Goal: Task Accomplishment & Management: Manage account settings

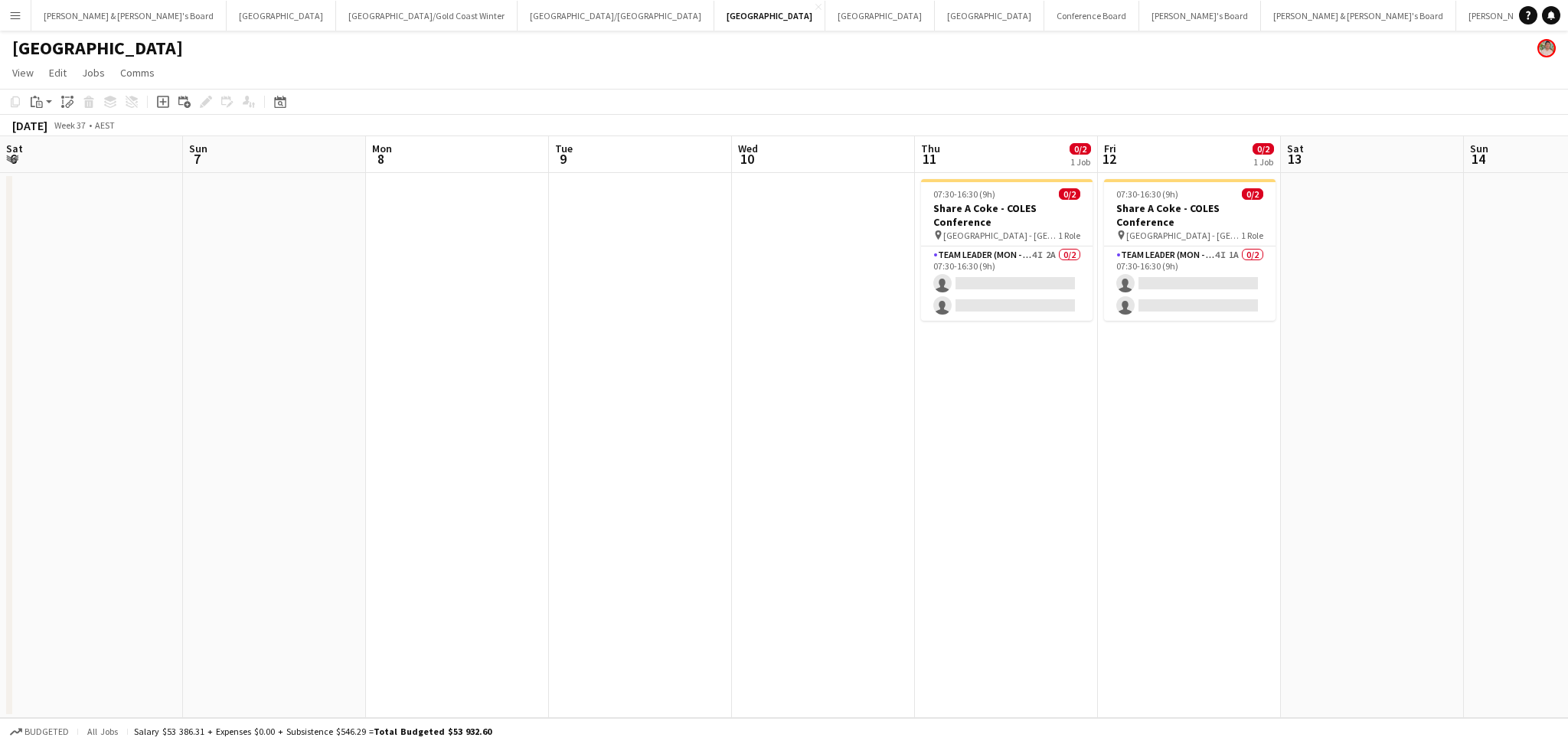
scroll to position [0, 510]
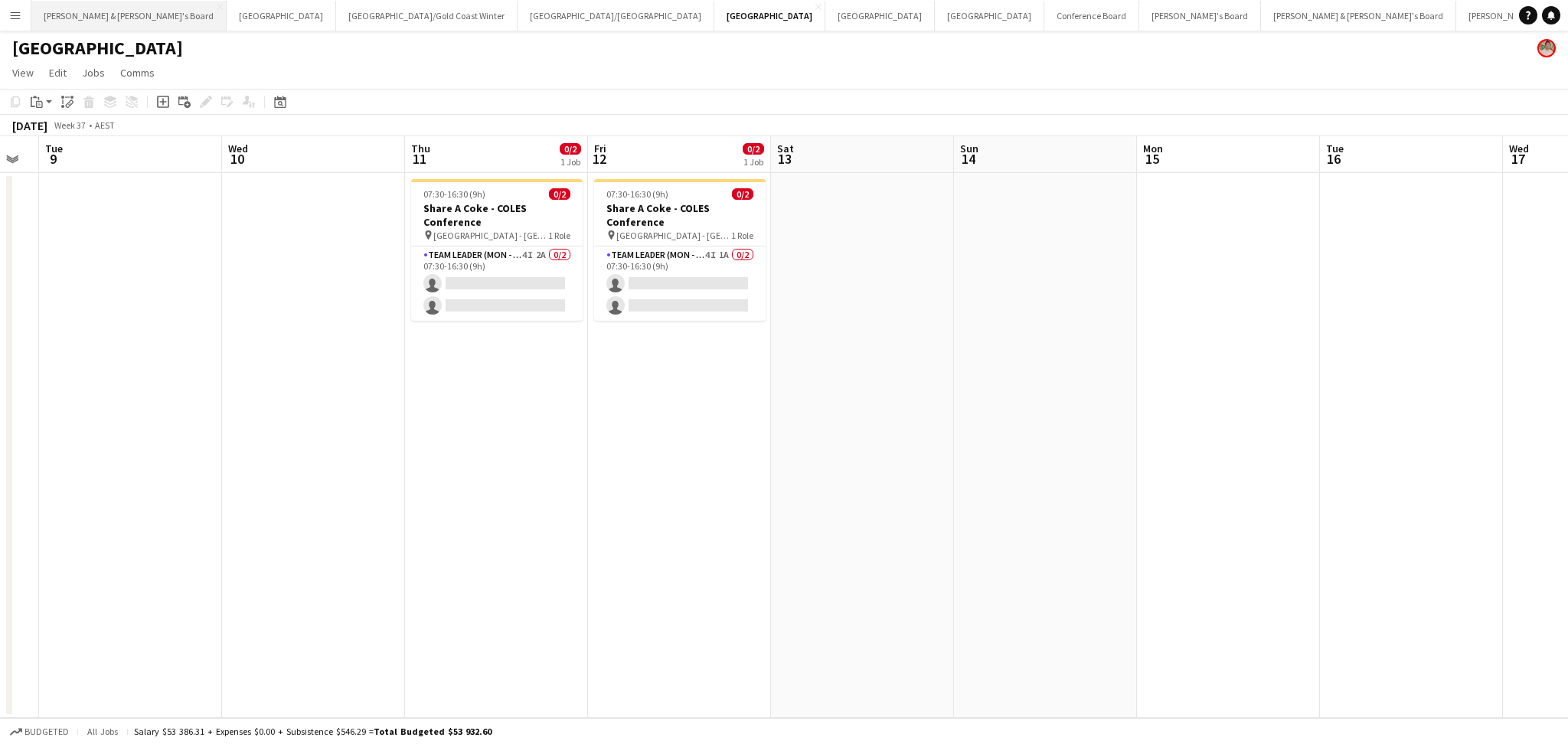
click at [117, 20] on button "[PERSON_NAME] & [PERSON_NAME]'s Board Close" at bounding box center [129, 15] width 195 height 30
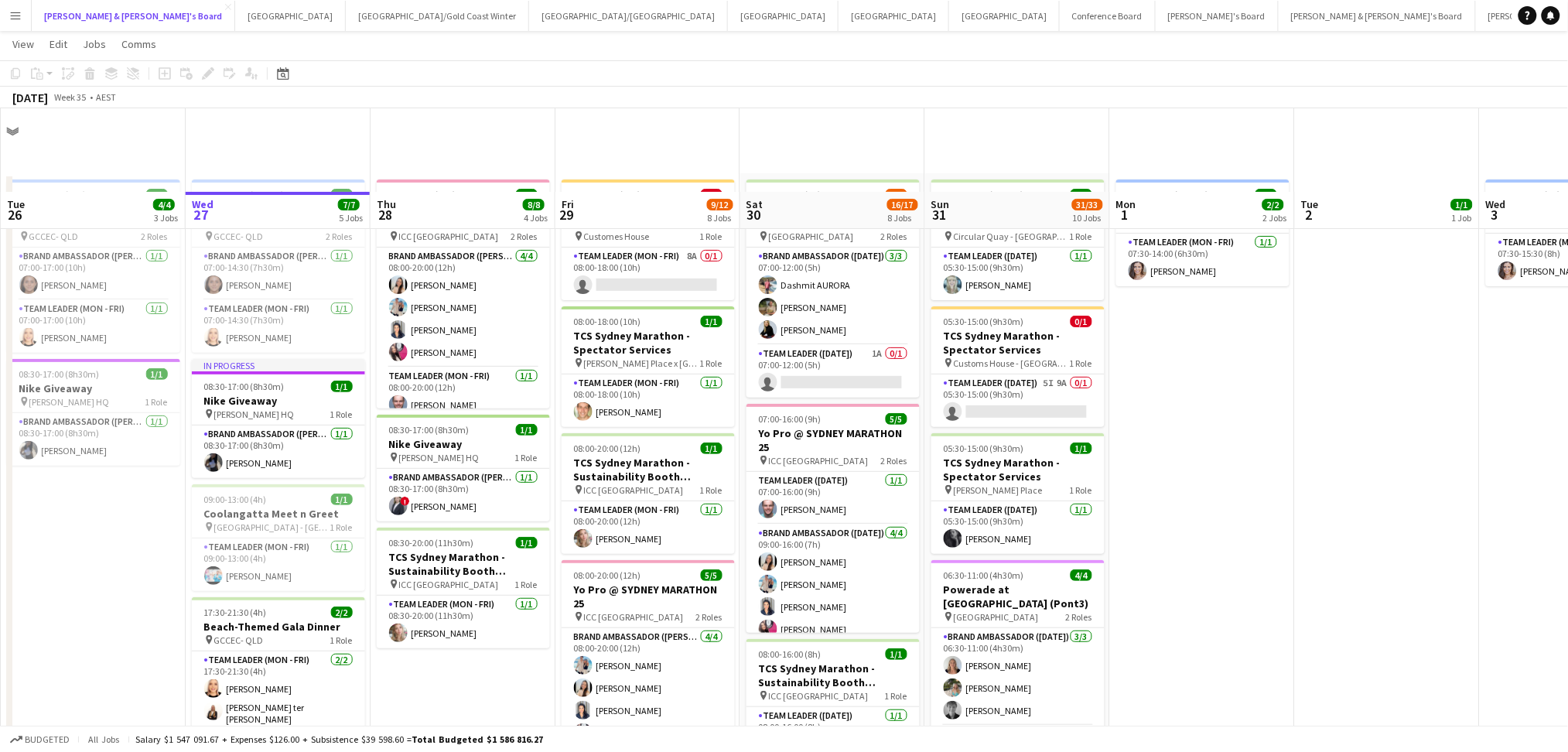
scroll to position [103, 0]
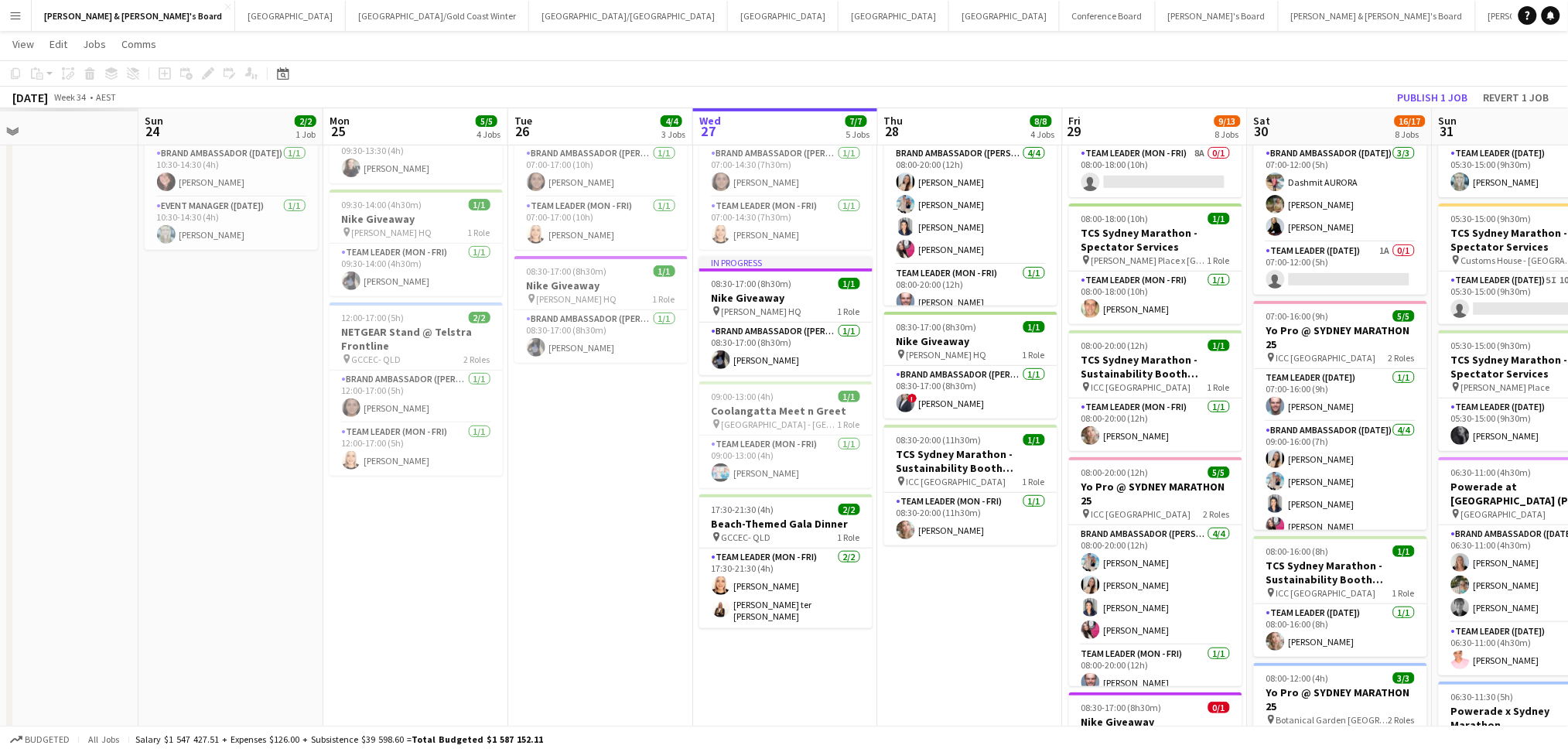
drag, startPoint x: 267, startPoint y: 674, endPoint x: 759, endPoint y: 662, distance: 492.1
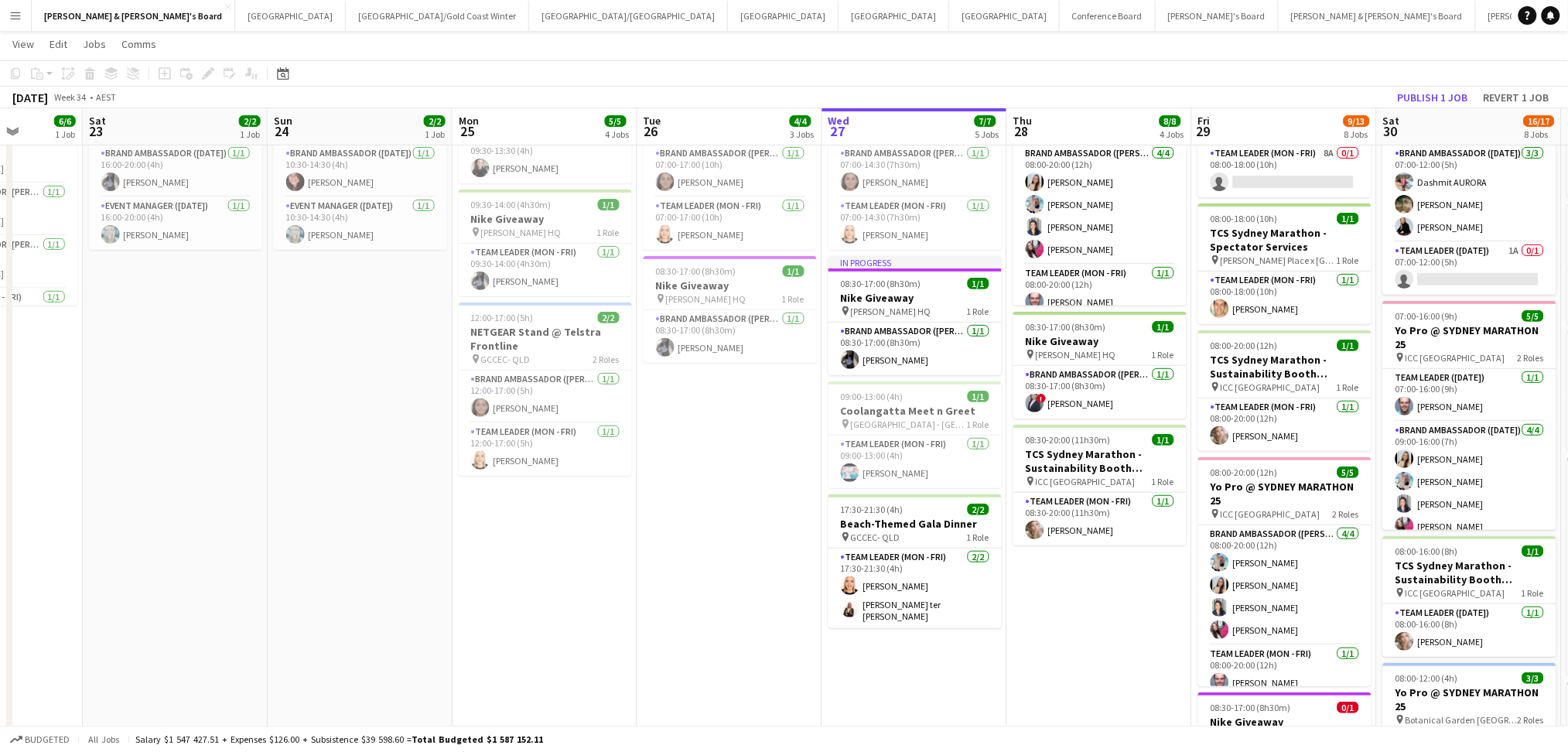
drag, startPoint x: 849, startPoint y: 649, endPoint x: 860, endPoint y: 649, distance: 11.0
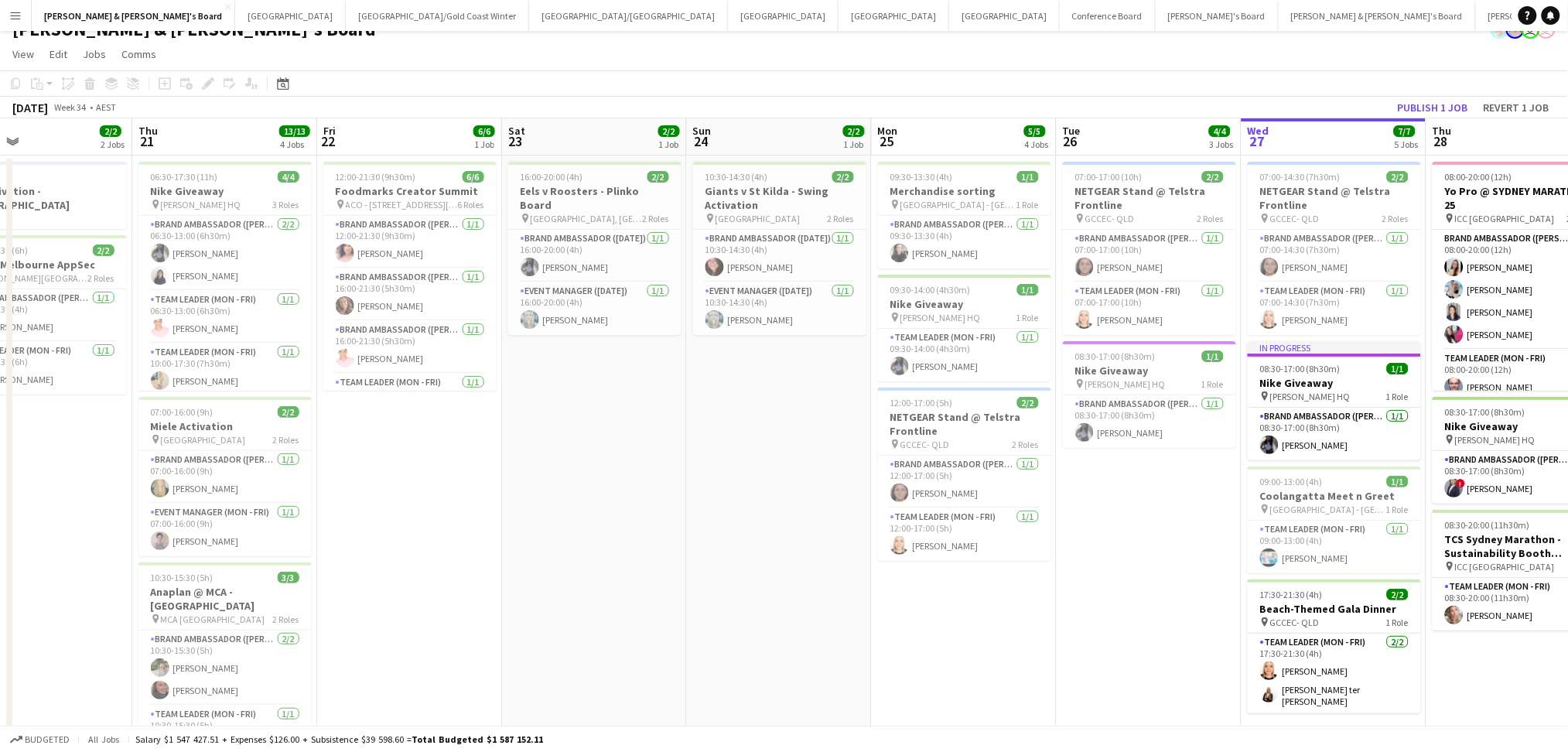
scroll to position [0, 0]
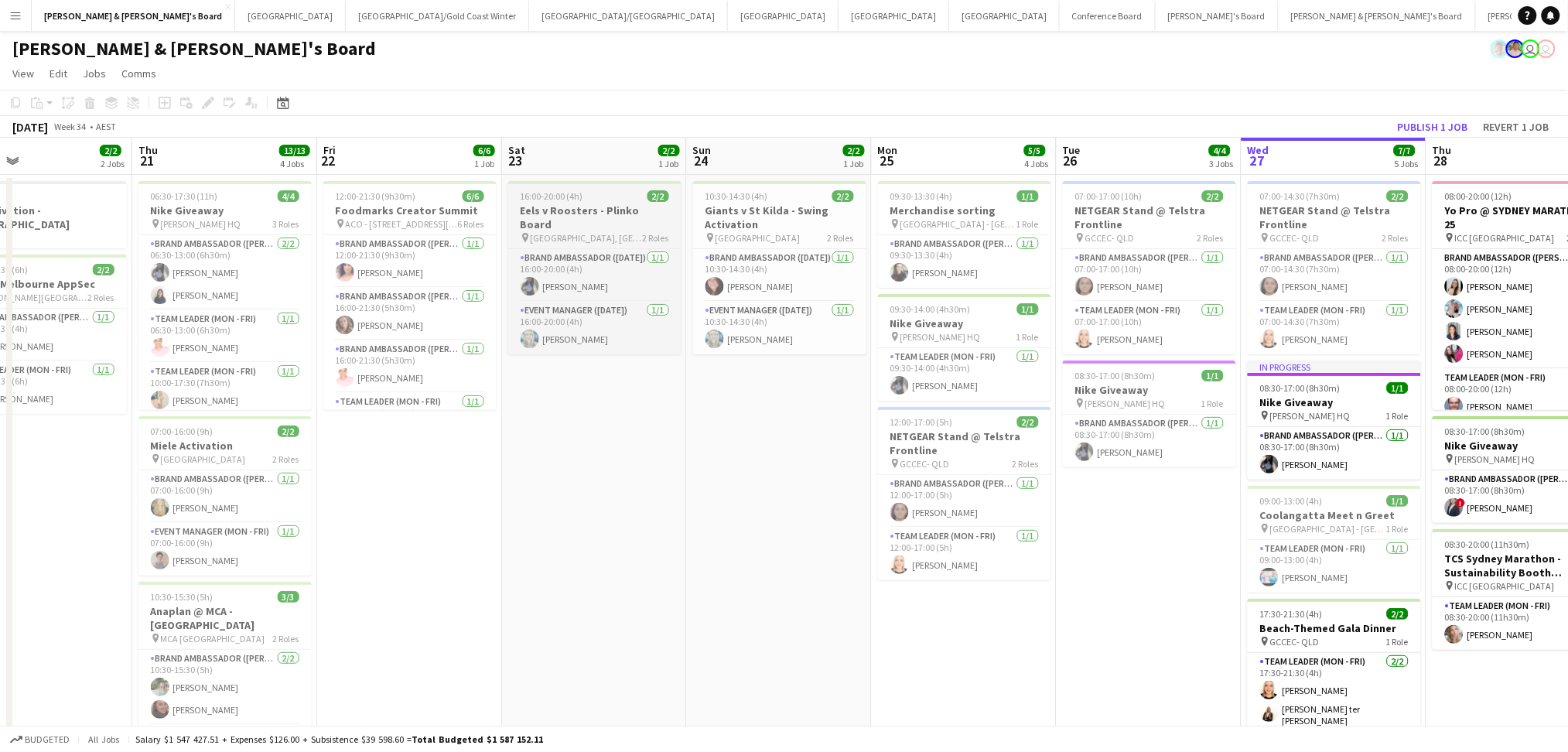
click at [603, 201] on div "16:00-20:00 (4h) 2/2" at bounding box center [595, 196] width 173 height 11
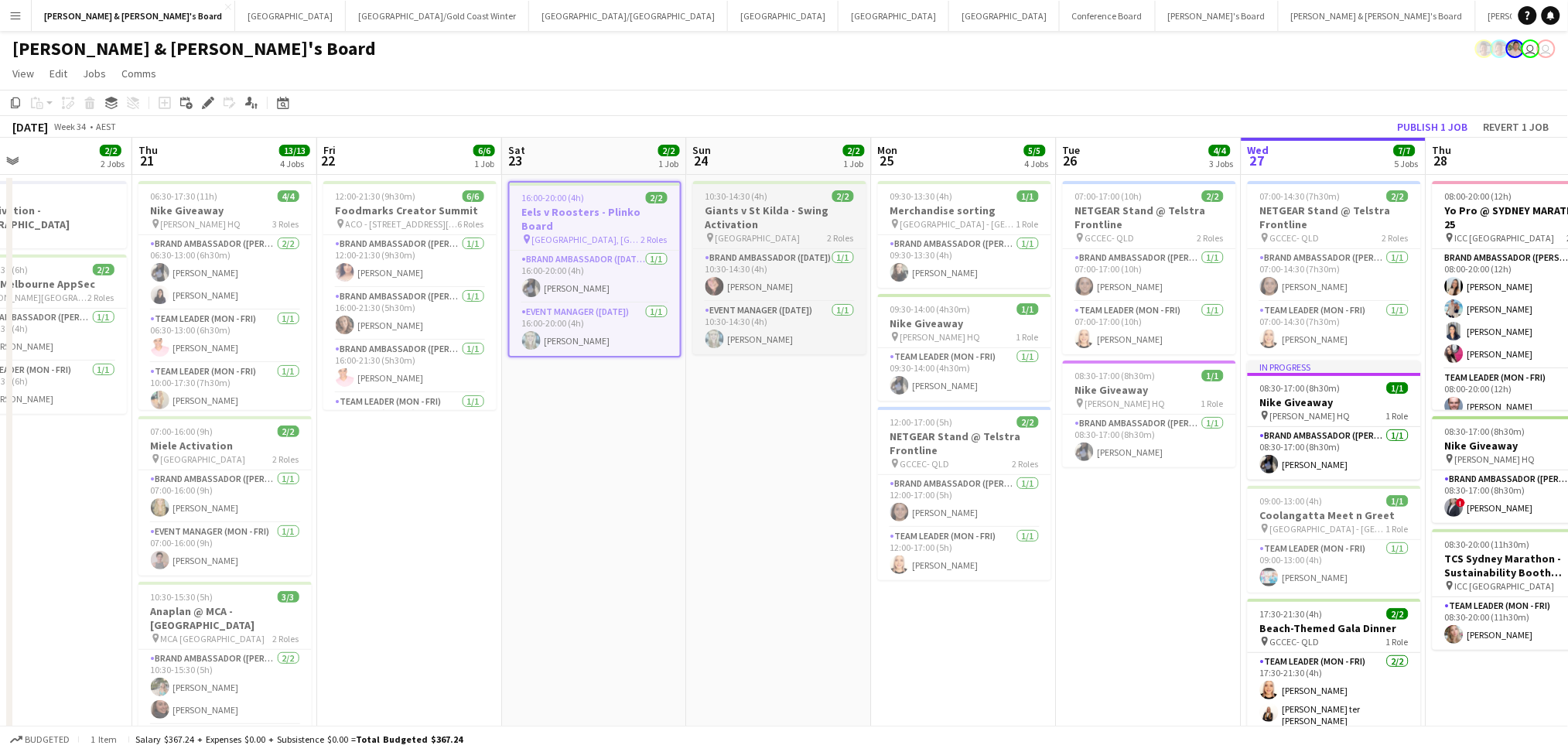
click at [755, 214] on h3 "Giants v St Kilda - Swing Activation" at bounding box center [780, 217] width 173 height 28
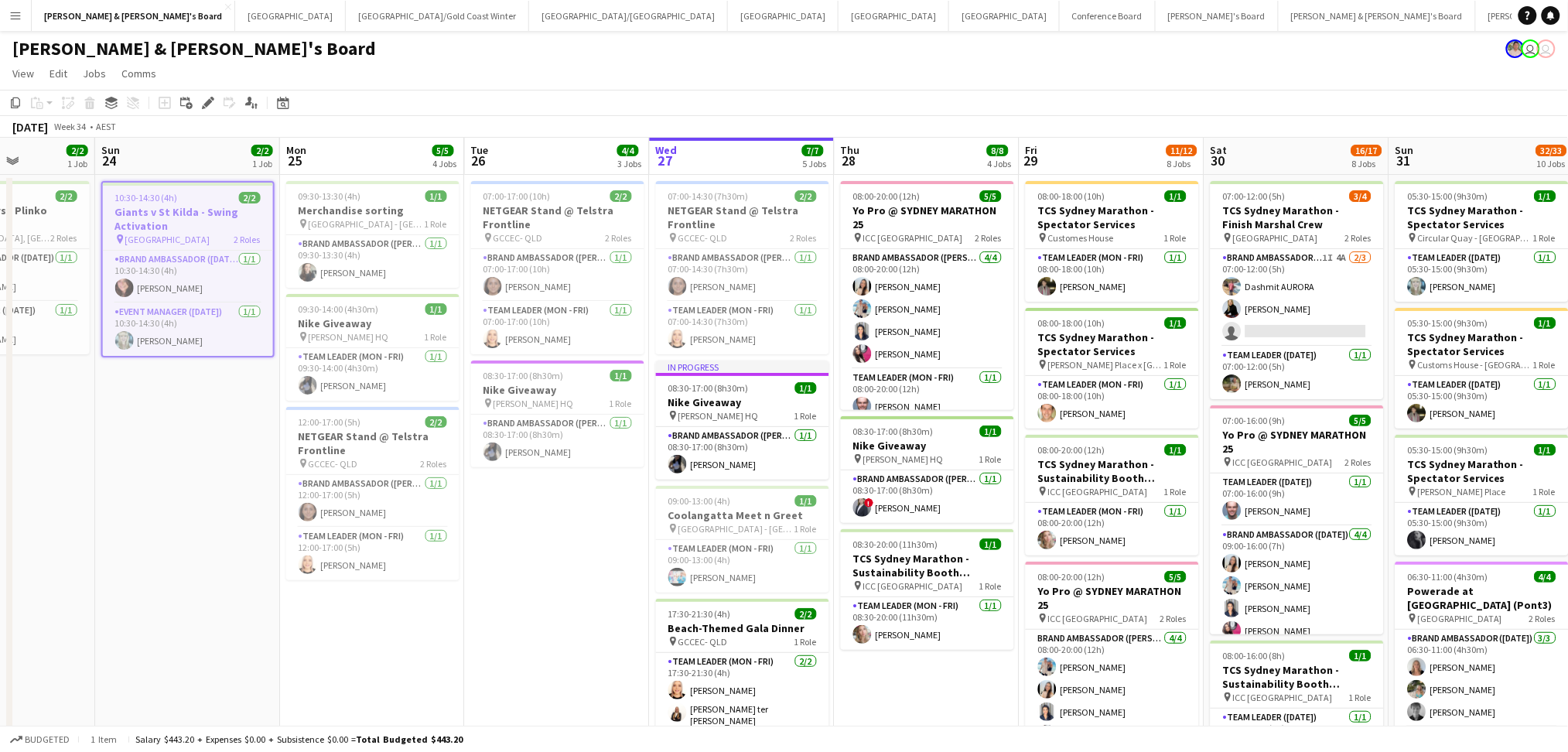
scroll to position [0, 665]
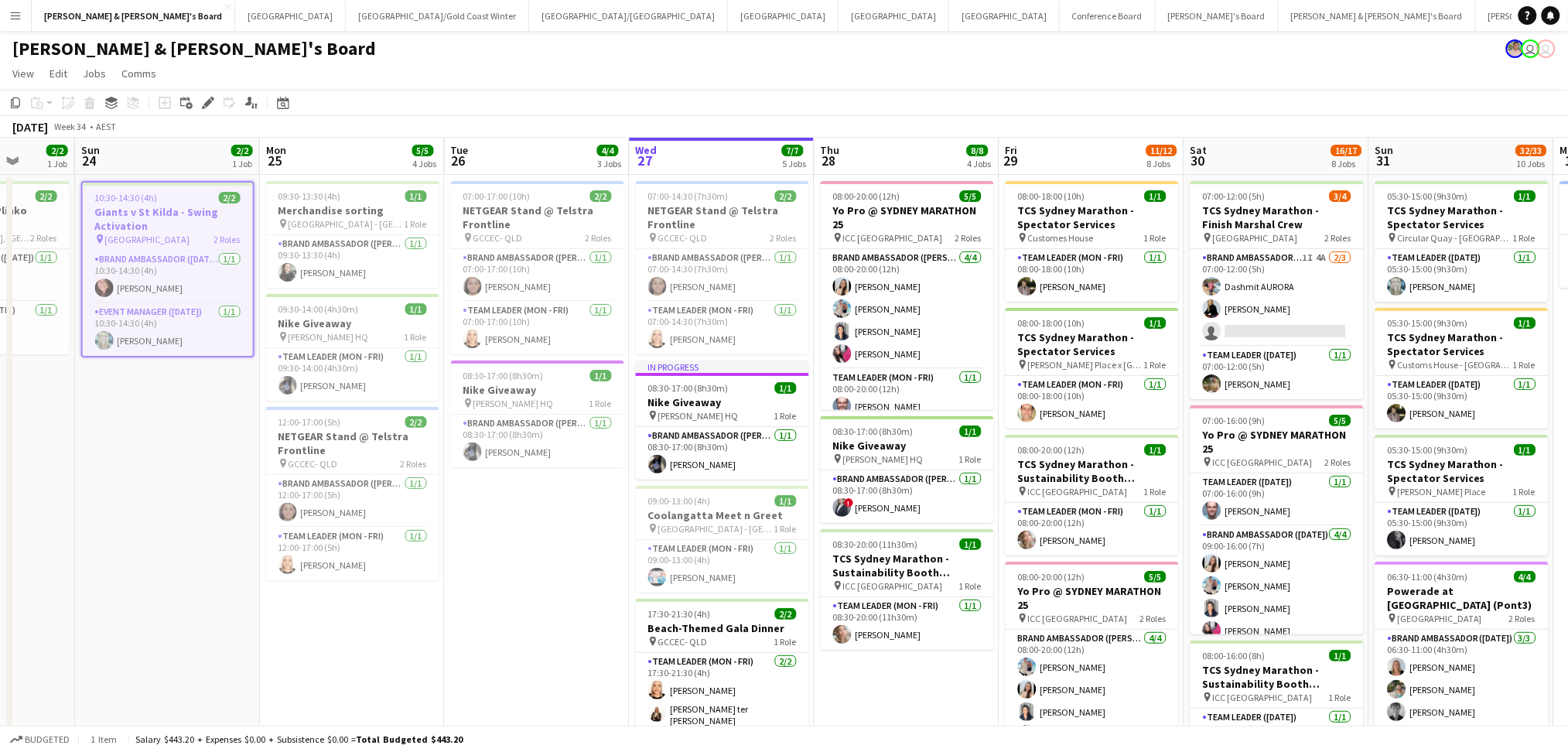
drag, startPoint x: 1078, startPoint y: 638, endPoint x: 466, endPoint y: 611, distance: 612.6
click at [888, 500] on app-card-role "Brand Ambassador (Mon - Fri) [DATE] 08:30-17:00 (8h30m) ! [PERSON_NAME]" at bounding box center [907, 496] width 173 height 52
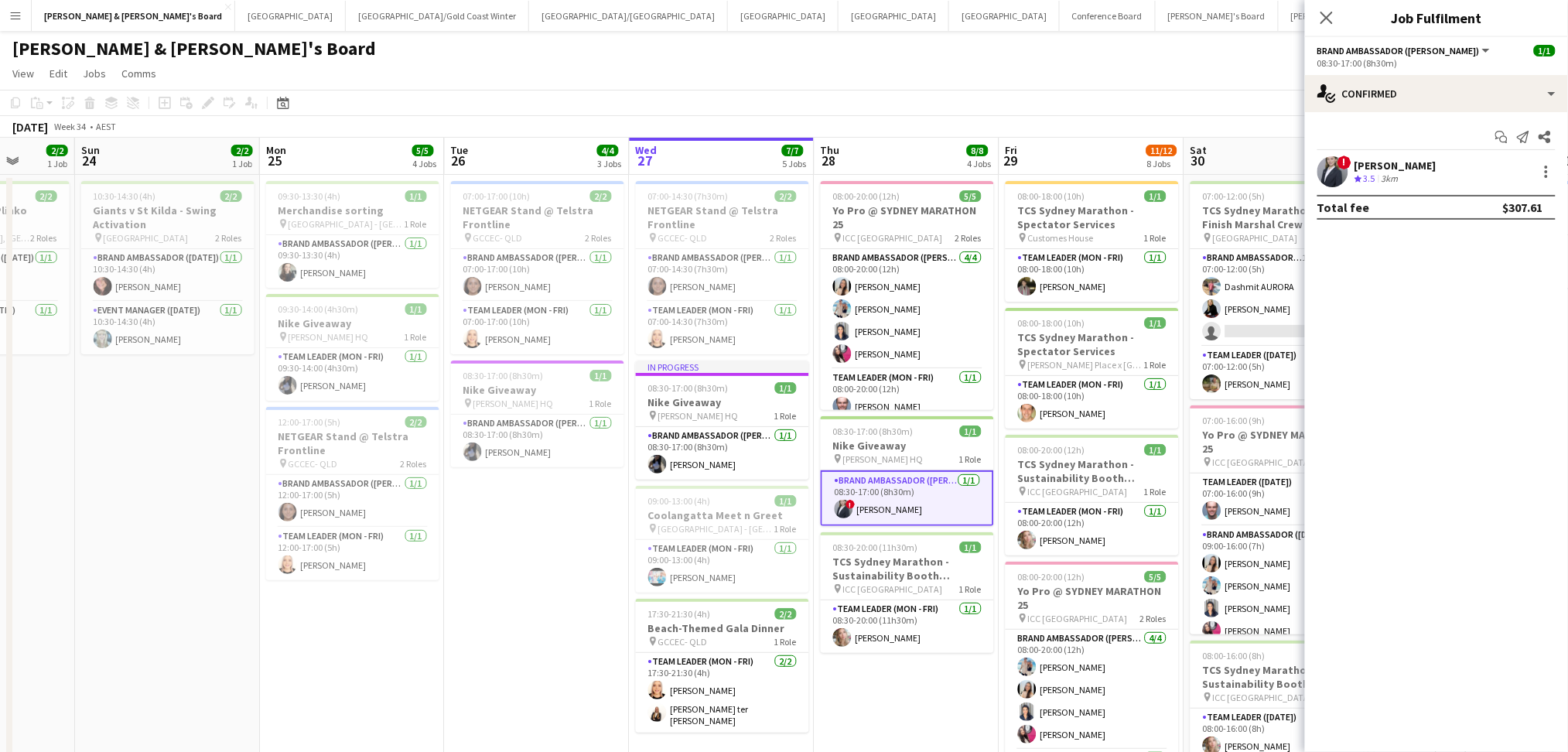
click at [1418, 165] on div "[PERSON_NAME]" at bounding box center [1396, 165] width 82 height 14
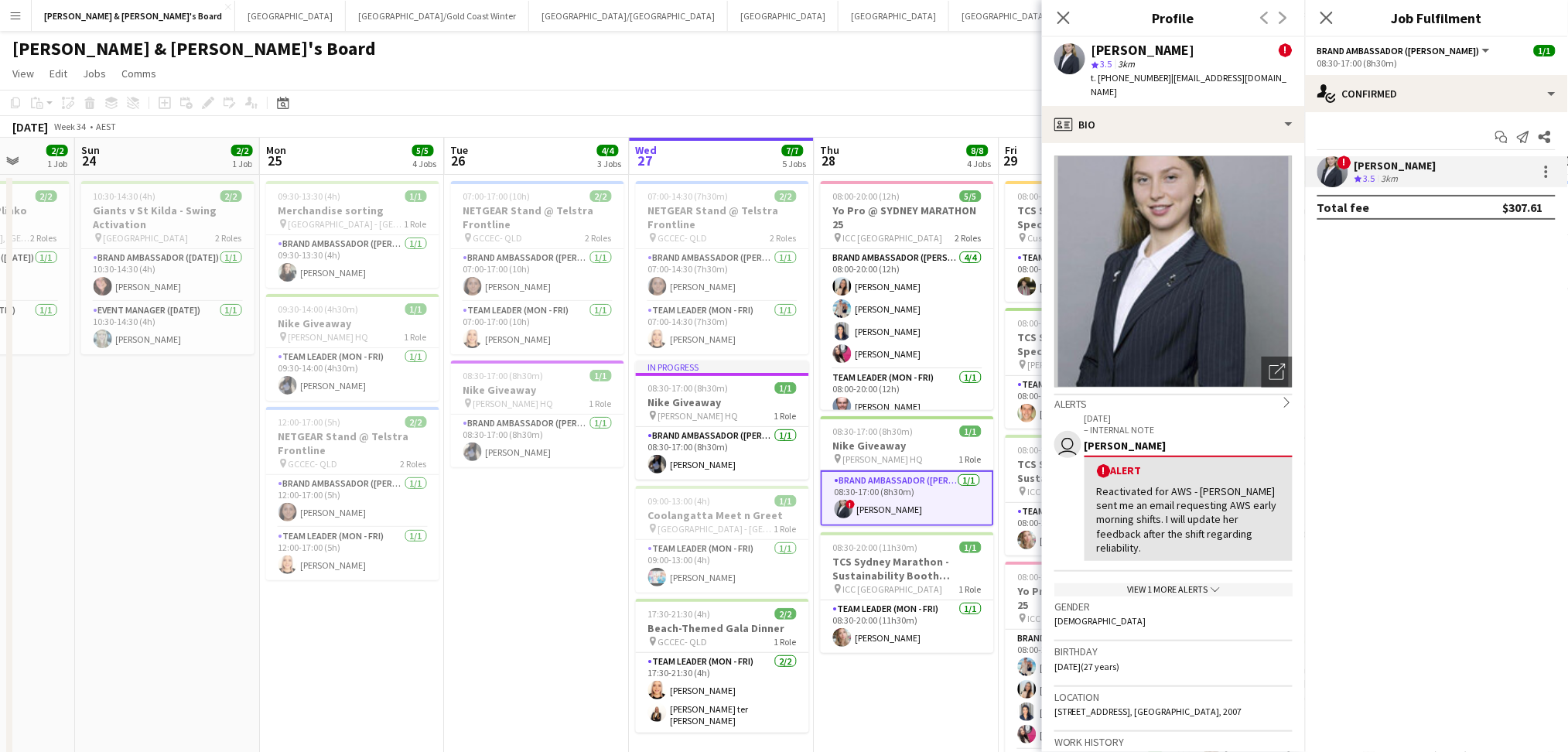
click at [1135, 29] on div "Close pop-in Profile Previous Next" at bounding box center [1174, 18] width 263 height 37
drag, startPoint x: 1095, startPoint y: 48, endPoint x: 1252, endPoint y: 51, distance: 157.0
click at [1252, 51] on div "[PERSON_NAME] !" at bounding box center [1192, 50] width 201 height 14
copy div "[PERSON_NAME]"
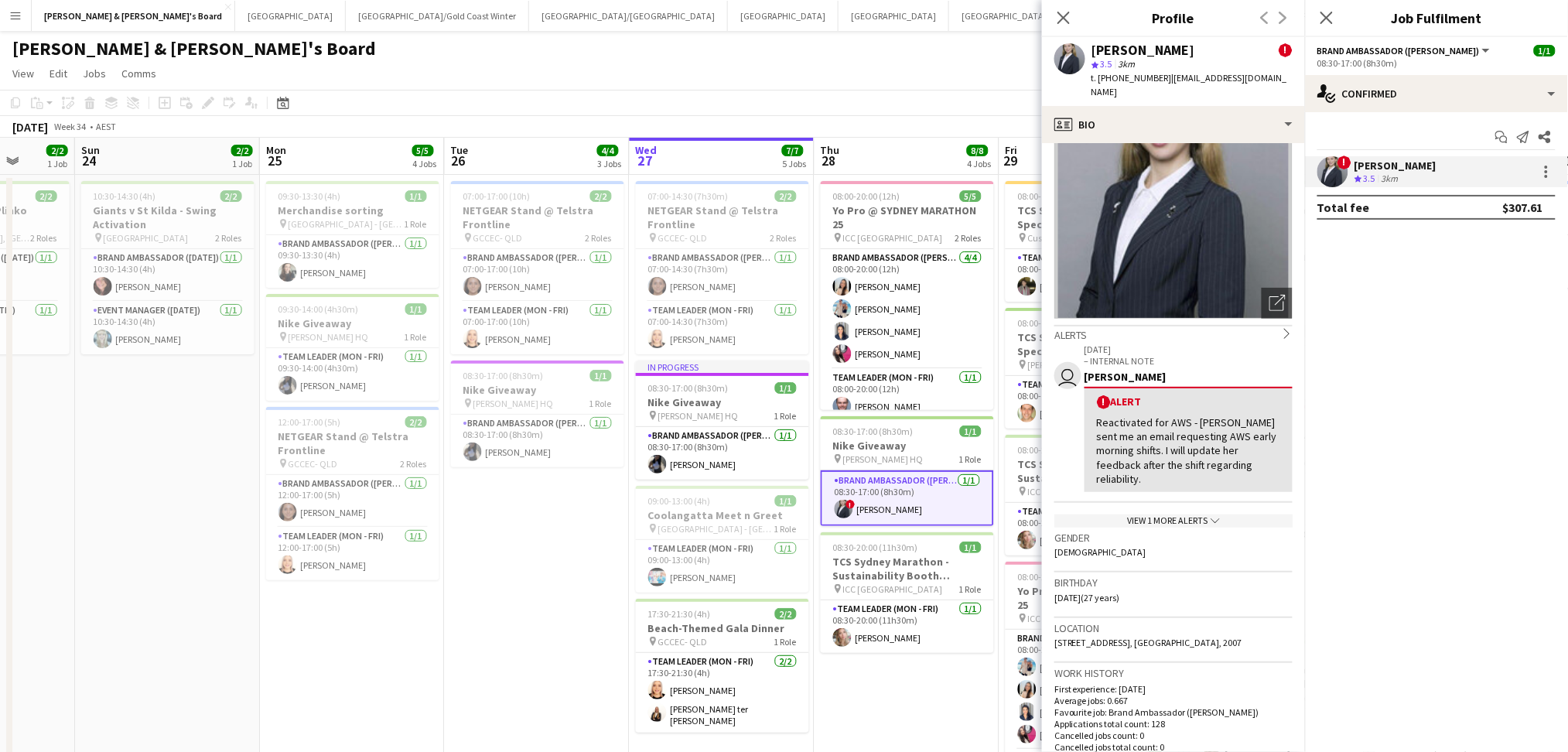
scroll to position [103, 0]
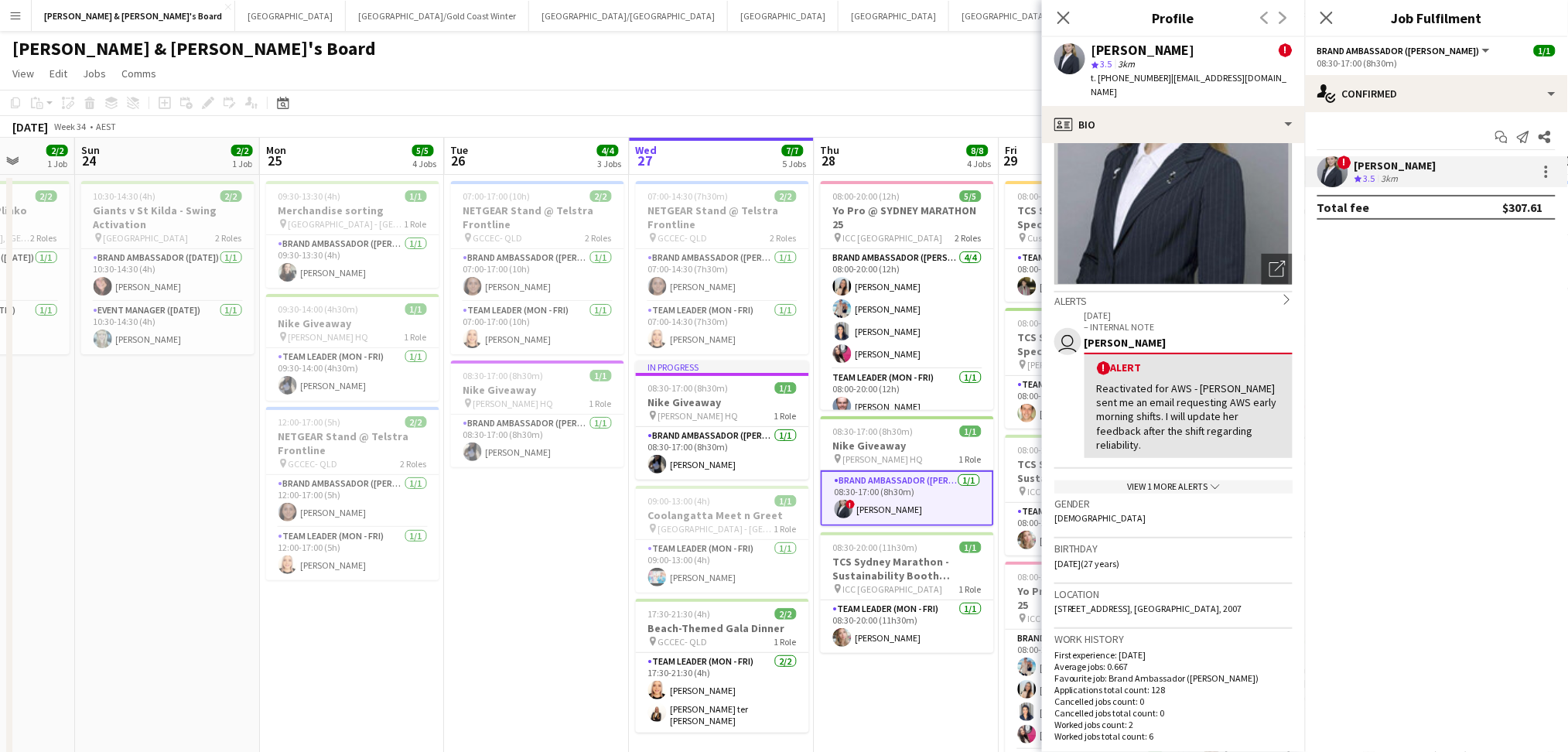
click at [1189, 481] on div "View 1 more alerts chevron-down" at bounding box center [1173, 487] width 238 height 13
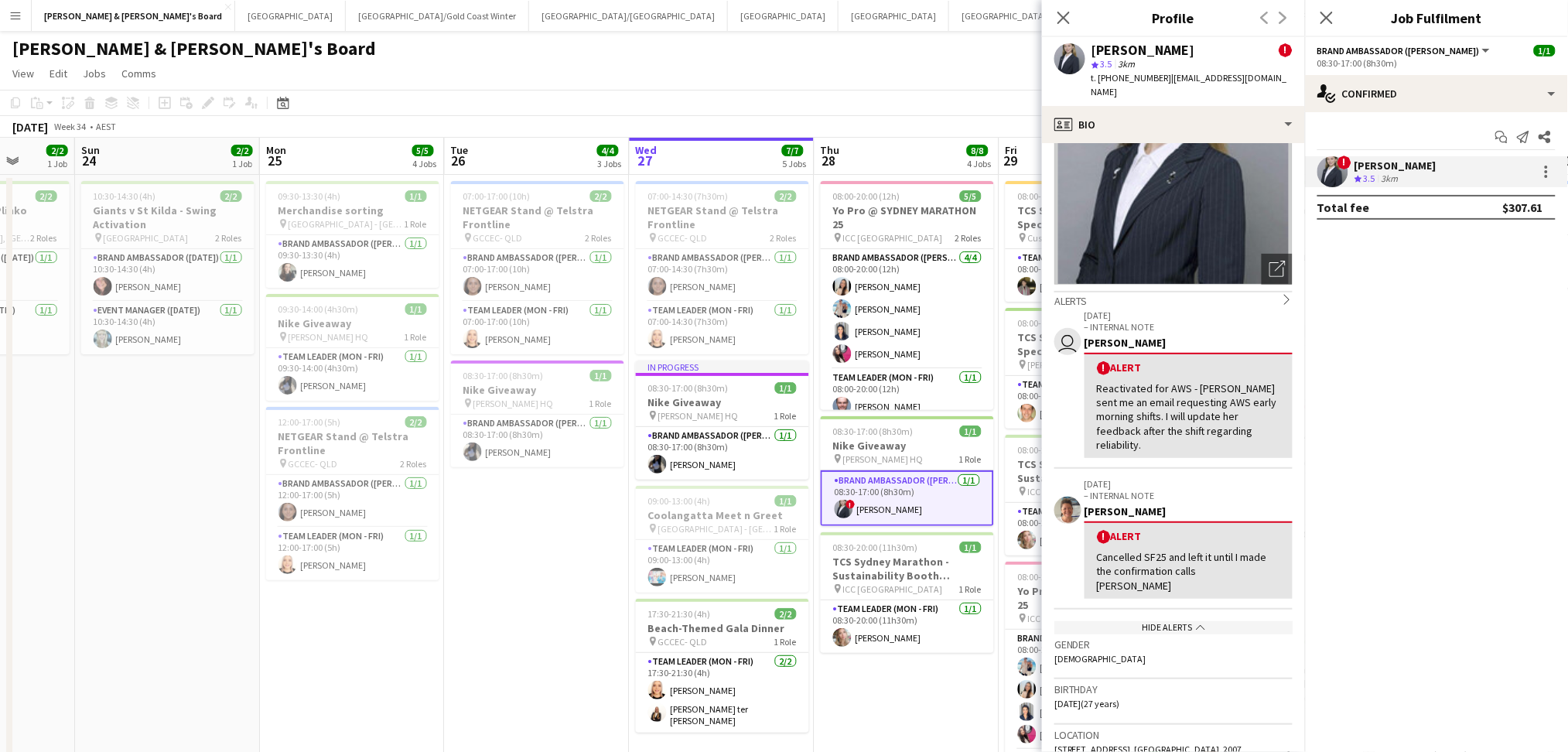
scroll to position [0, 0]
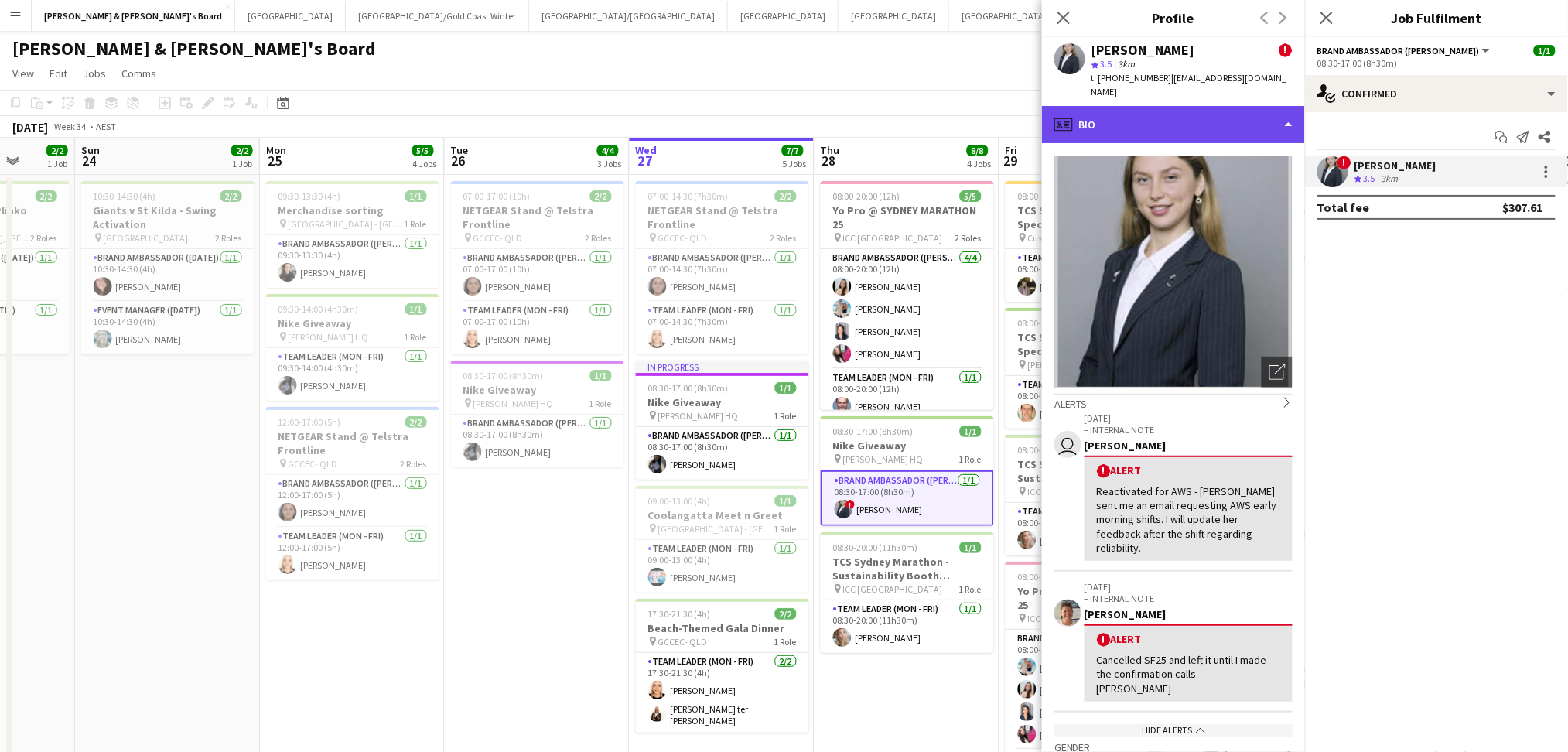
click at [1194, 106] on div "profile Bio" at bounding box center [1174, 124] width 263 height 37
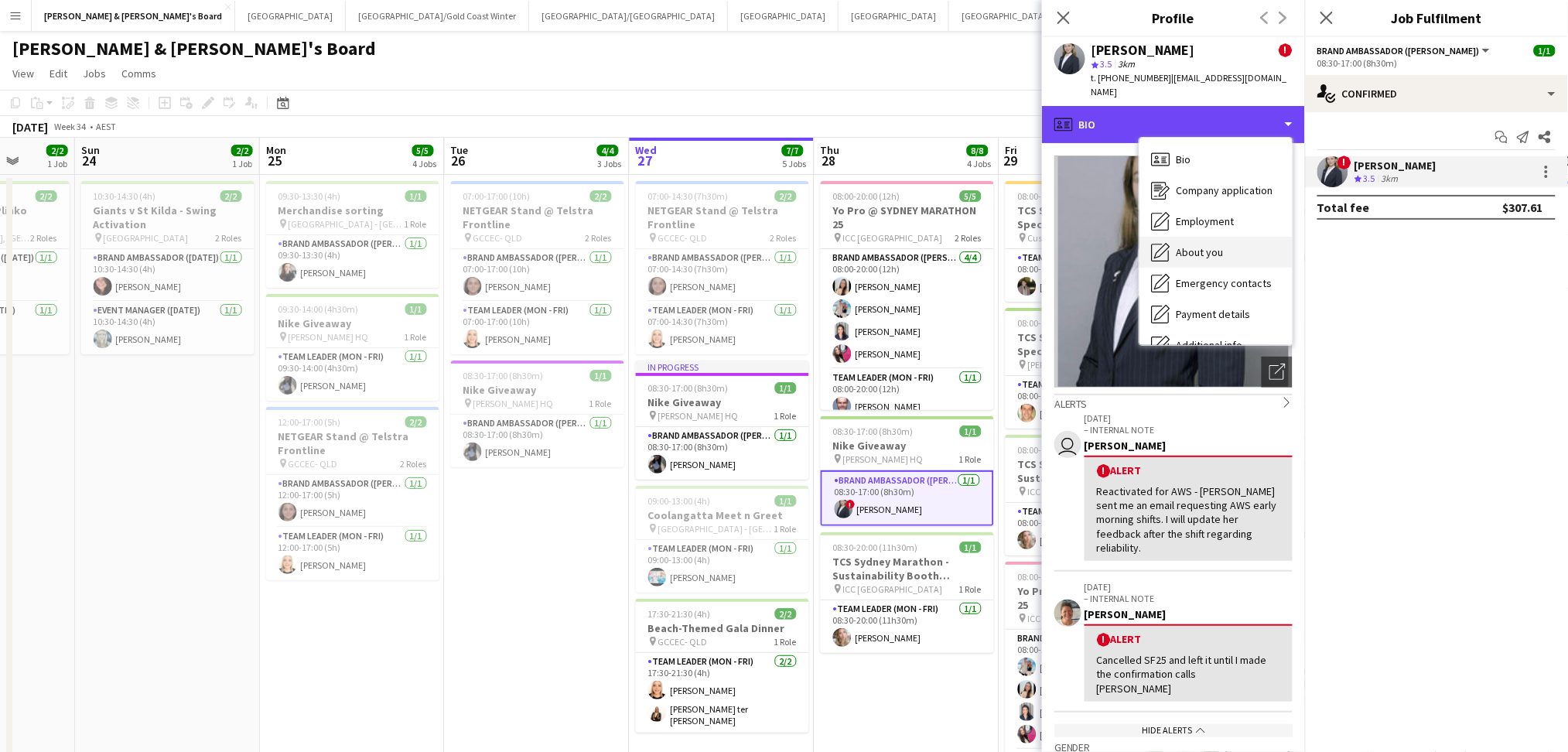
scroll to position [103, 0]
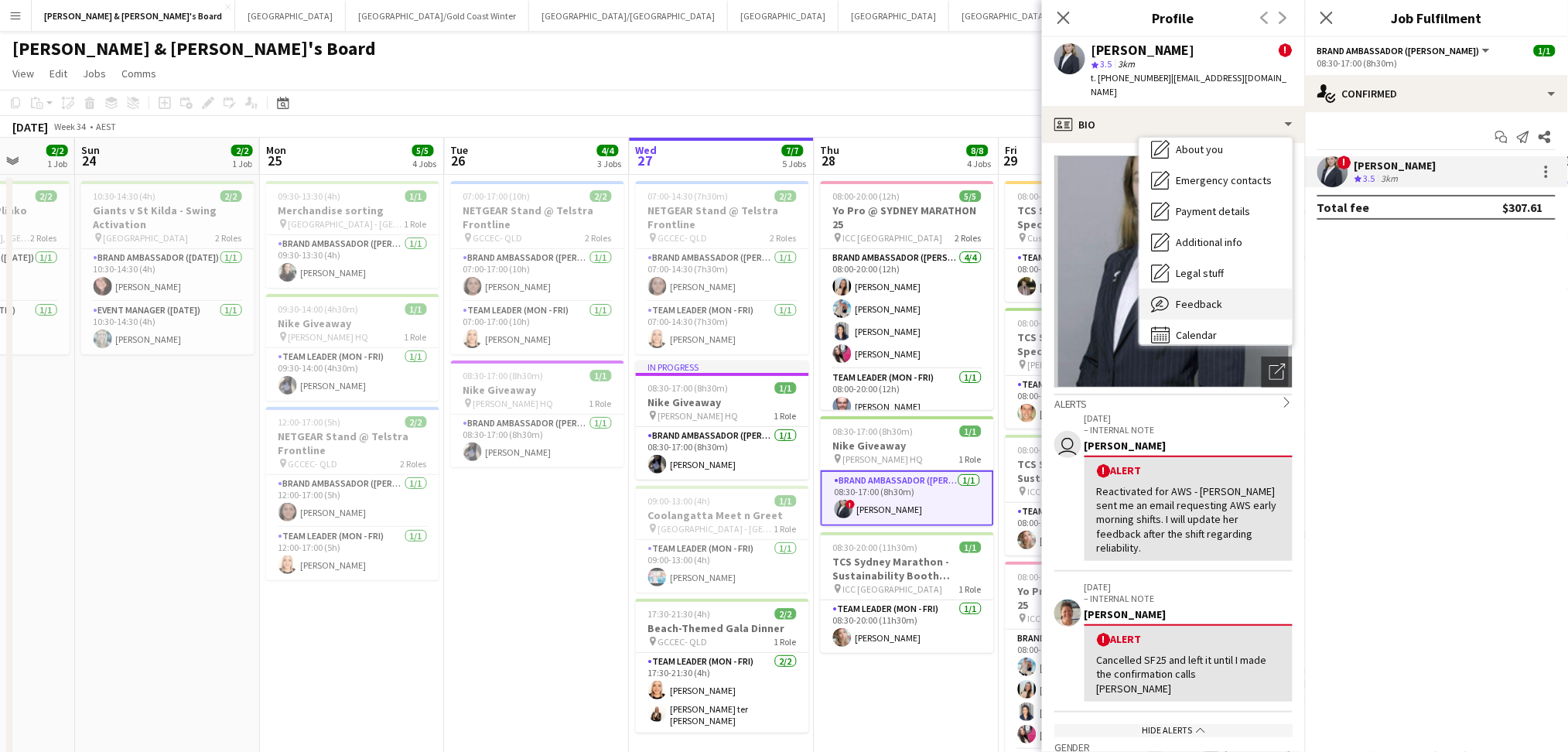
click at [1190, 297] on span "Feedback" at bounding box center [1199, 303] width 47 height 14
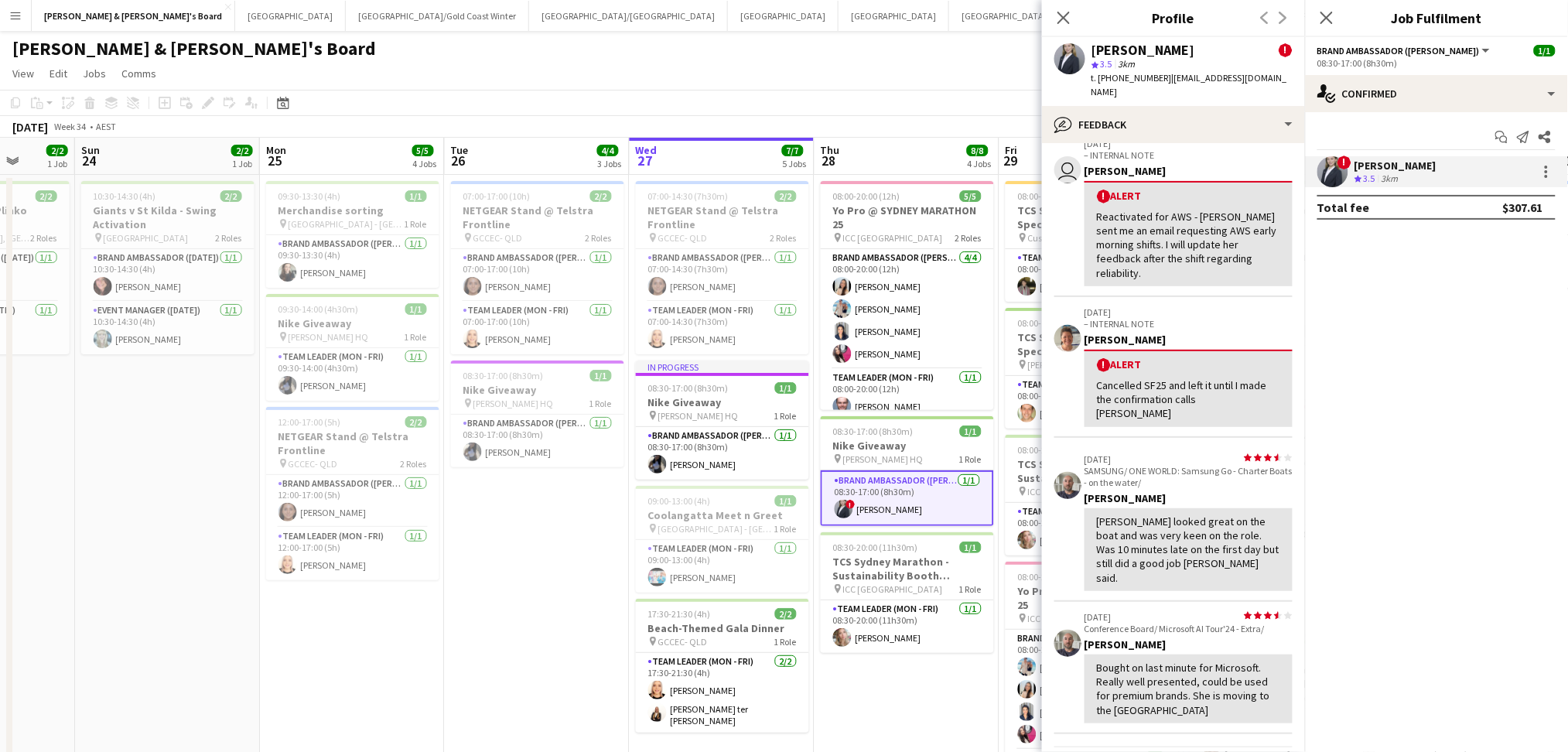
scroll to position [0, 0]
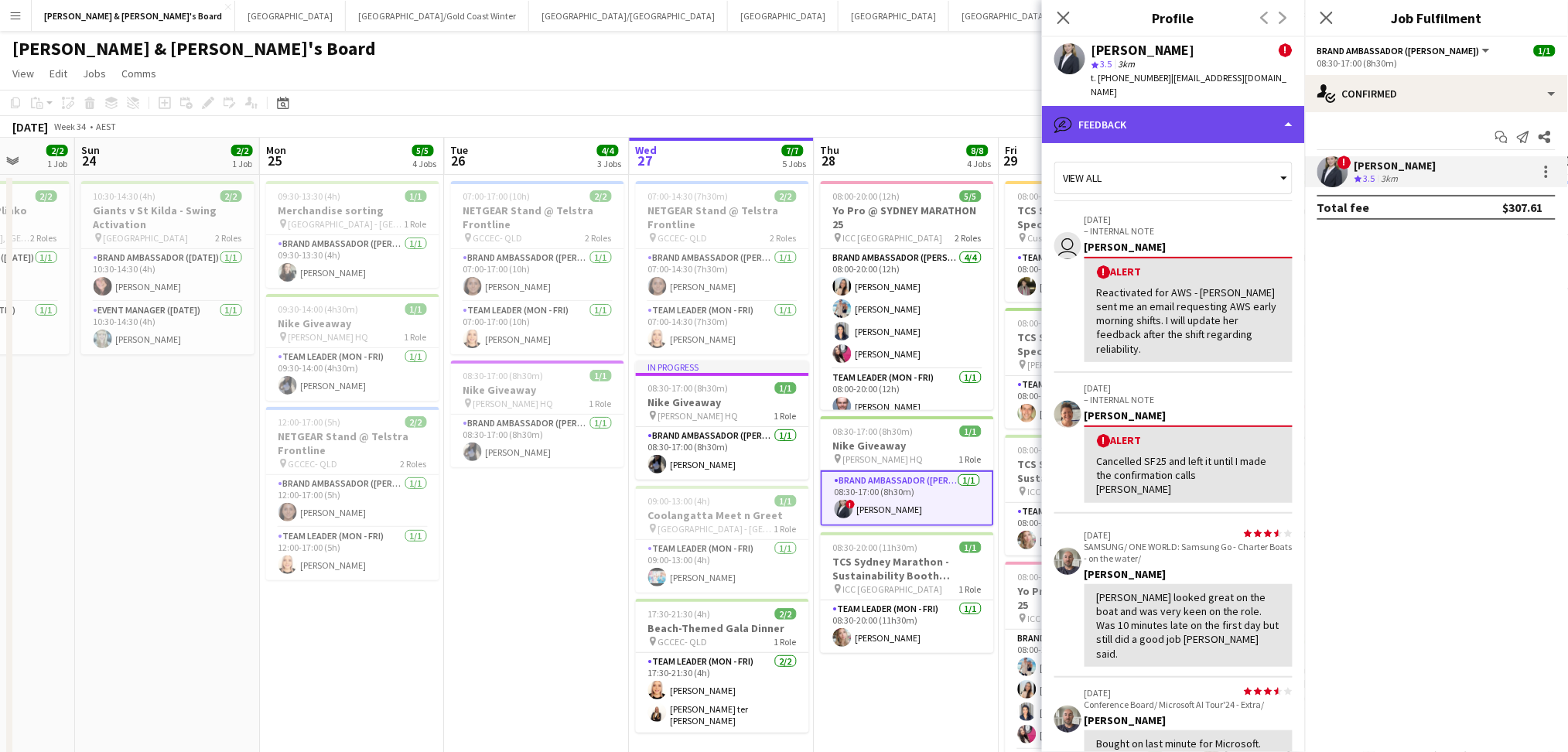
click at [1134, 114] on div "bubble-pencil Feedback" at bounding box center [1174, 124] width 263 height 37
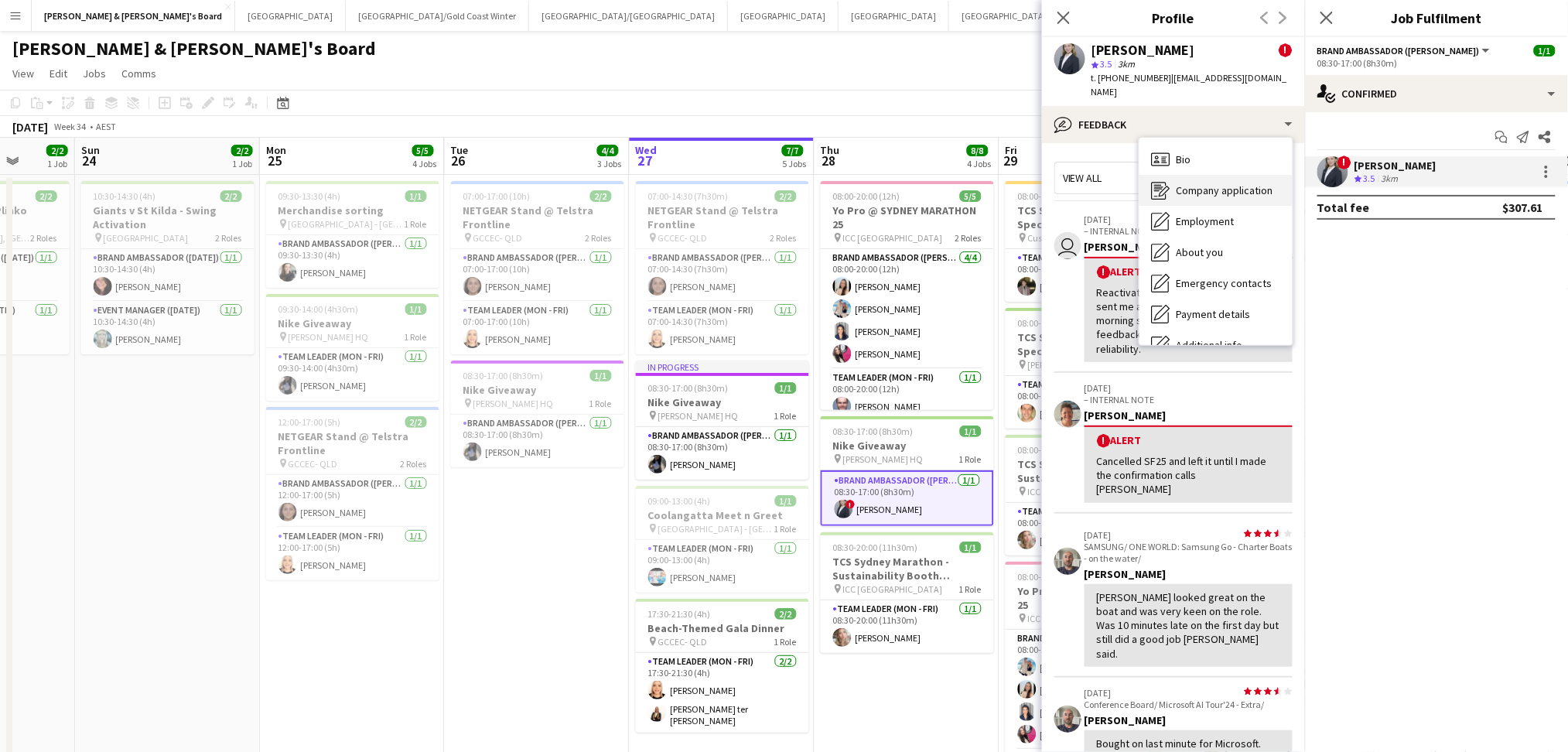
click at [1194, 175] on div "Company application Company application" at bounding box center [1216, 190] width 153 height 31
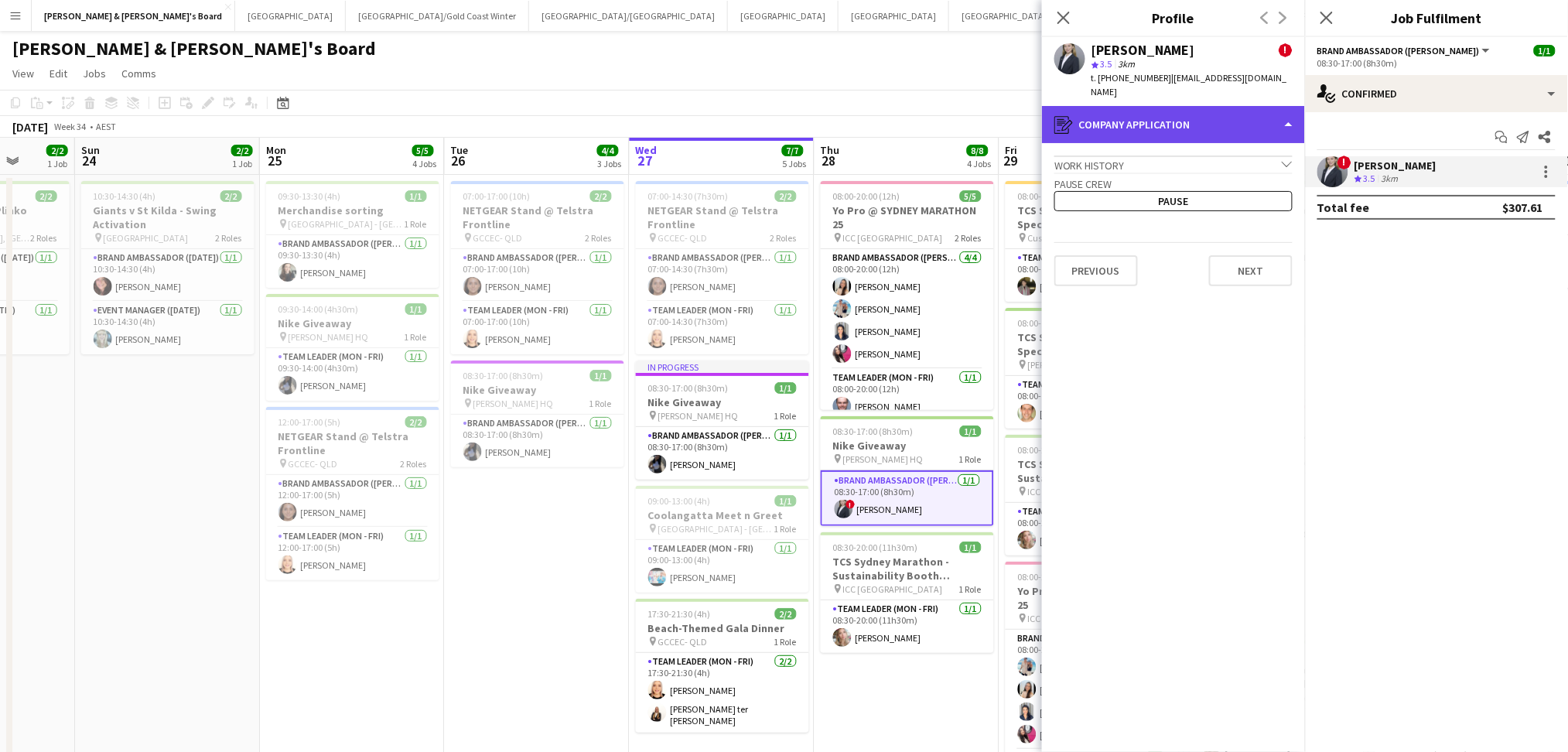
click at [1173, 114] on div "register Company application" at bounding box center [1174, 124] width 263 height 37
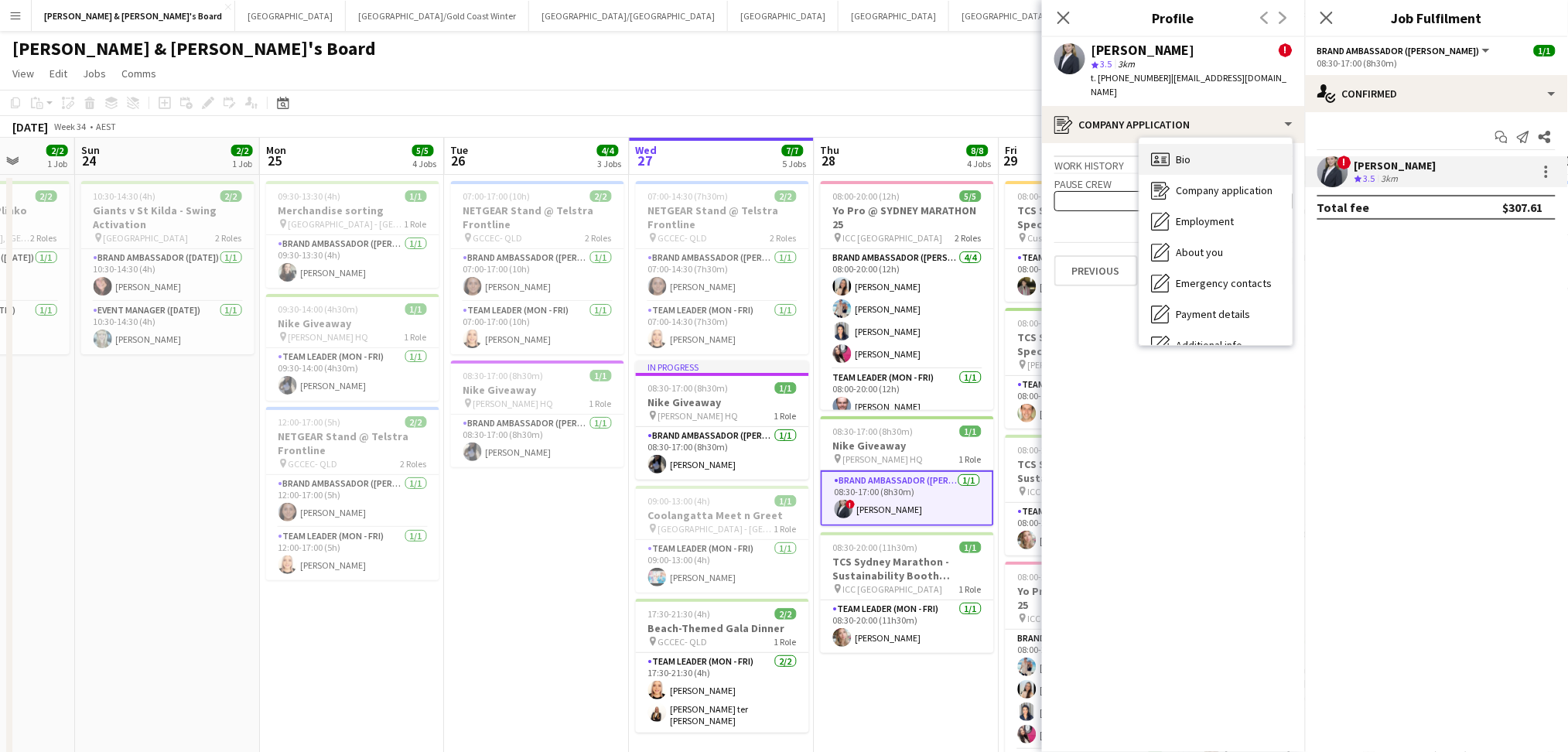
click at [1203, 148] on div "Bio Bio" at bounding box center [1216, 159] width 153 height 31
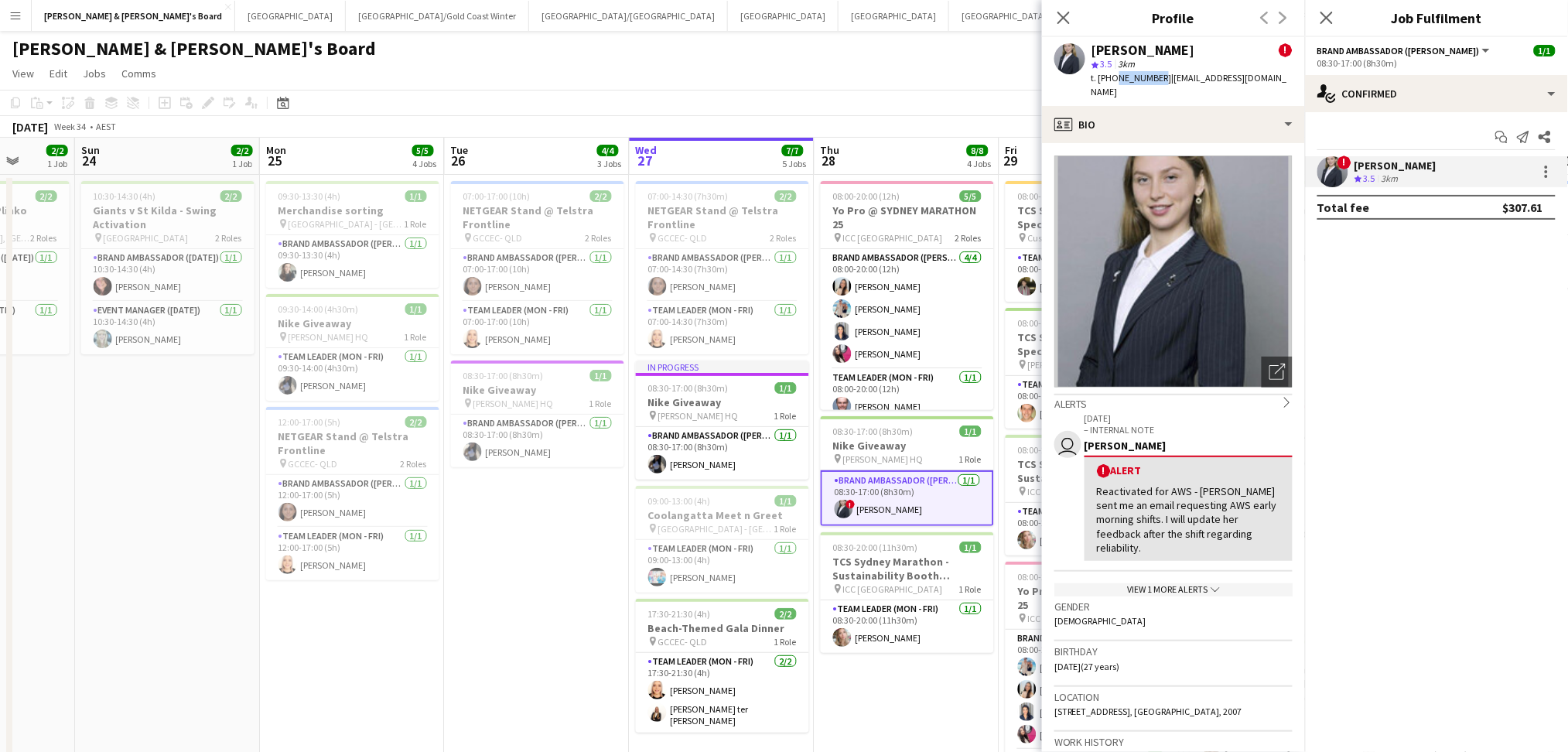
drag, startPoint x: 1114, startPoint y: 78, endPoint x: 1155, endPoint y: 78, distance: 41.0
click at [1155, 78] on span "t. [PHONE_NUMBER]" at bounding box center [1131, 78] width 80 height 11
copy span "426697774"
click at [1546, 142] on icon "Share" at bounding box center [1544, 137] width 12 height 12
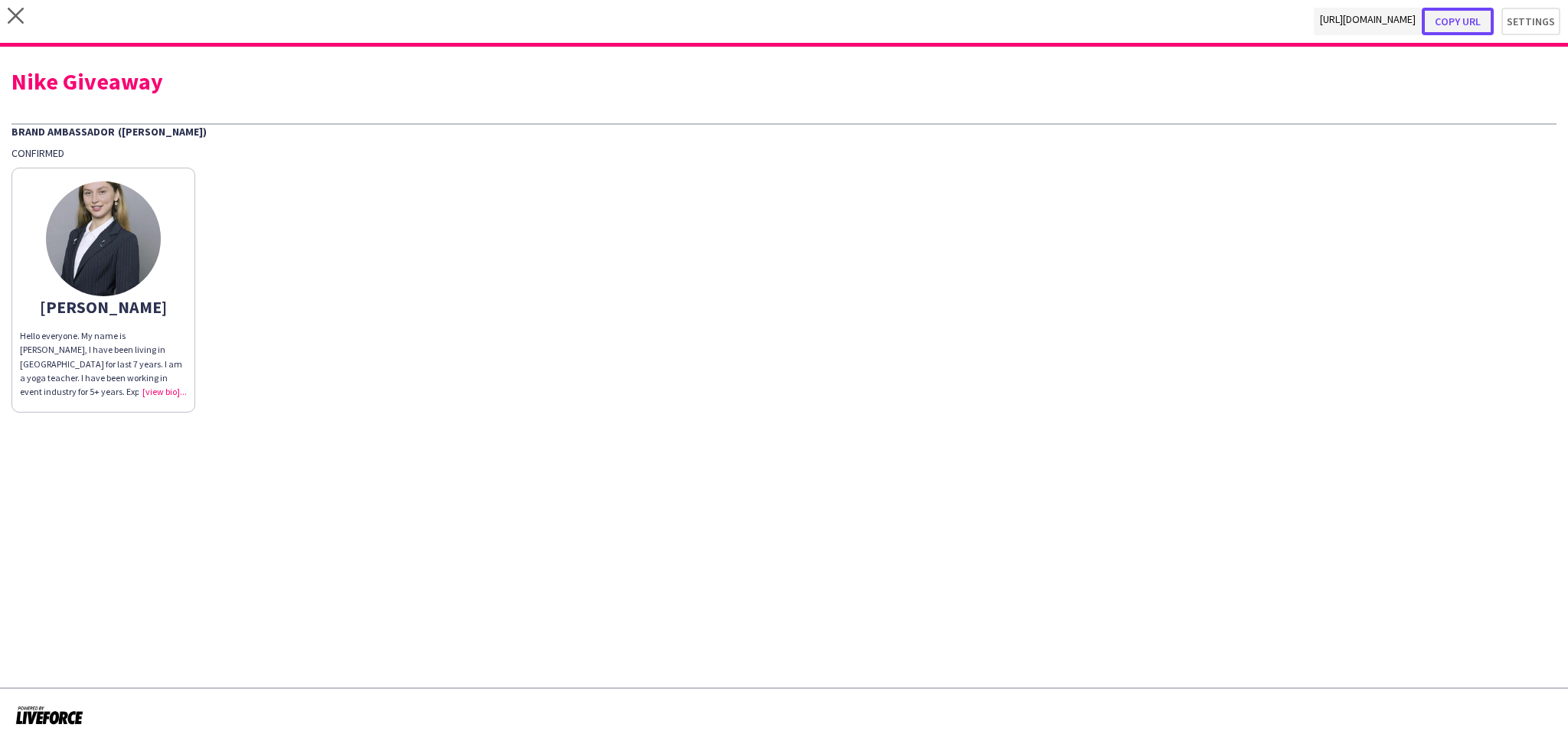
click at [1474, 11] on button "Copy url" at bounding box center [1457, 21] width 72 height 27
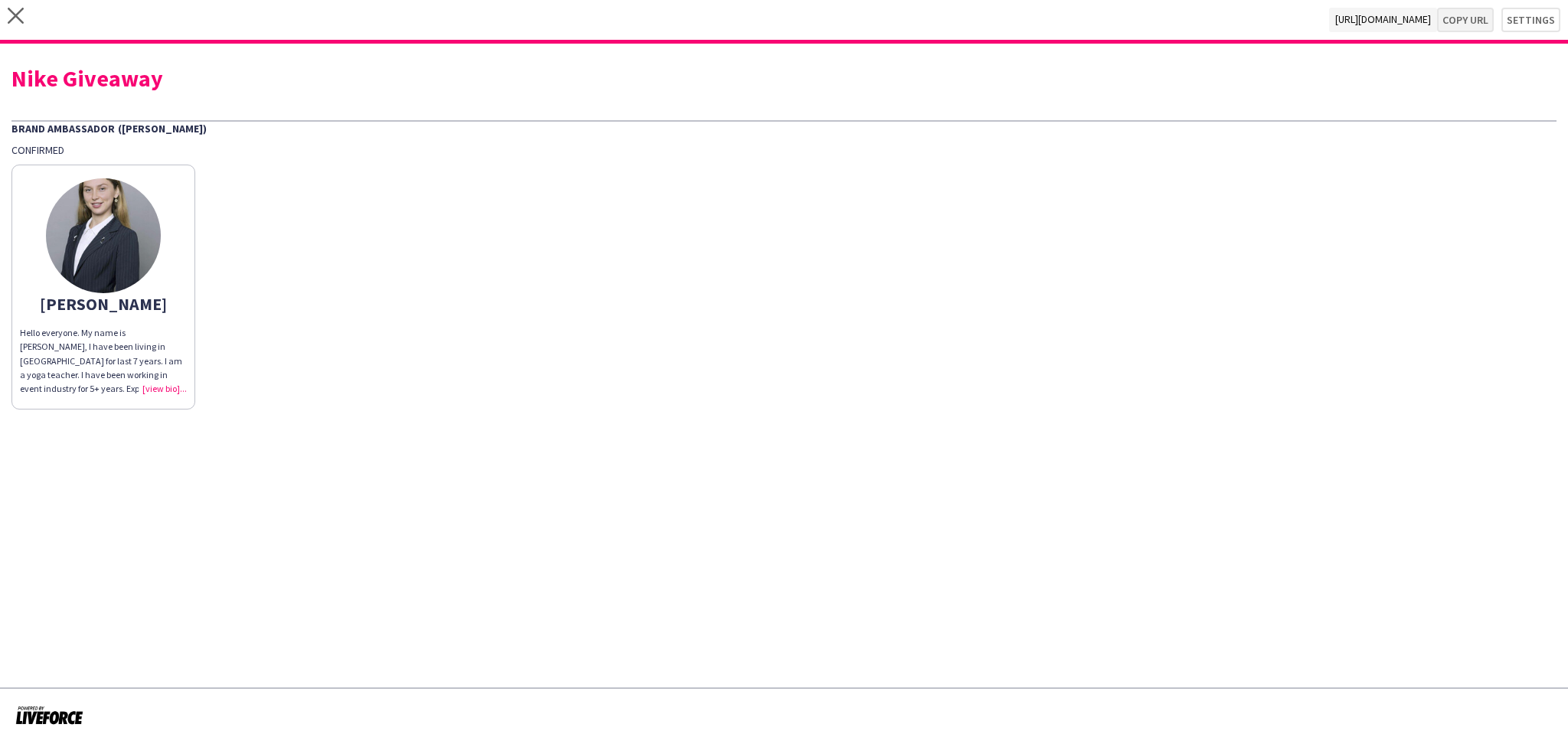
type textarea "**********"
click at [120, 83] on div "Nike Giveaway" at bounding box center [784, 78] width 1545 height 23
copy div "Nike Giveaway"
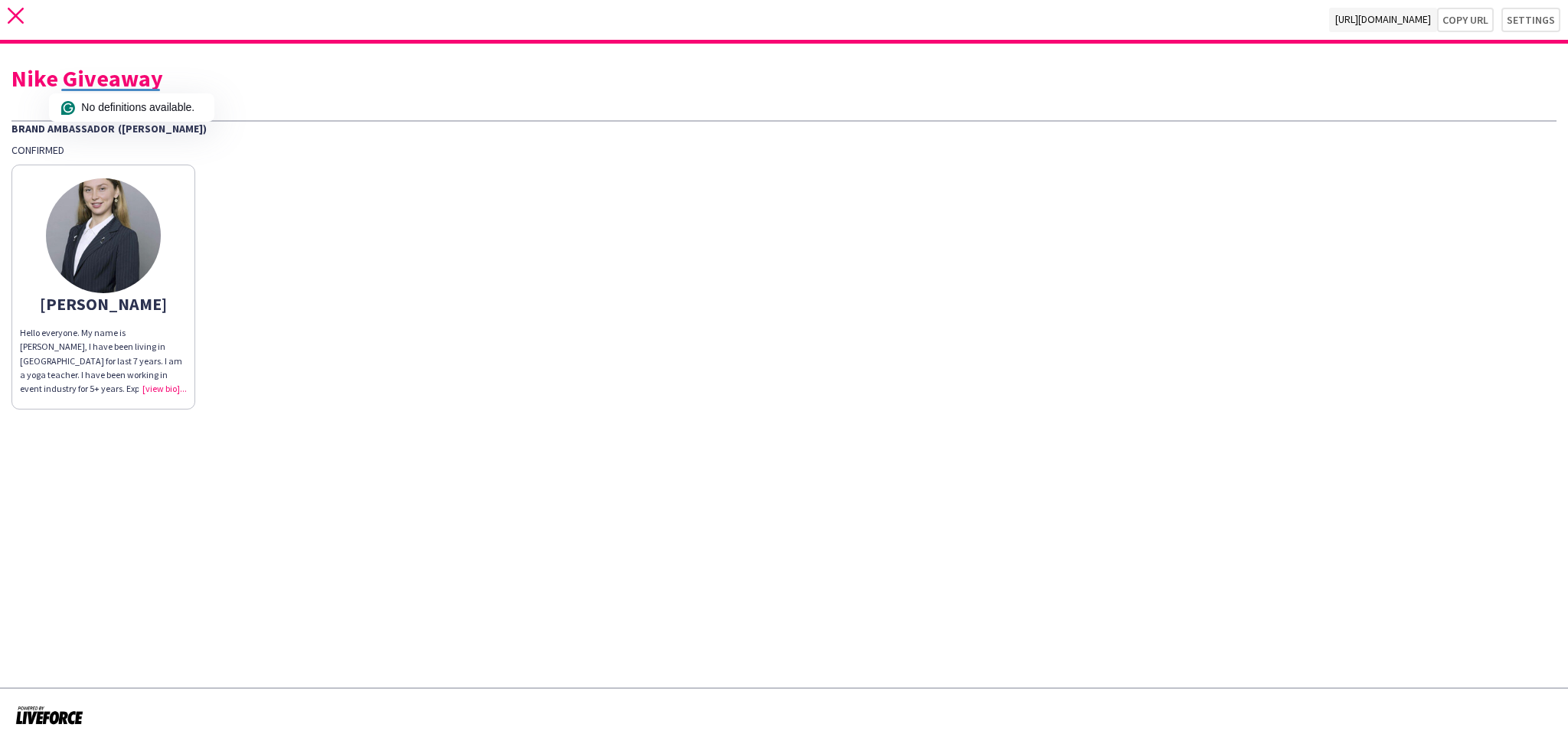
click at [12, 25] on app-icon "close" at bounding box center [15, 19] width 16 height 24
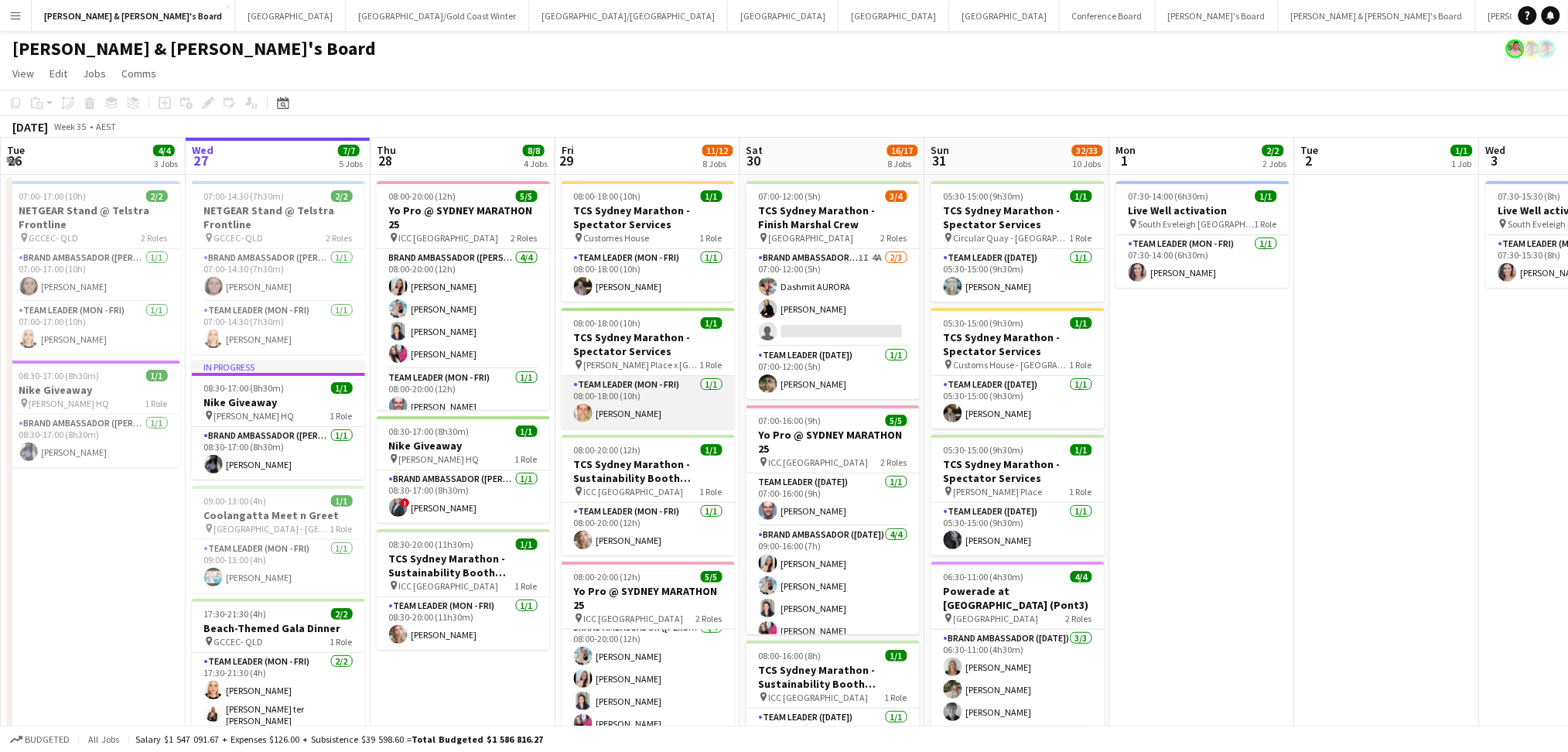
click at [641, 398] on app-card-role "Team Leader (Mon - Fri) [DATE] 08:00-18:00 (10h) [PERSON_NAME]" at bounding box center [648, 402] width 173 height 52
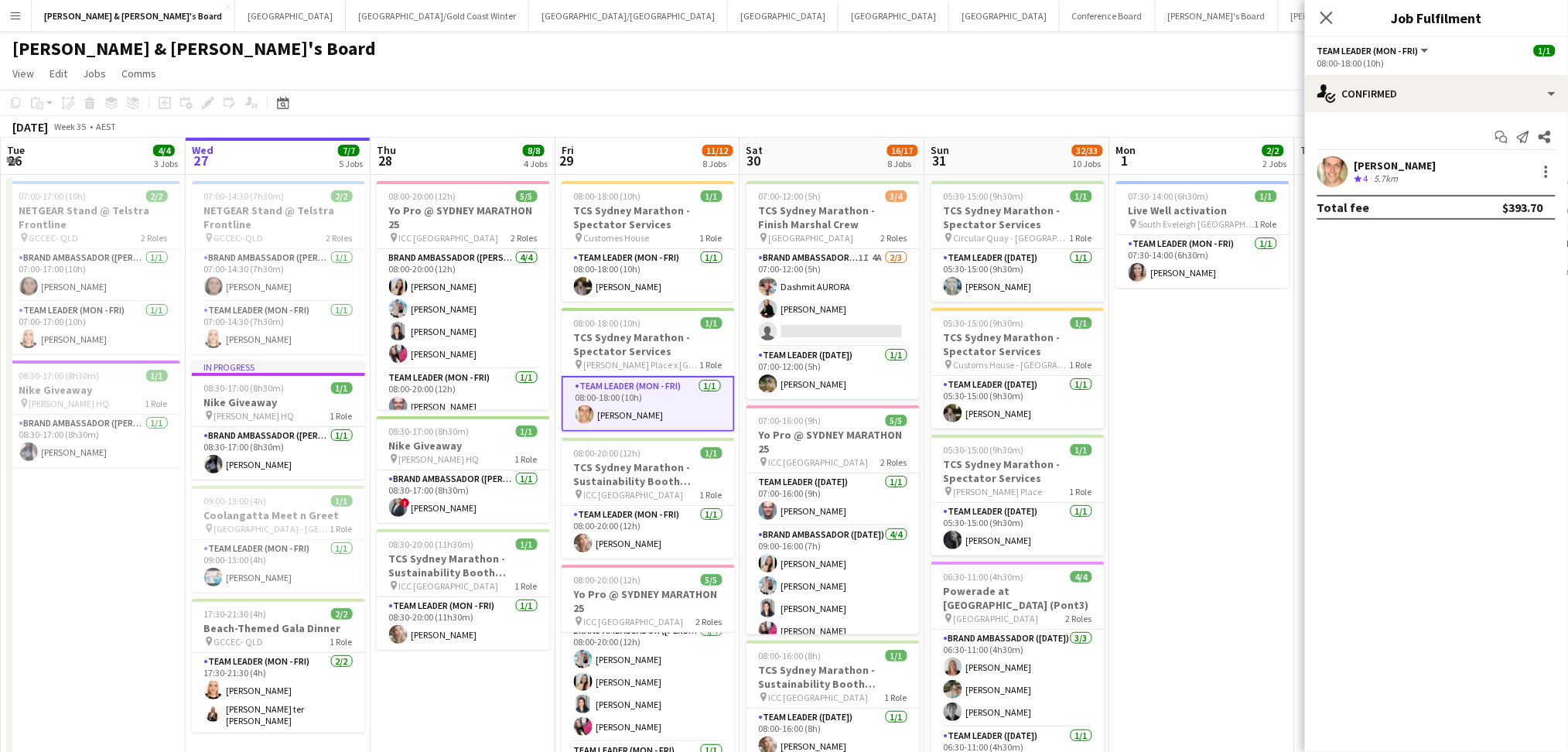
click at [1399, 165] on div "[PERSON_NAME]" at bounding box center [1396, 165] width 82 height 14
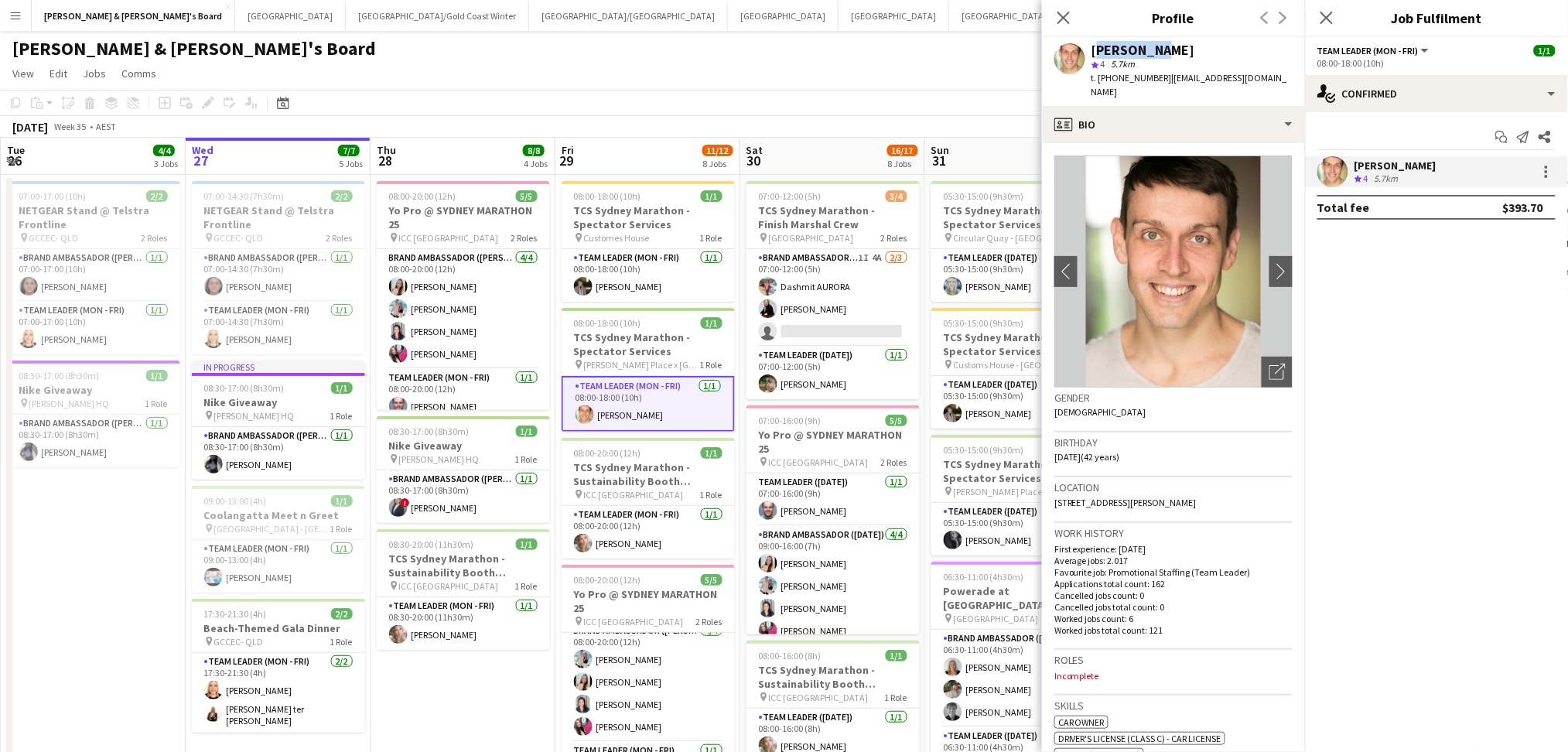
copy div "[PERSON_NAME]"
drag, startPoint x: 1093, startPoint y: 47, endPoint x: 1159, endPoint y: 47, distance: 66.0
click at [1159, 47] on div "[PERSON_NAME]" at bounding box center [1192, 50] width 201 height 14
drag, startPoint x: 1109, startPoint y: 74, endPoint x: 1124, endPoint y: 74, distance: 15.0
click at [1127, 74] on span "t. [PHONE_NUMBER]" at bounding box center [1131, 78] width 80 height 11
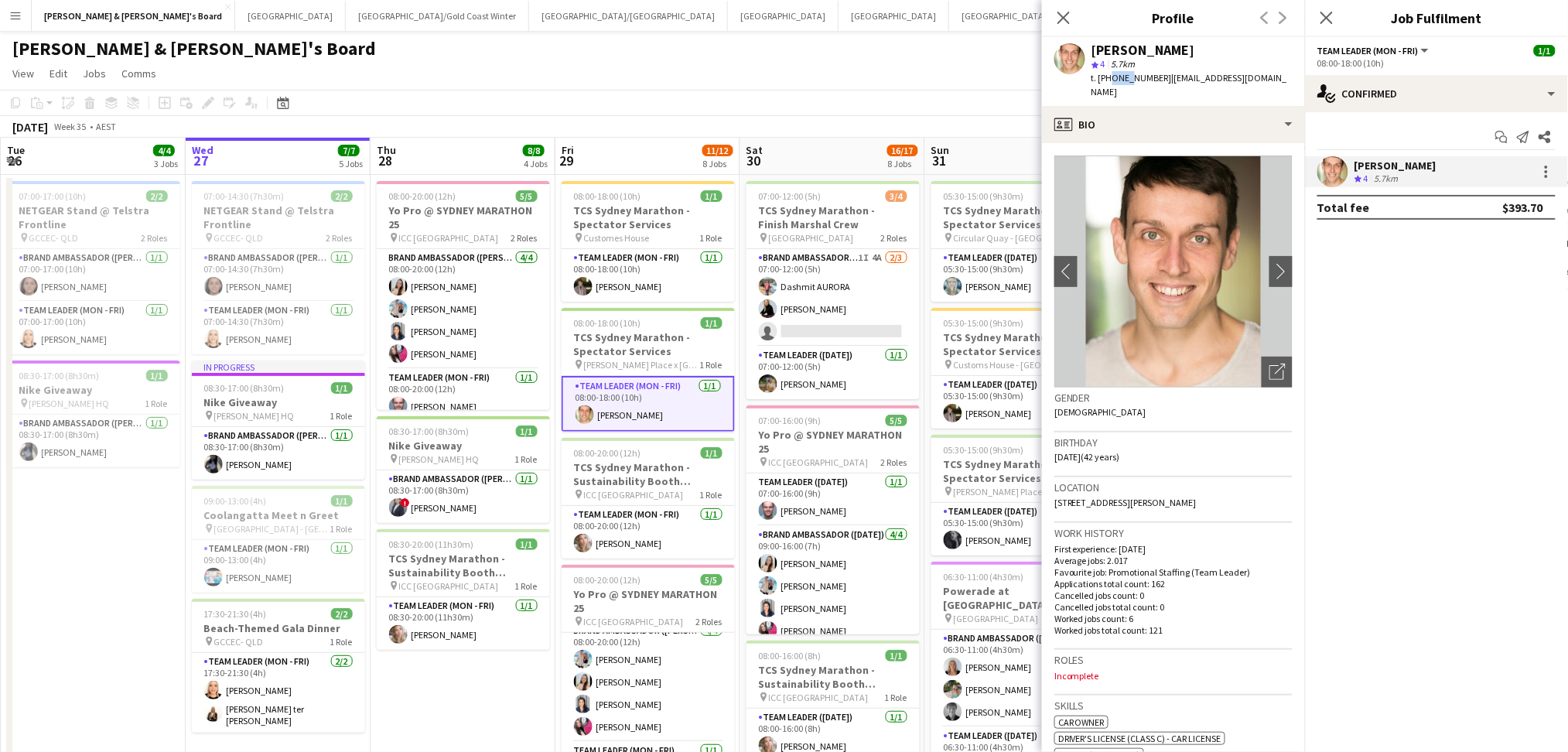
click at [1124, 74] on span "t. [PHONE_NUMBER]" at bounding box center [1131, 78] width 80 height 11
drag, startPoint x: 1111, startPoint y: 77, endPoint x: 1155, endPoint y: 79, distance: 44.0
click at [1155, 79] on span "t. [PHONE_NUMBER]" at bounding box center [1131, 78] width 80 height 11
copy span "434004741"
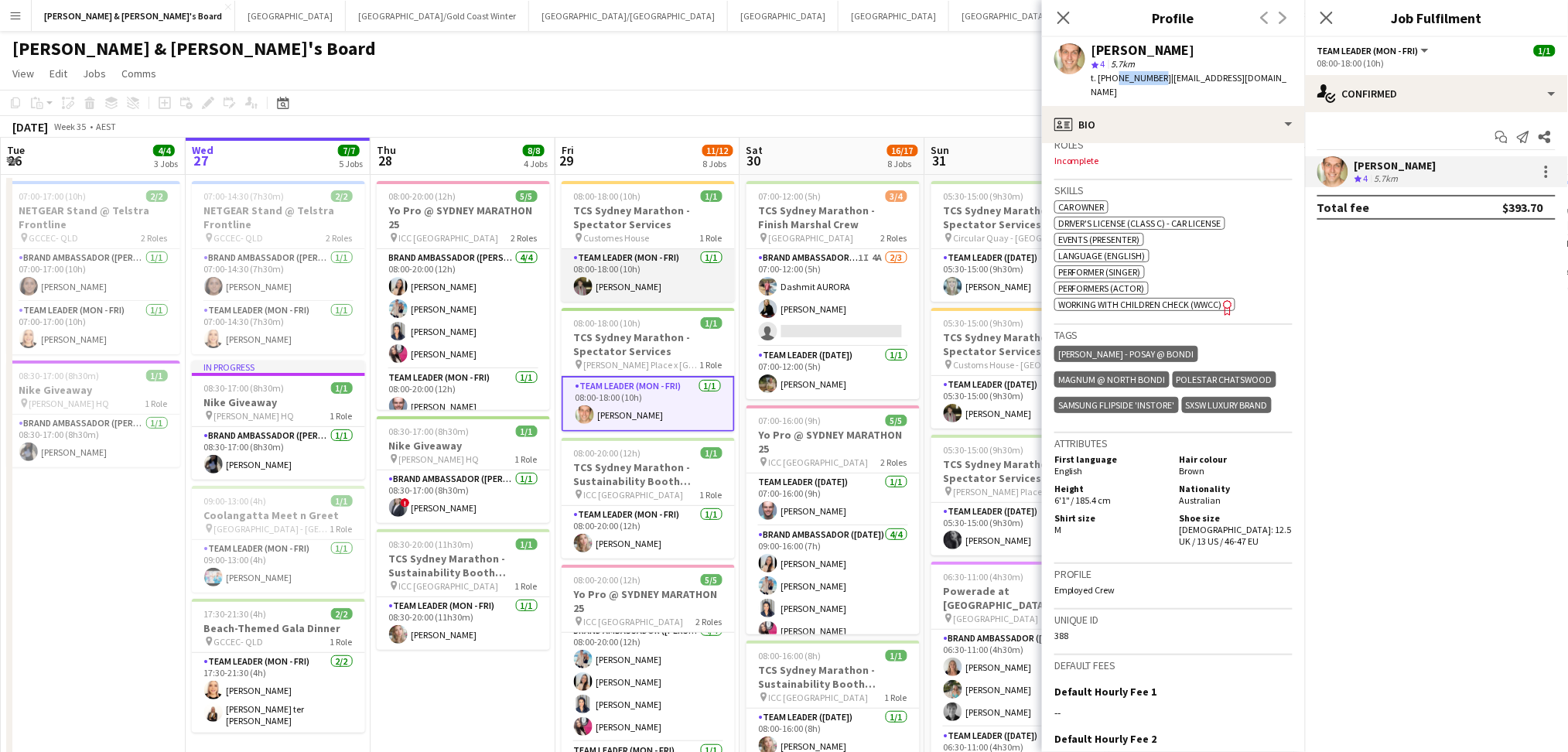
click at [586, 286] on app-user-avatar at bounding box center [583, 286] width 19 height 19
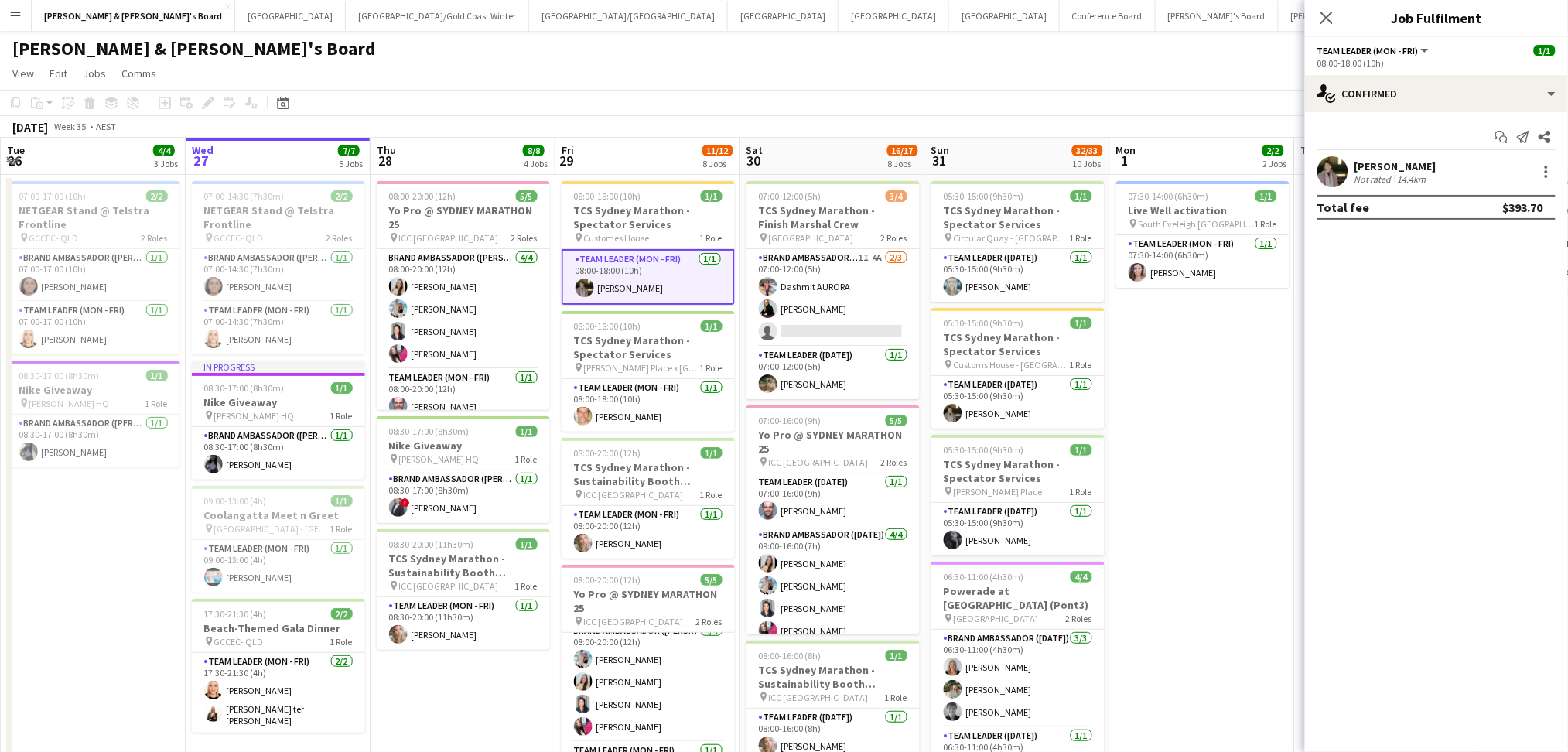
click at [1439, 178] on div "[PERSON_NAME] Not rated 14.4km" at bounding box center [1436, 172] width 263 height 31
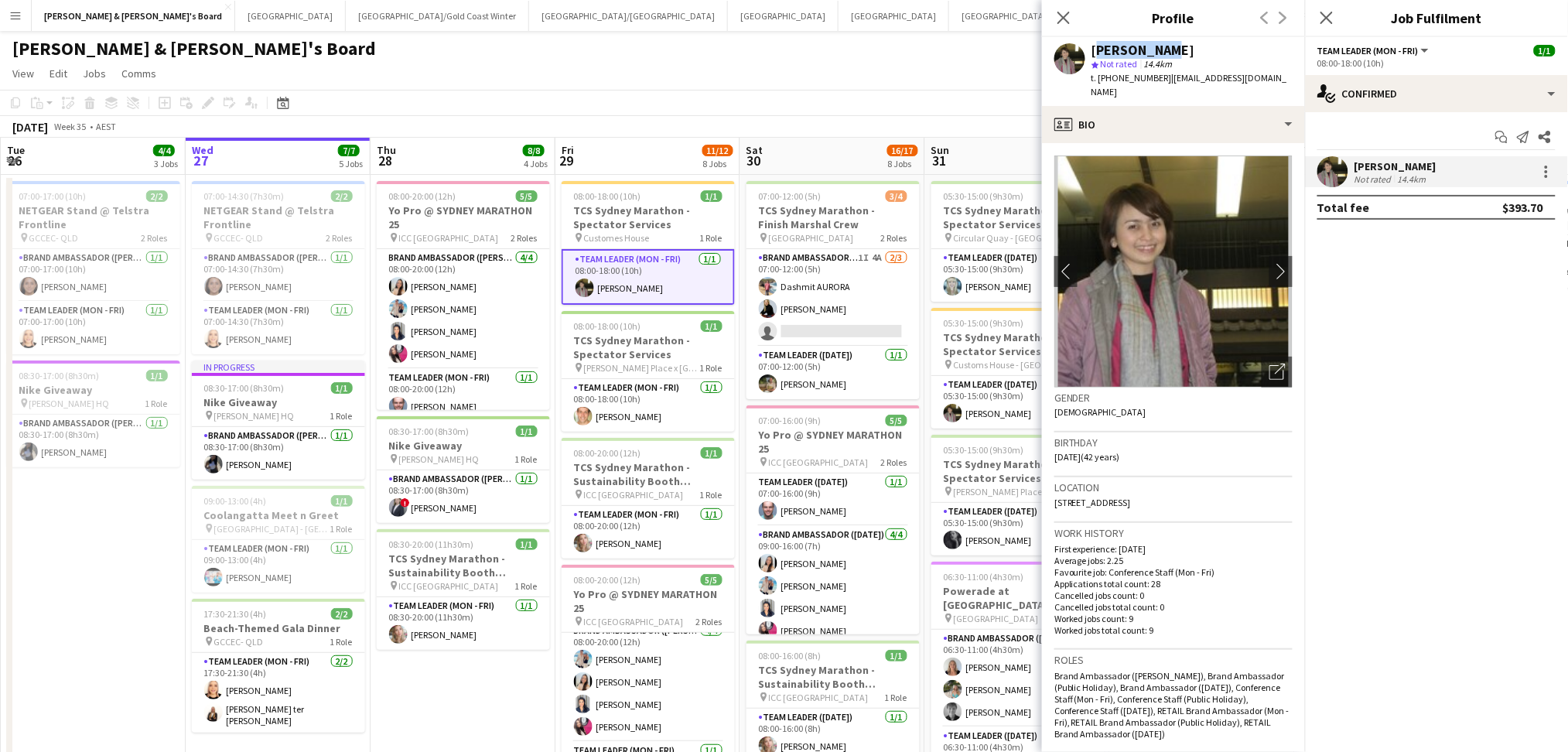
drag, startPoint x: 1092, startPoint y: 47, endPoint x: 1176, endPoint y: 50, distance: 84.1
click at [1178, 50] on div "[PERSON_NAME]" at bounding box center [1192, 50] width 201 height 14
copy div "[PERSON_NAME]"
drag, startPoint x: 1114, startPoint y: 74, endPoint x: 1154, endPoint y: 76, distance: 40.0
click at [1154, 76] on span "t. [PHONE_NUMBER]" at bounding box center [1131, 78] width 80 height 11
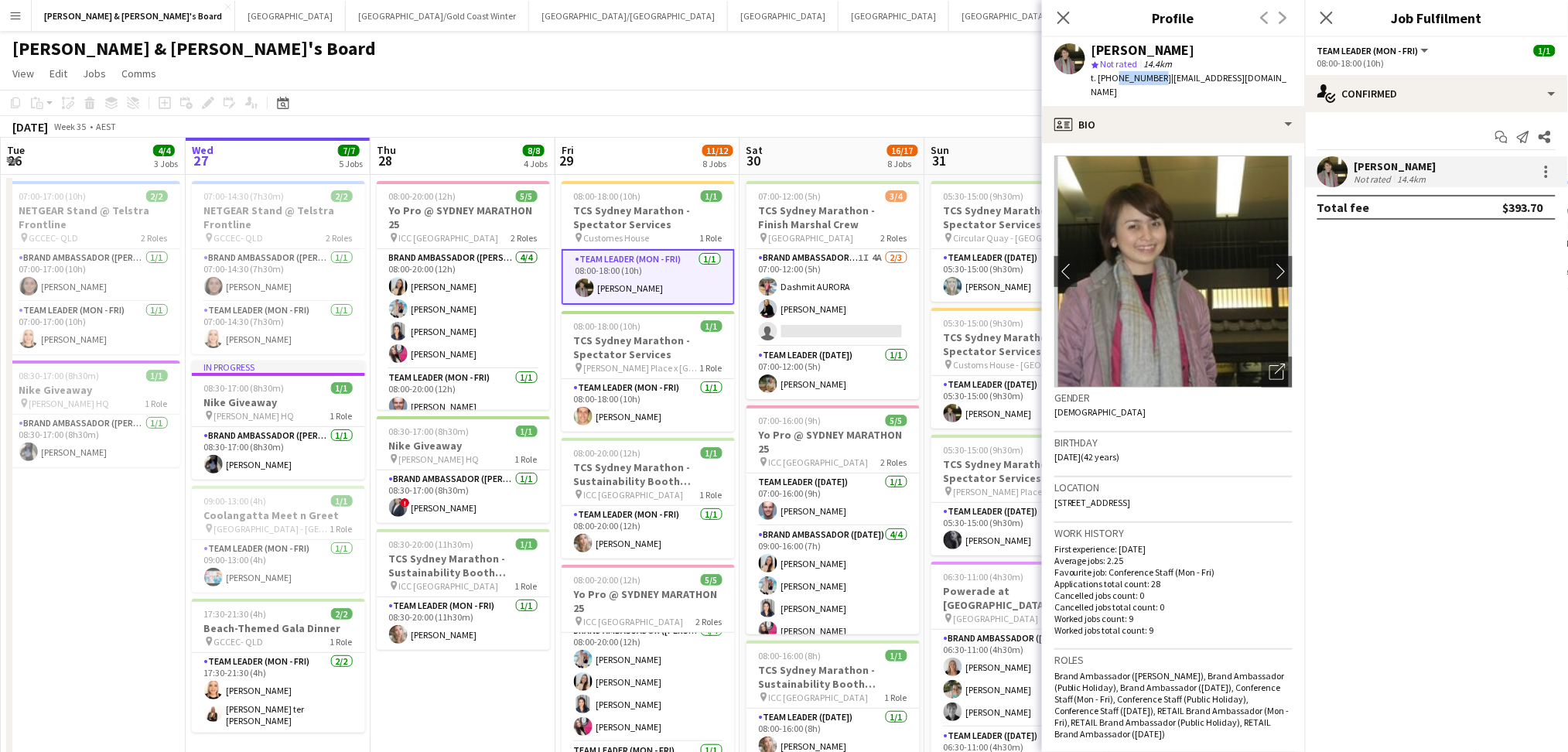
copy span "481798262"
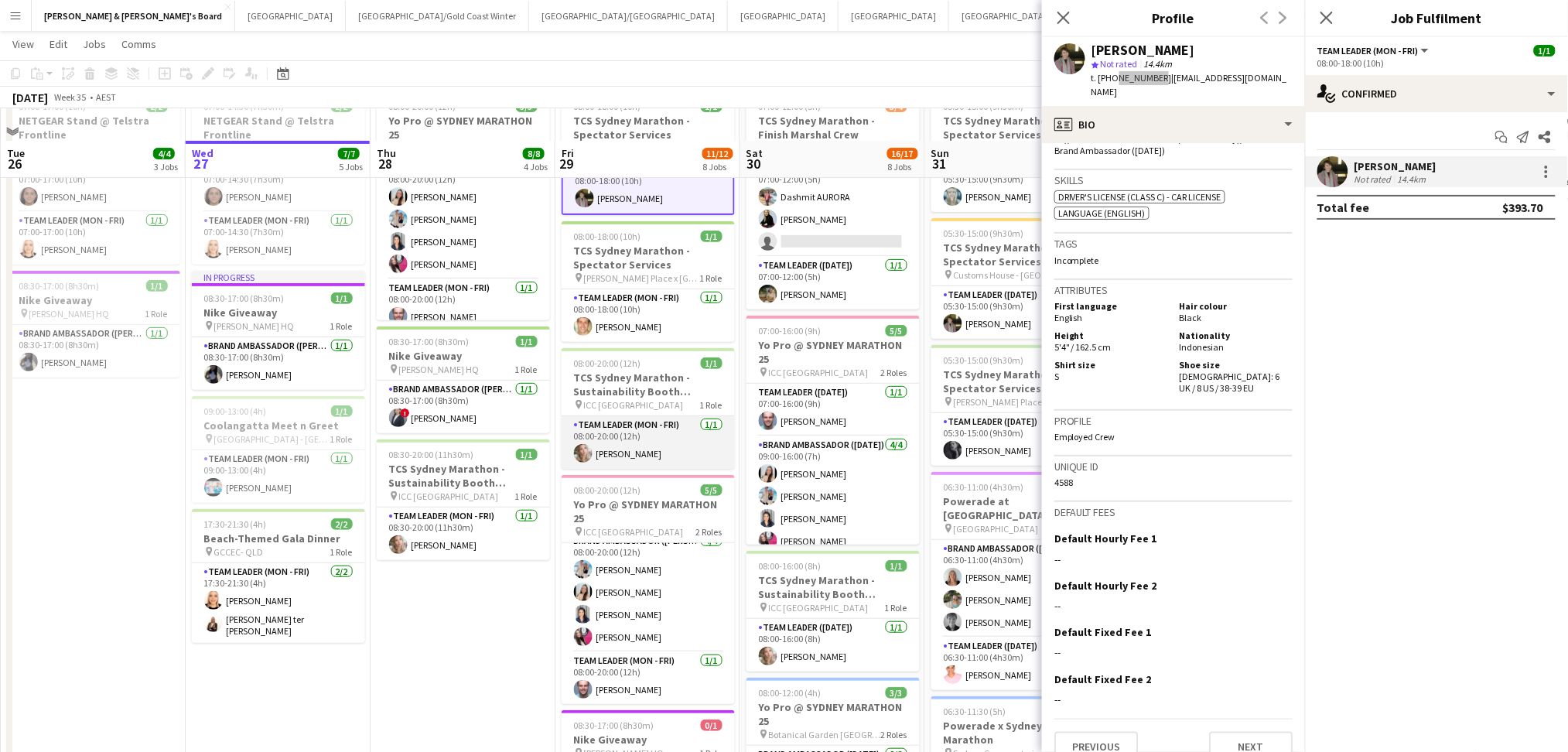
scroll to position [0, 0]
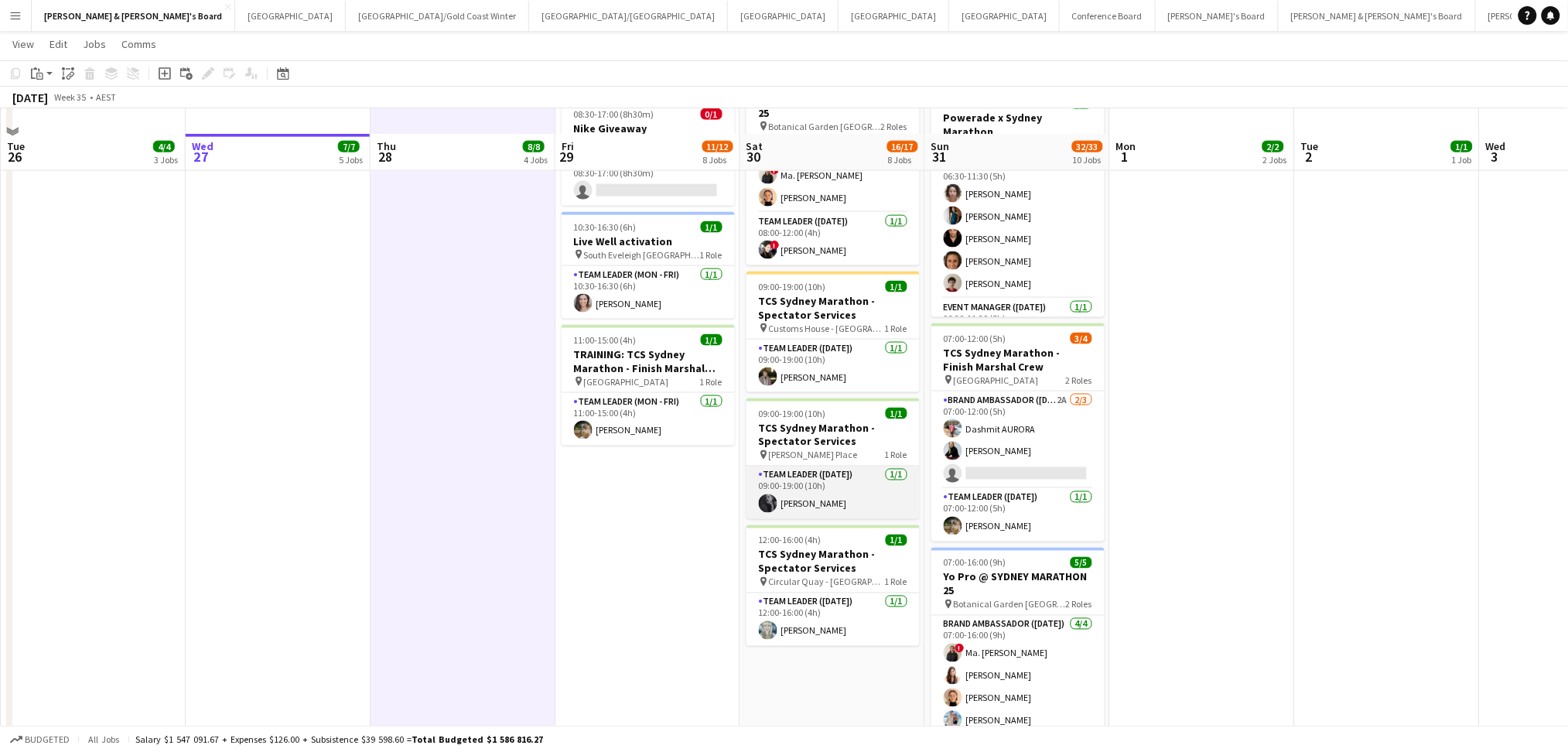
scroll to position [722, 0]
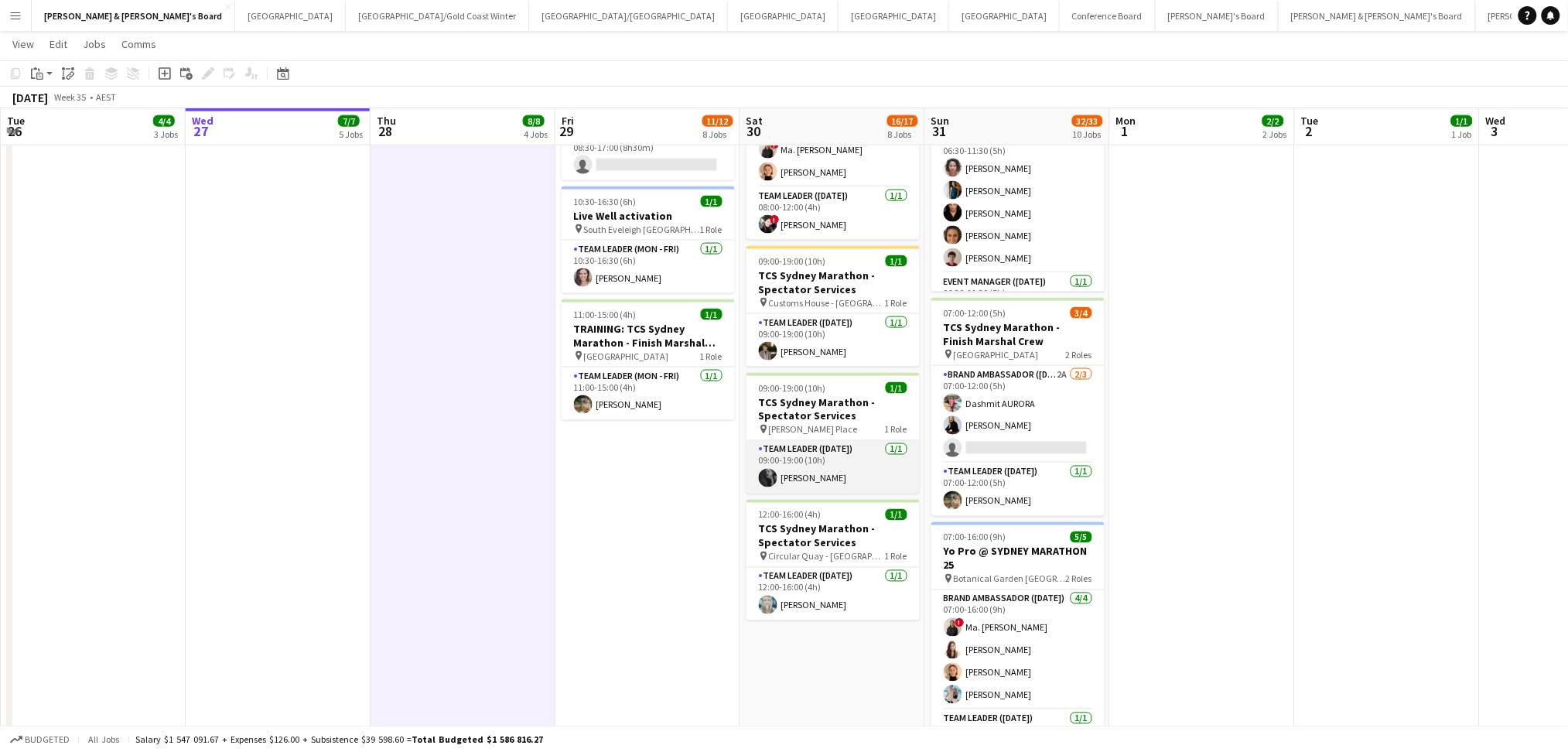
click at [887, 478] on app-card-role "Team Leader ([DATE]) [DATE] 09:00-19:00 (10h) [PERSON_NAME]" at bounding box center [833, 467] width 173 height 52
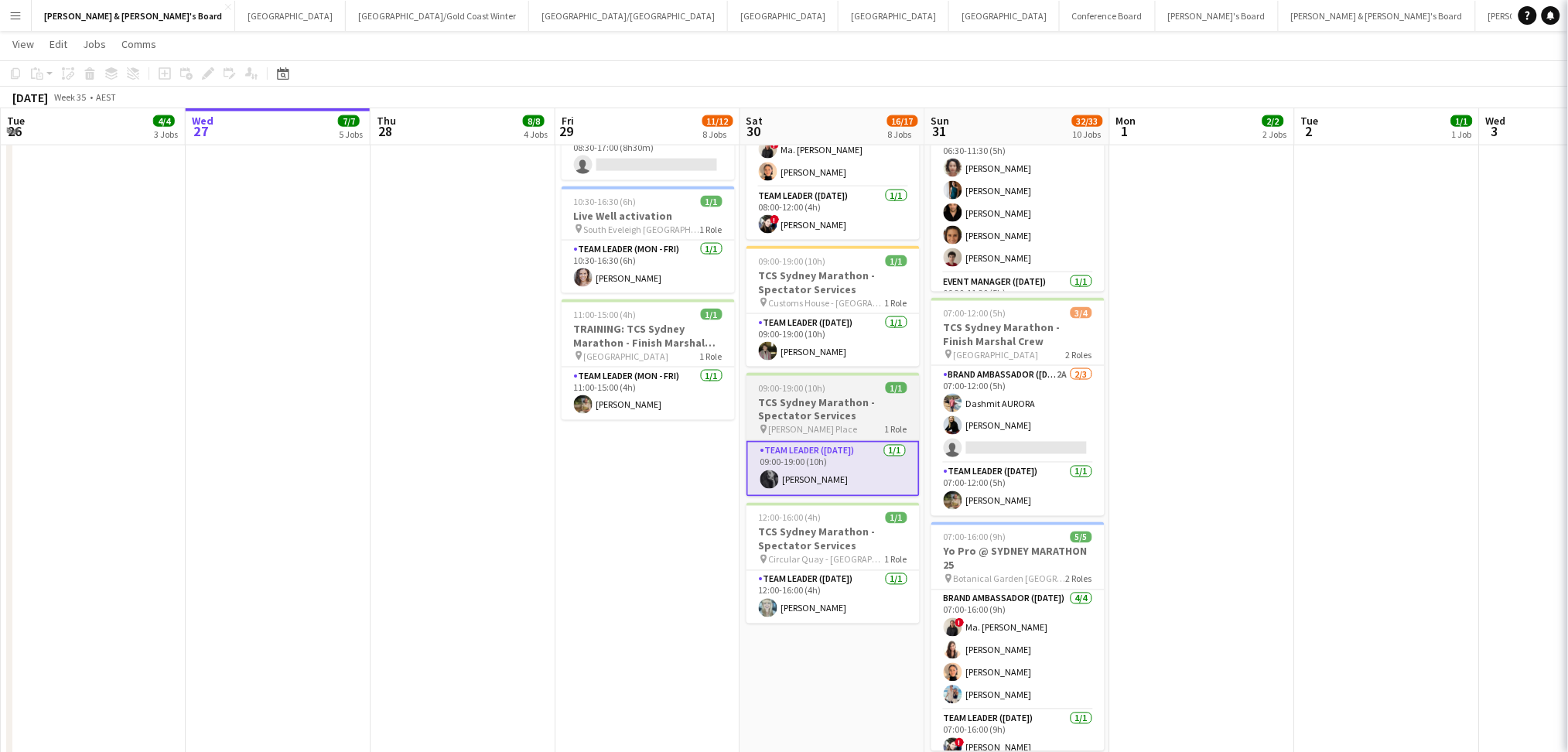
click at [848, 414] on h3 "TCS Sydney Marathon - Spectator Services" at bounding box center [833, 410] width 173 height 28
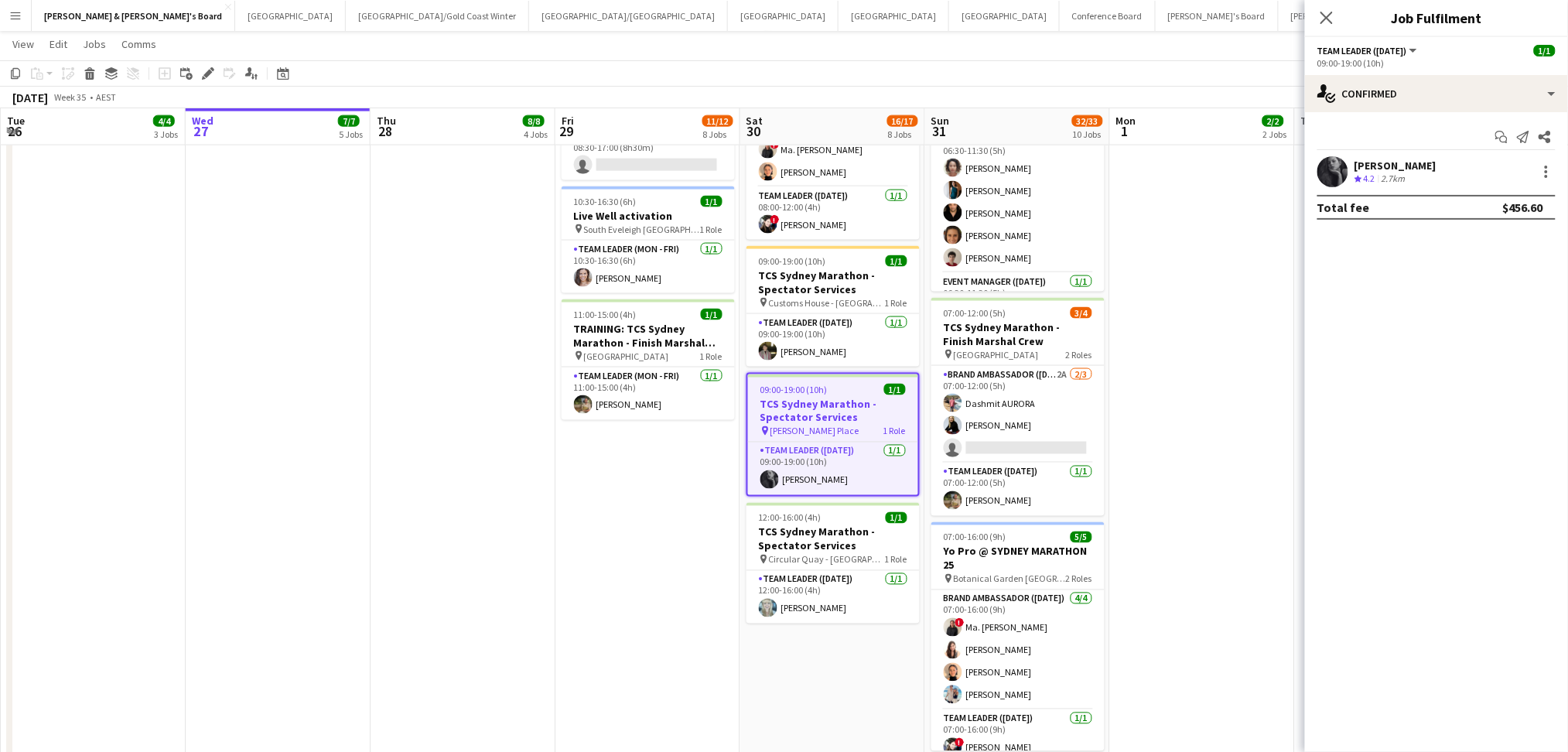
click at [848, 414] on h3 "TCS Sydney Marathon - Spectator Services" at bounding box center [833, 410] width 170 height 28
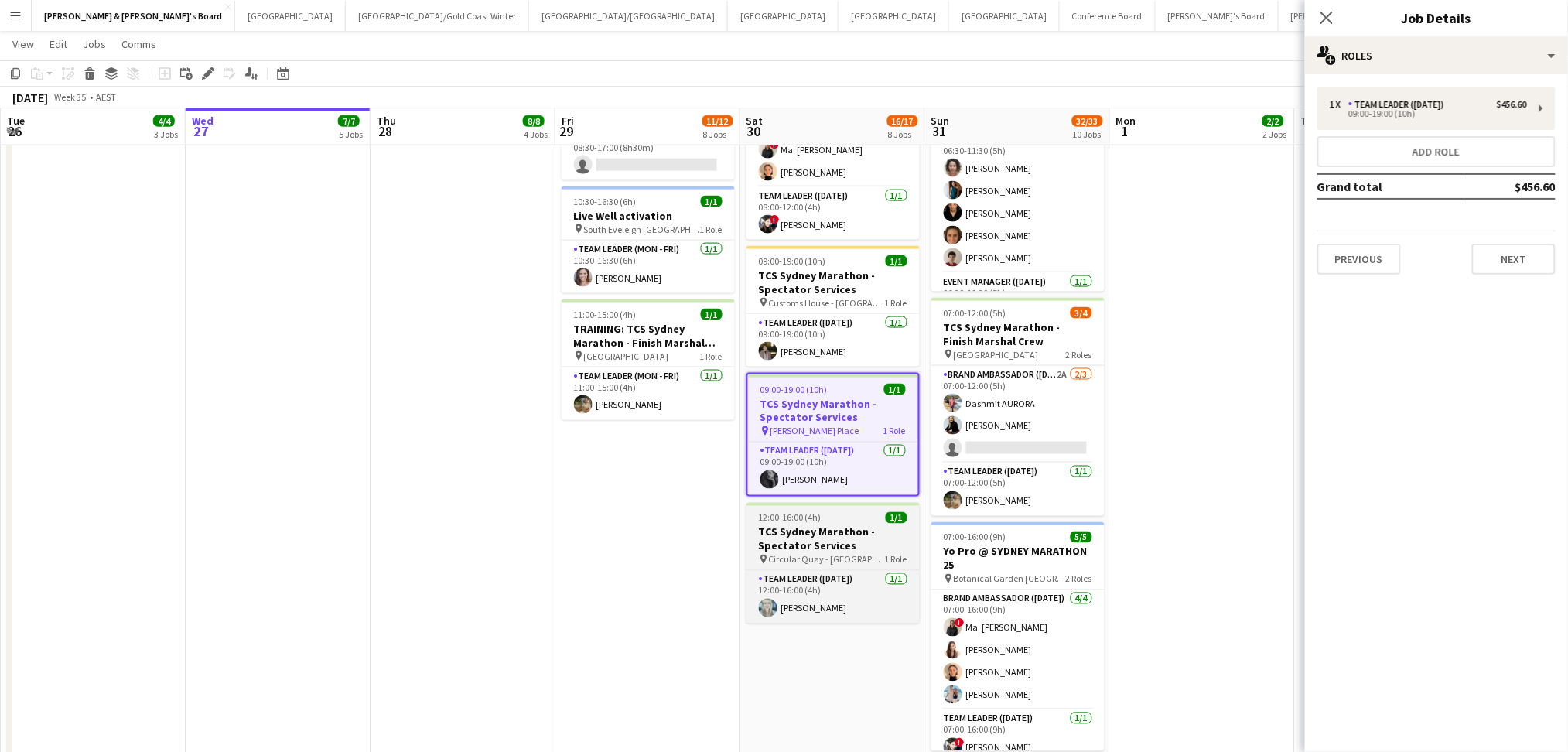
click at [796, 536] on h3 "TCS Sydney Marathon - Spectator Services" at bounding box center [833, 539] width 173 height 28
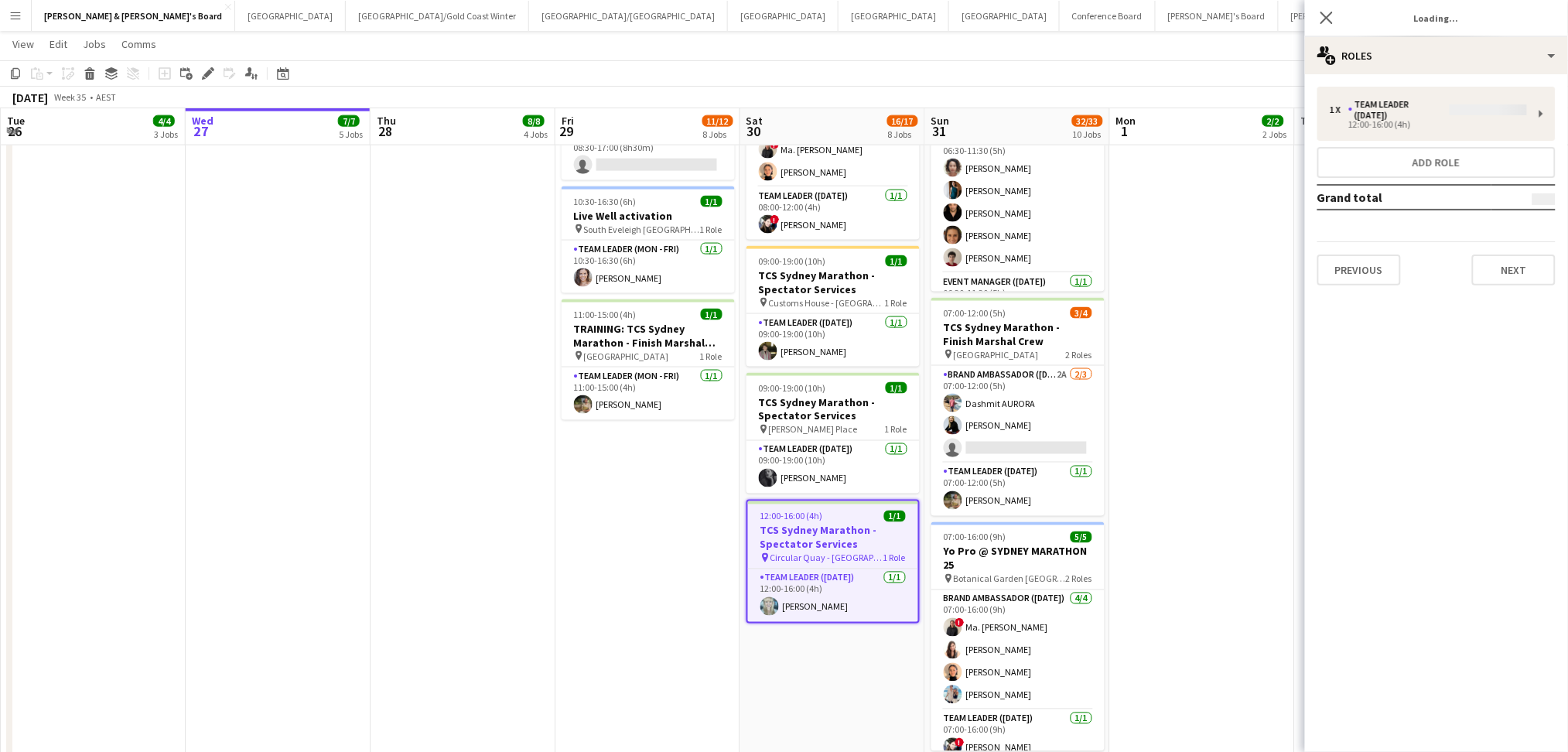
click at [796, 536] on h3 "TCS Sydney Marathon - Spectator Services" at bounding box center [833, 538] width 170 height 28
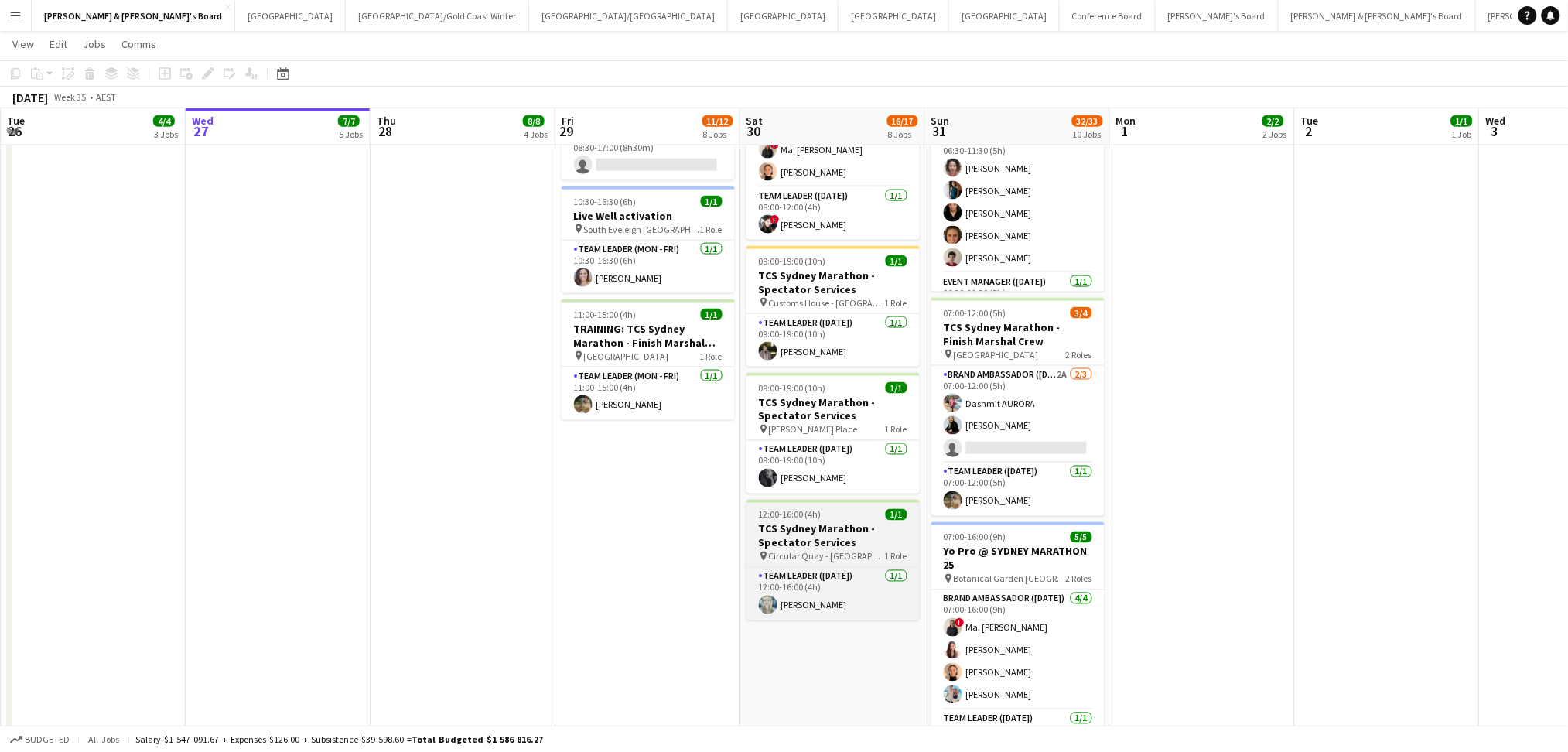
click at [887, 526] on h3 "TCS Sydney Marathon - Spectator Services" at bounding box center [833, 536] width 173 height 28
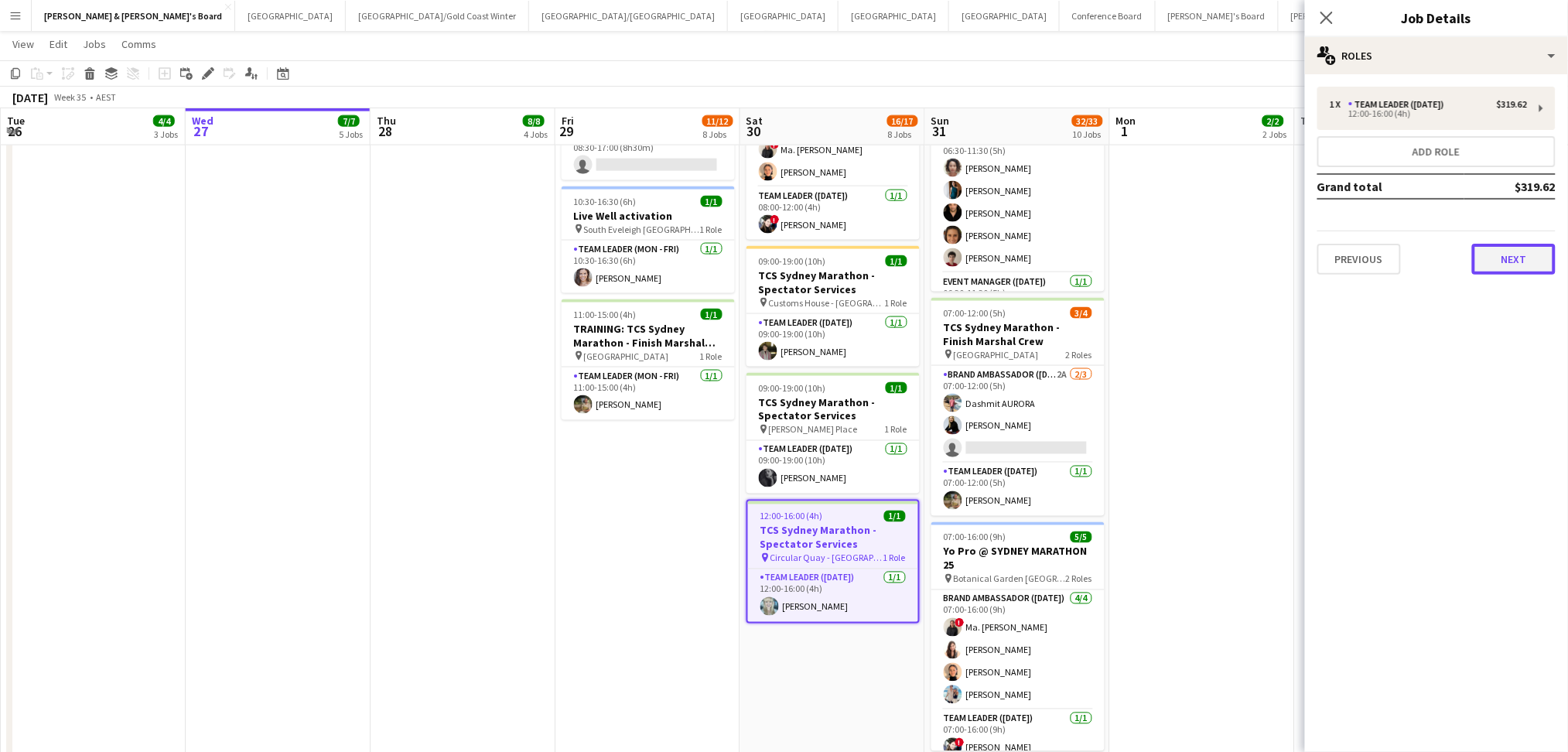
click at [1504, 254] on button "Next" at bounding box center [1514, 259] width 83 height 31
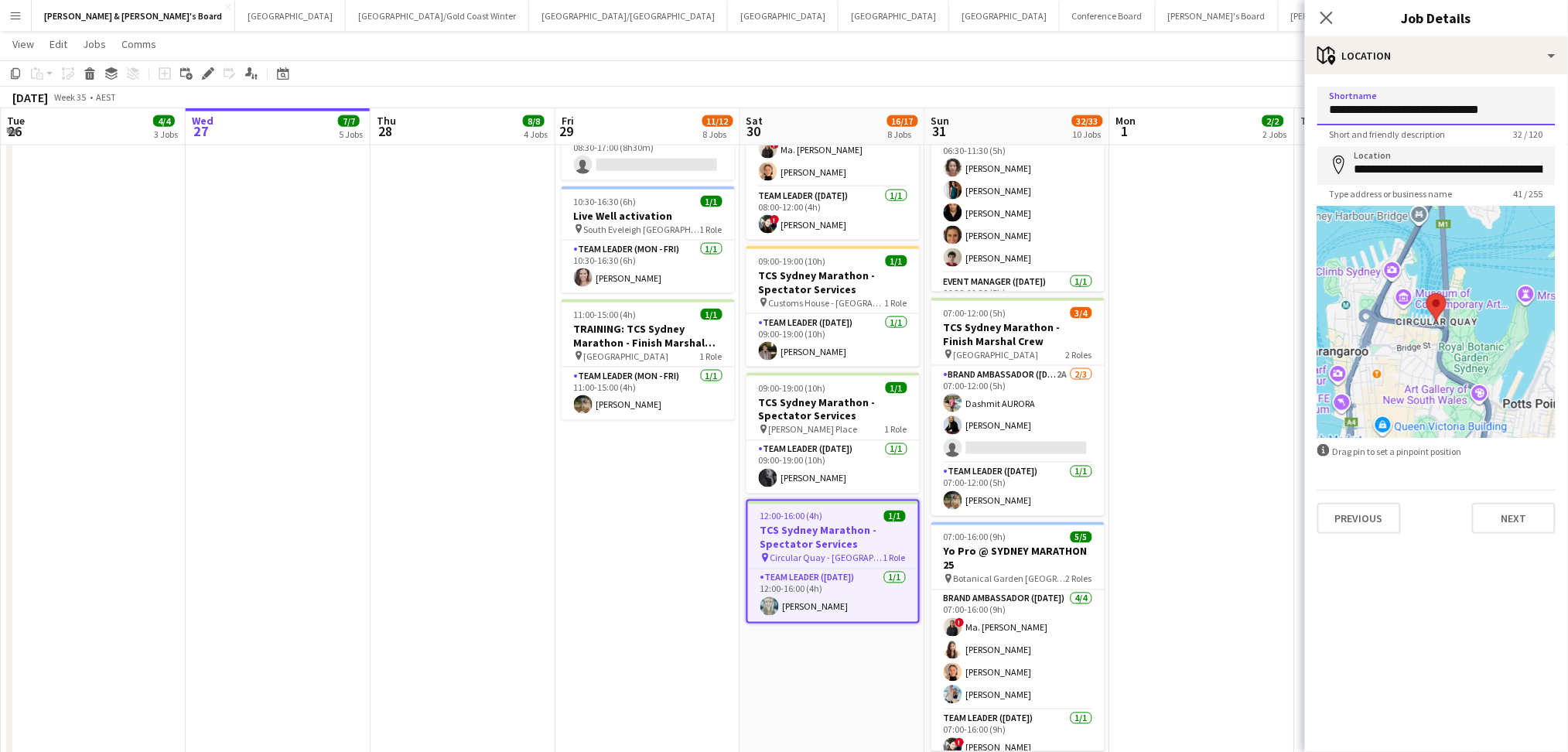
click at [1416, 111] on input "**********" at bounding box center [1436, 105] width 238 height 38
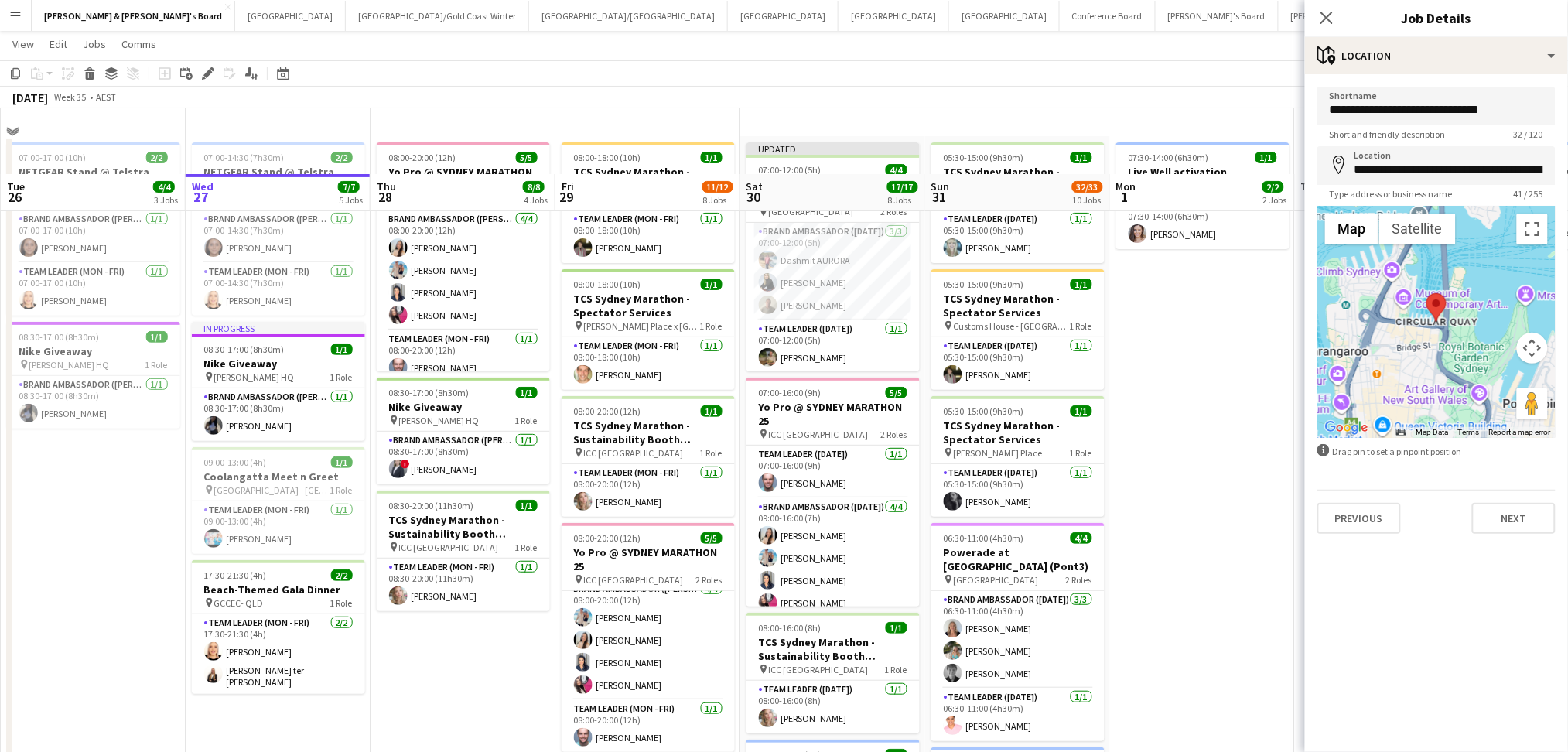
scroll to position [0, 0]
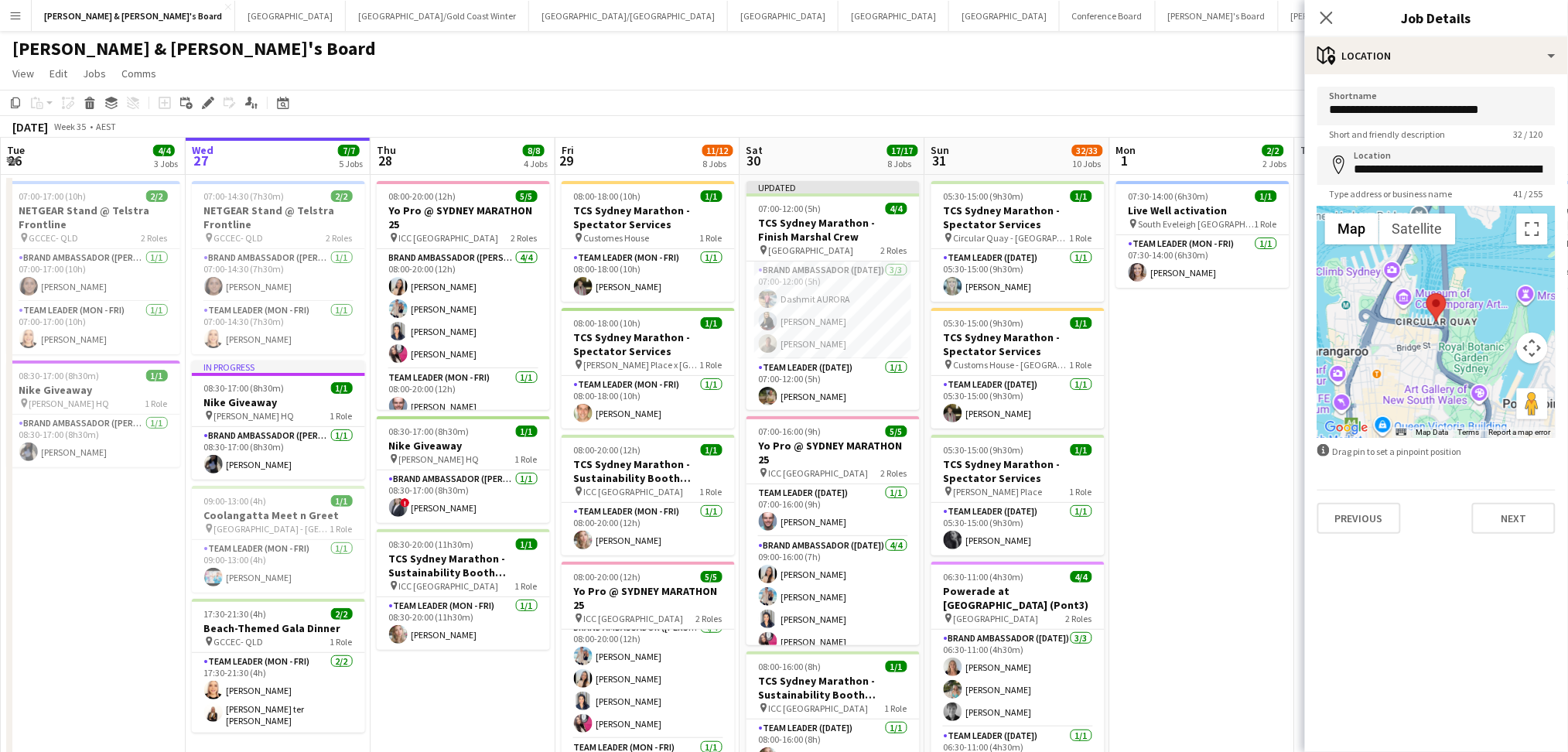
drag, startPoint x: 836, startPoint y: 307, endPoint x: 861, endPoint y: 252, distance: 60.4
click at [836, 307] on app-card-role "Brand Ambassador ([DATE]) [DATE] 07:00-12:00 (5h) [PERSON_NAME] [PERSON_NAME]" at bounding box center [833, 310] width 173 height 97
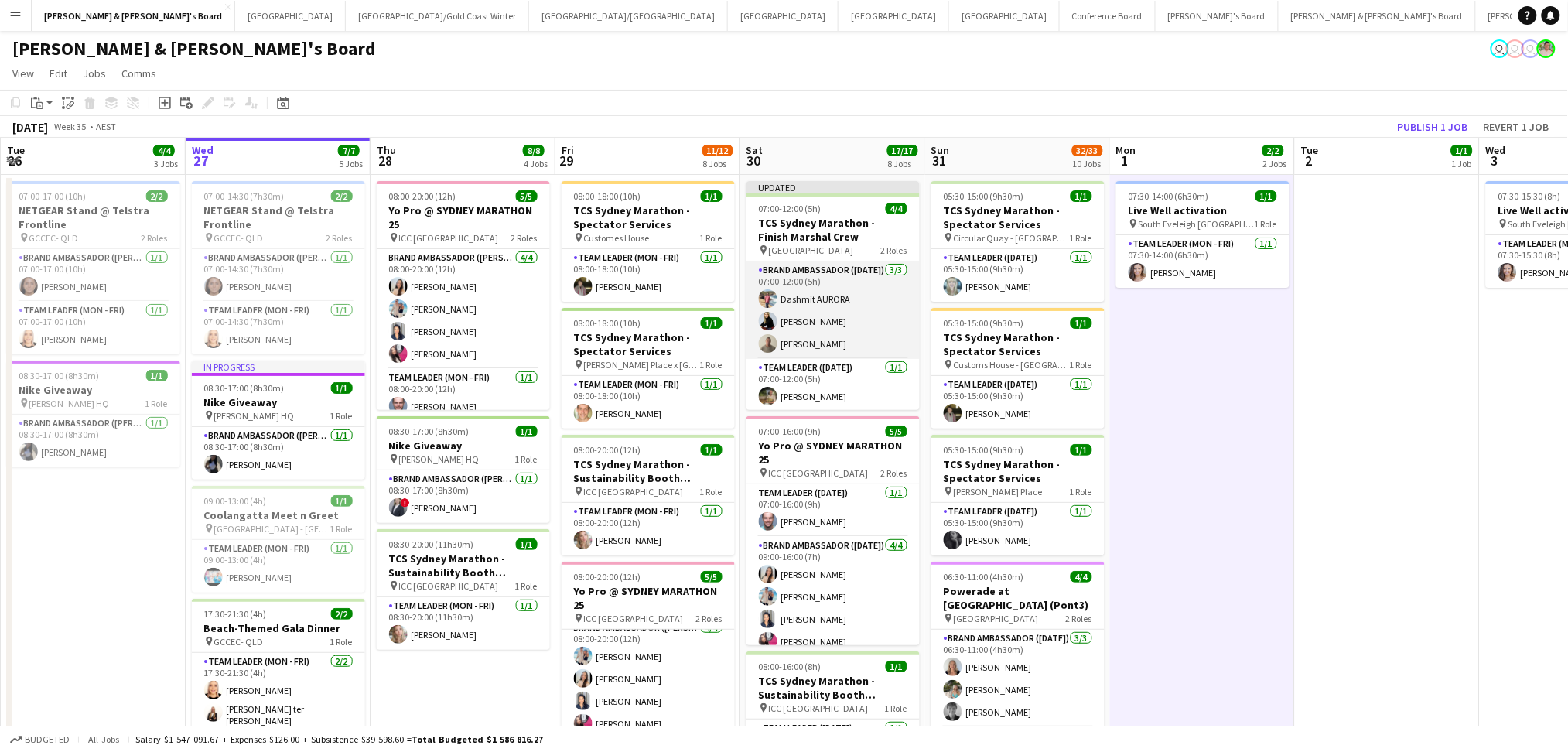
click at [835, 327] on app-card-role "Brand Ambassador ([DATE]) [DATE] 07:00-12:00 (5h) [PERSON_NAME] [PERSON_NAME]" at bounding box center [833, 310] width 173 height 97
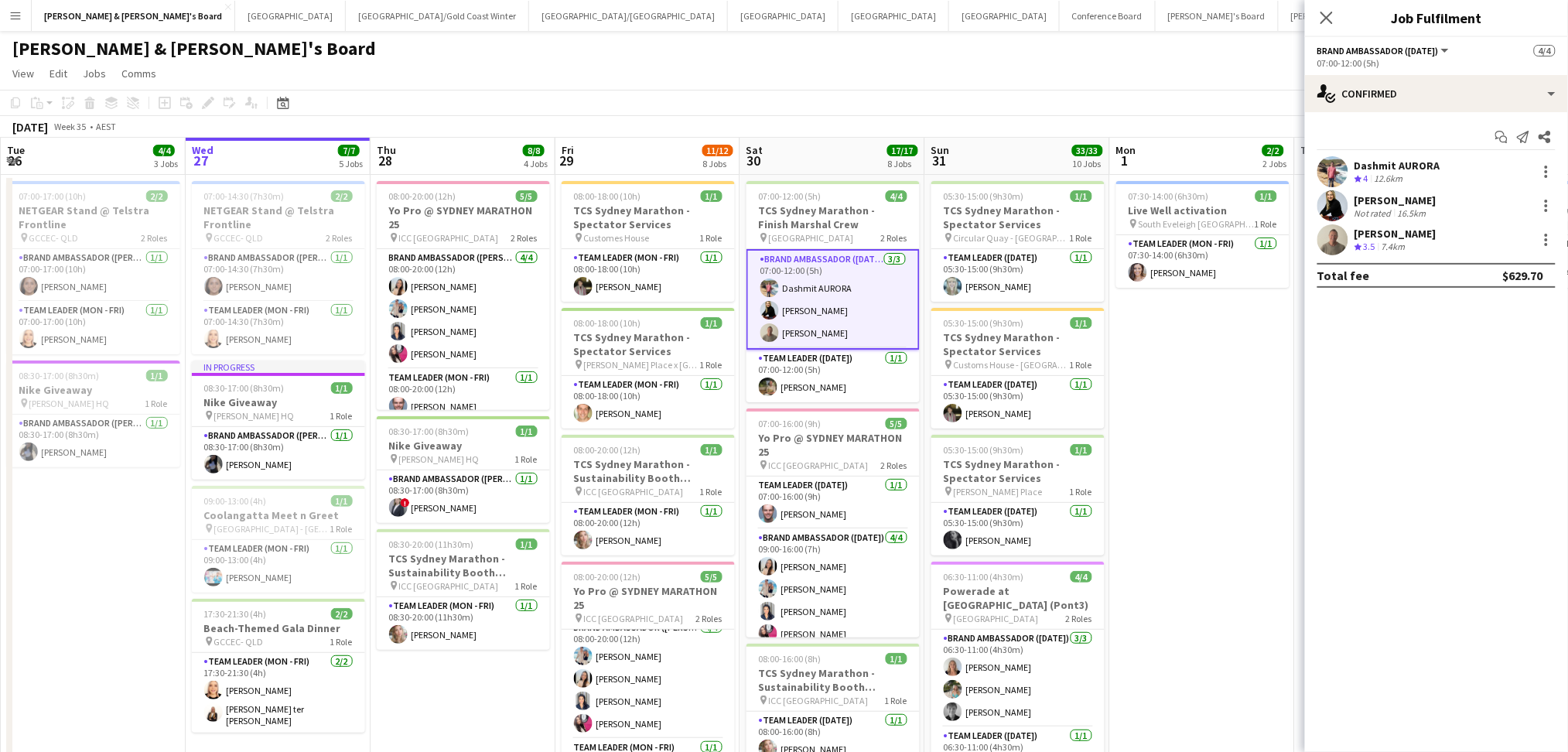
drag, startPoint x: 823, startPoint y: 333, endPoint x: 899, endPoint y: 320, distance: 77.1
click at [823, 333] on app-card-role "Brand Ambassador ([DATE]) [DATE] 07:00-12:00 (5h) [PERSON_NAME] [PERSON_NAME]" at bounding box center [833, 299] width 173 height 101
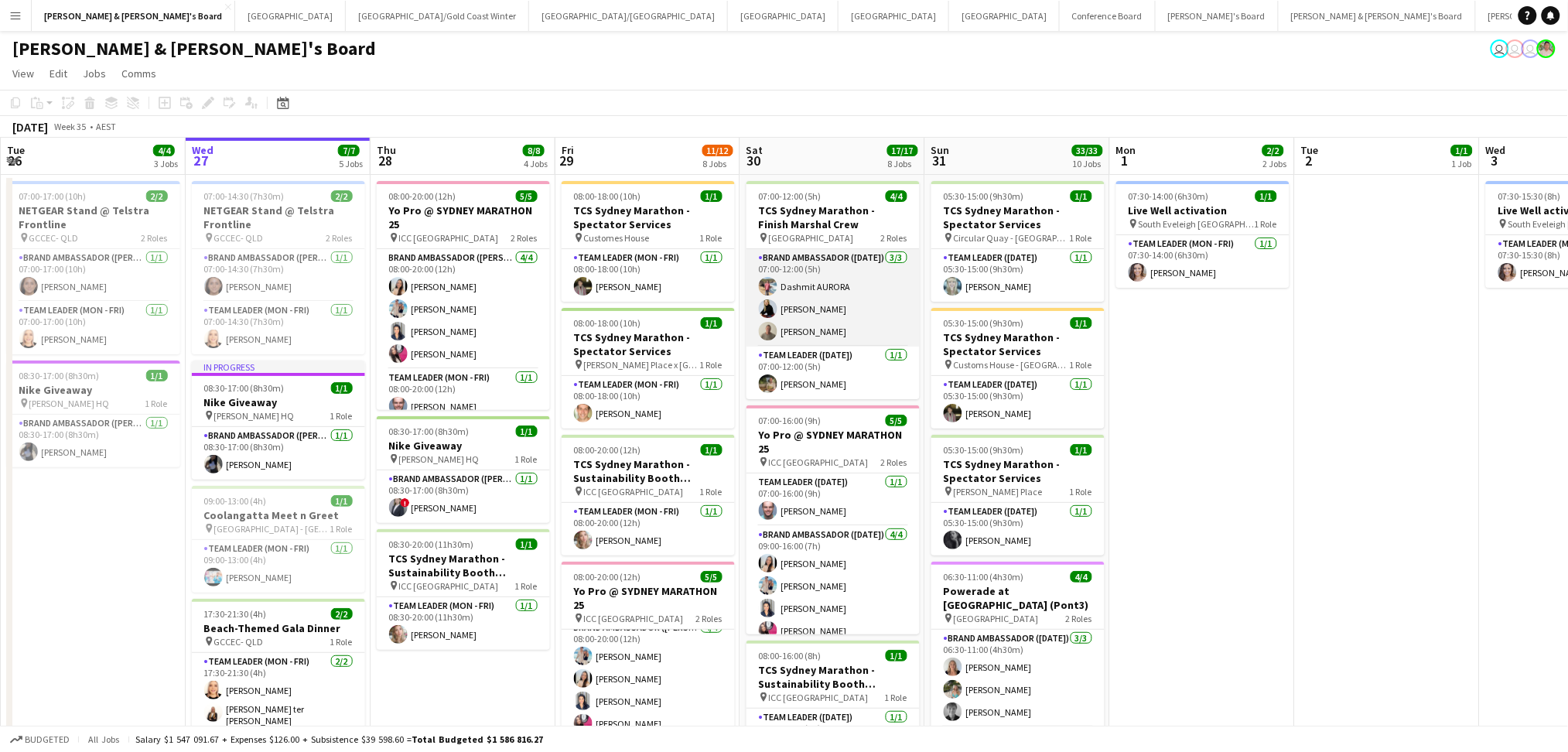
click at [778, 331] on app-card-role "Brand Ambassador ([DATE]) [DATE] 07:00-12:00 (5h) [PERSON_NAME] [PERSON_NAME]" at bounding box center [833, 298] width 173 height 97
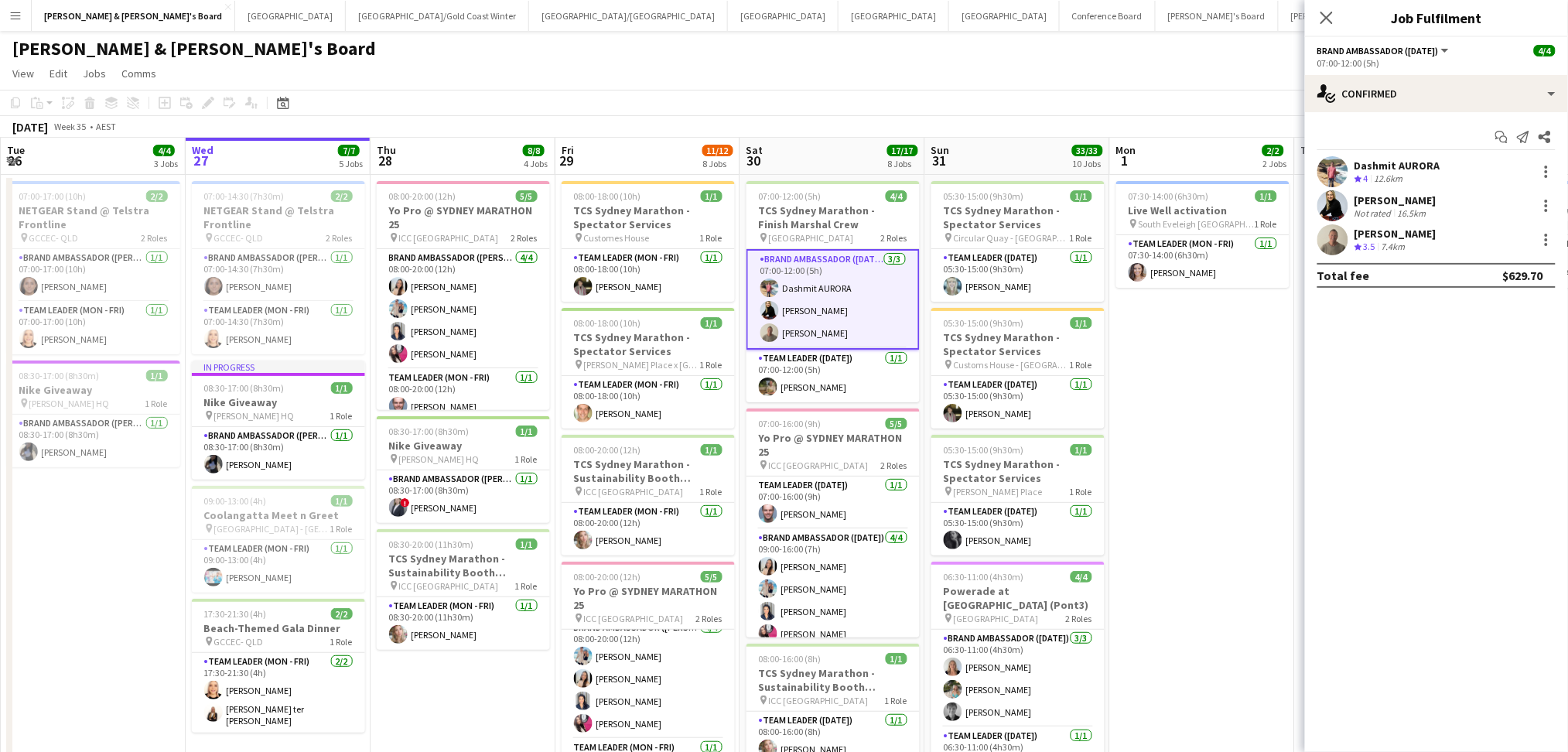
click at [1440, 257] on app-confirmed-crew "Dashmit AURORA Crew rating 4 12.6km [GEOGRAPHIC_DATA][PERSON_NAME][GEOGRAPHIC_D…" at bounding box center [1436, 222] width 263 height 132
click at [1433, 249] on div "[PERSON_NAME] Crew rating 3.5 7.4km" at bounding box center [1436, 239] width 263 height 31
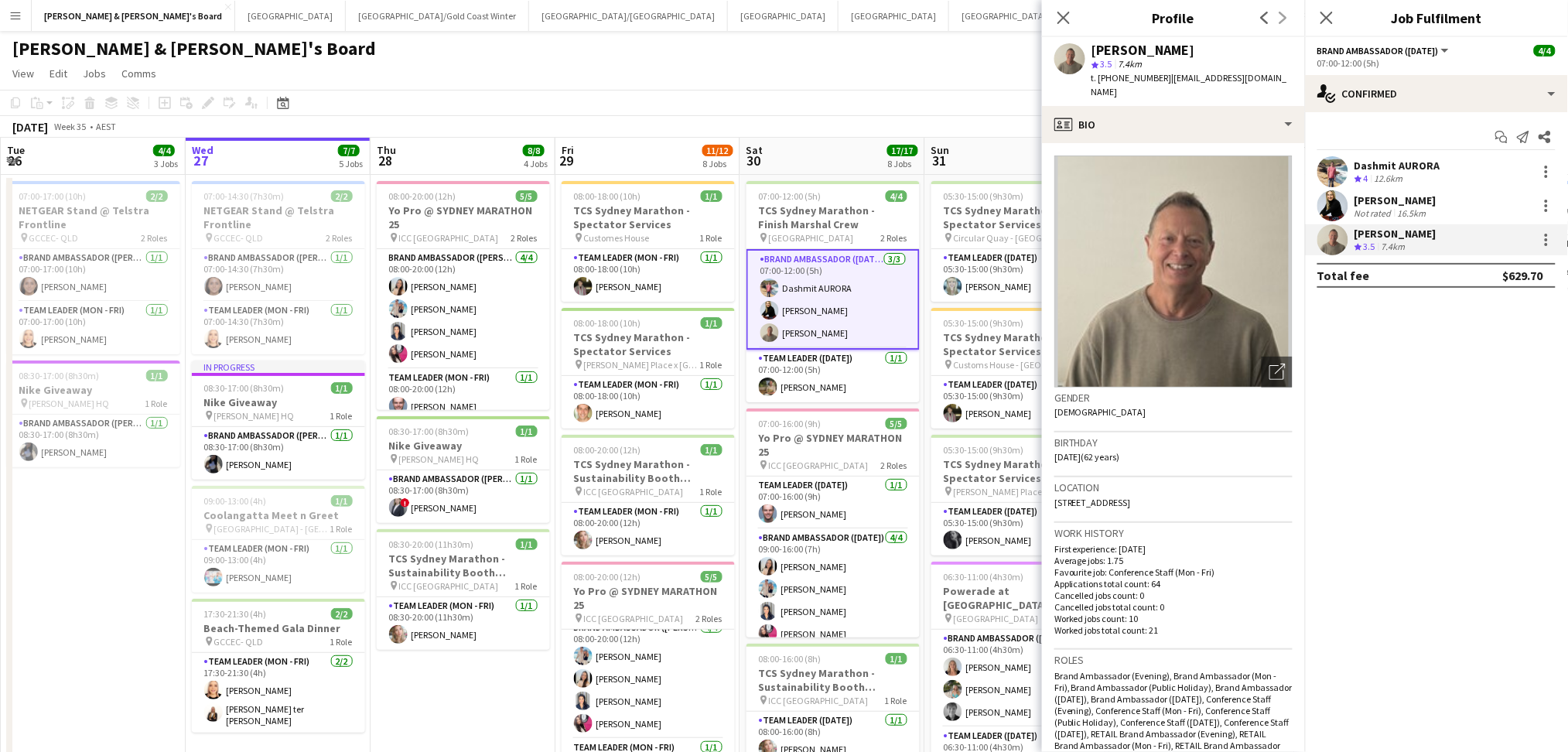
drag, startPoint x: 1094, startPoint y: 43, endPoint x: 1180, endPoint y: 38, distance: 86.1
click at [1180, 38] on div "[PERSON_NAME] star 3.5 7.4km t. [PHONE_NUMBER] | [EMAIL_ADDRESS][DOMAIN_NAME]" at bounding box center [1174, 71] width 263 height 69
copy div "[PERSON_NAME]"
click at [1109, 77] on span "t. [PHONE_NUMBER]" at bounding box center [1131, 78] width 80 height 11
drag, startPoint x: 1114, startPoint y: 78, endPoint x: 1155, endPoint y: 78, distance: 41.0
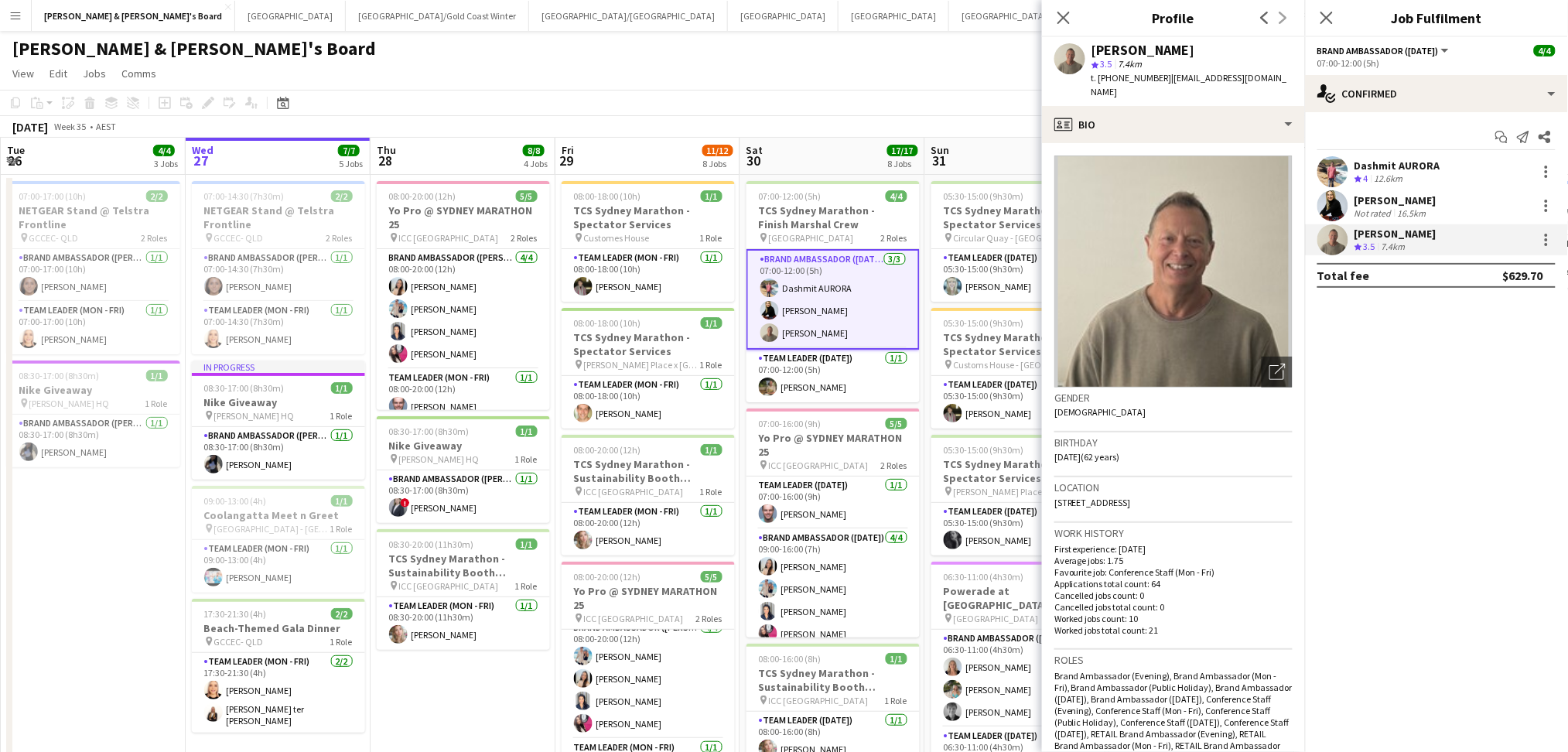
click at [1155, 78] on span "t. [PHONE_NUMBER]" at bounding box center [1131, 78] width 80 height 11
copy span "406941083"
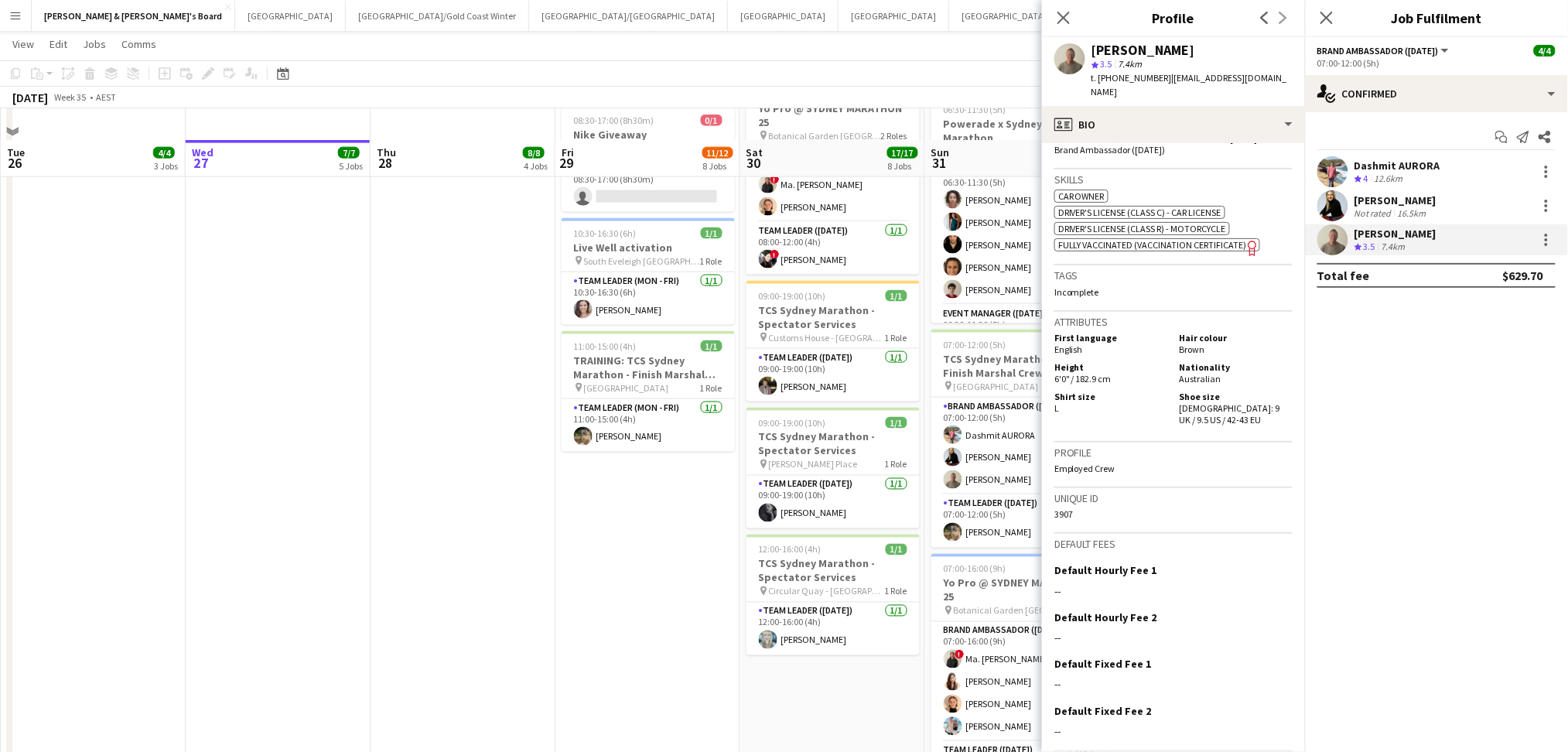
scroll to position [722, 0]
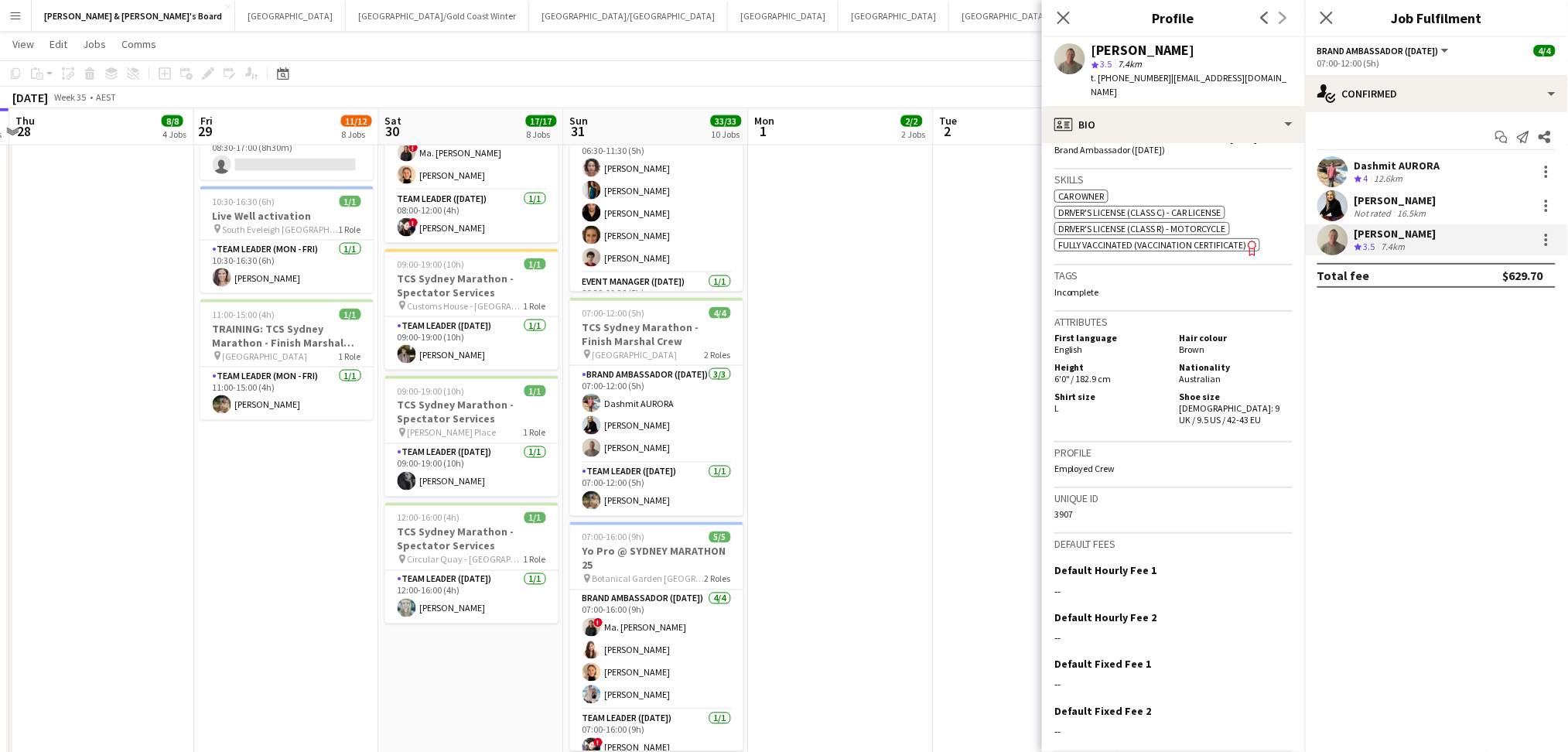
drag, startPoint x: 858, startPoint y: 653, endPoint x: 498, endPoint y: 646, distance: 360.1
click at [498, 646] on app-calendar-viewport "Sun 24 2/2 1 Job Mon 25 5/5 4 Jobs Tue 26 4/4 3 Jobs Wed 27 7/7 5 Jobs Thu 28 8…" at bounding box center [784, 363] width 1568 height 2049
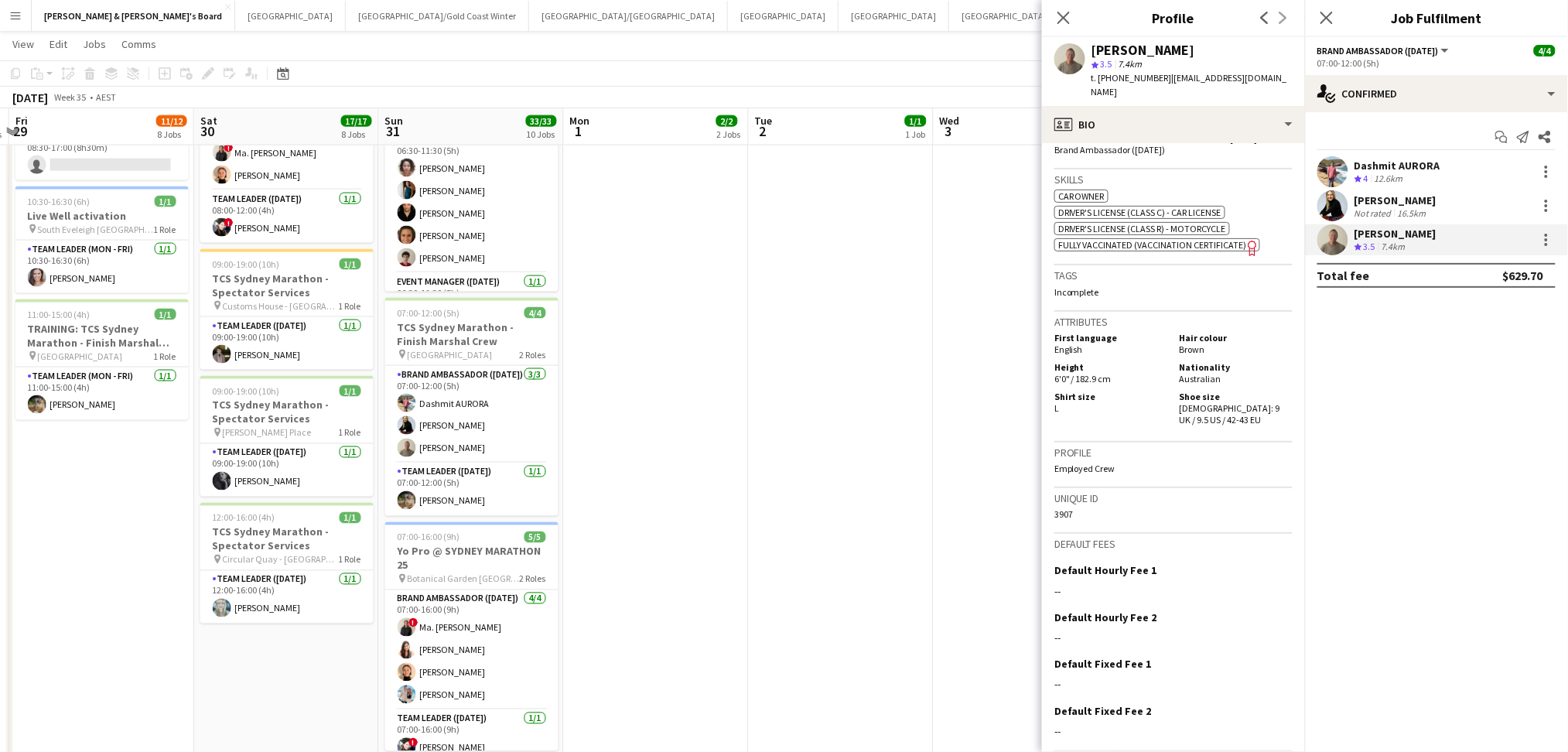
scroll to position [0, 545]
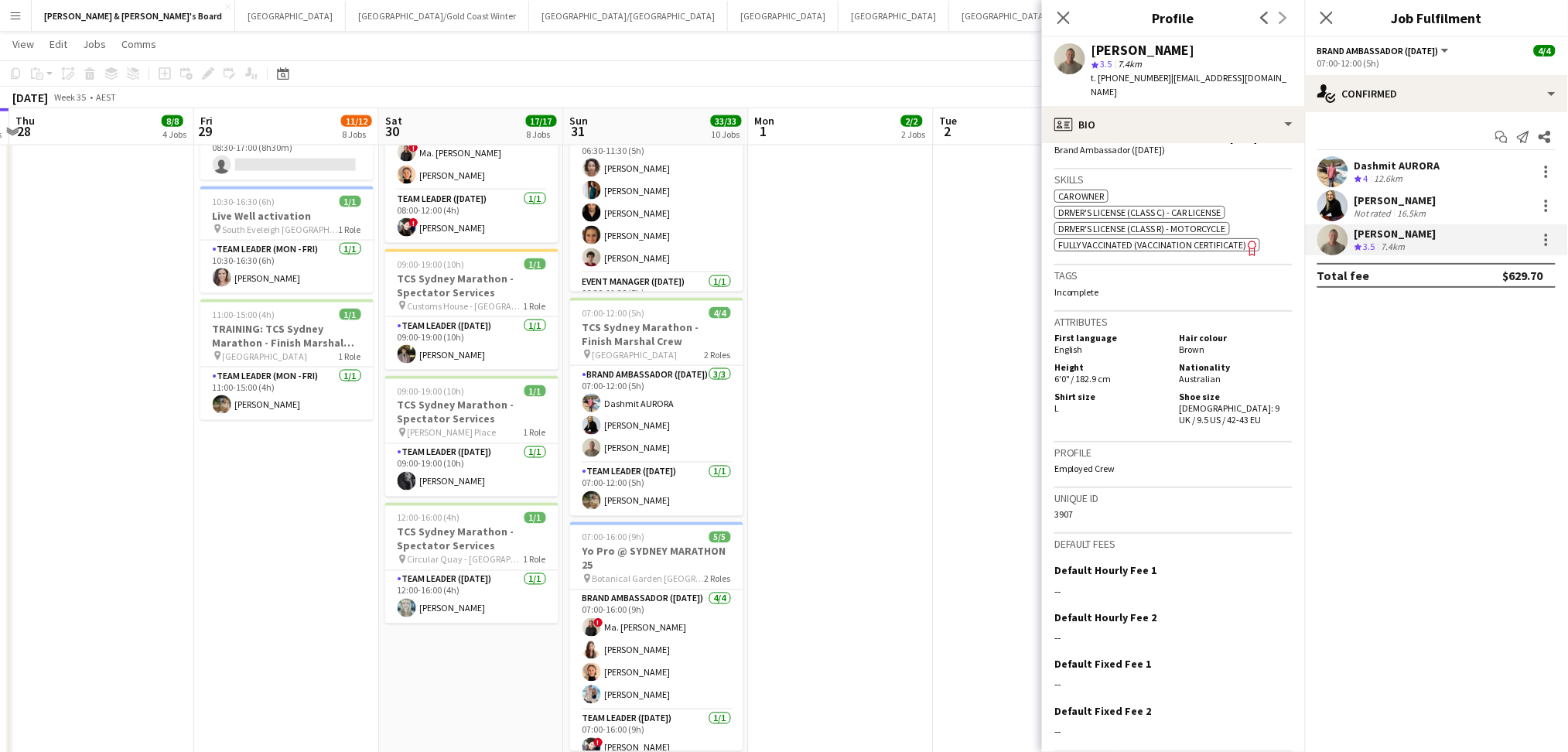
click at [917, 561] on app-date-cell "07:30-14:00 (6h30m) 1/1 Live Well activation pin South Eveleigh Sydney 1 Role T…" at bounding box center [841, 327] width 185 height 1752
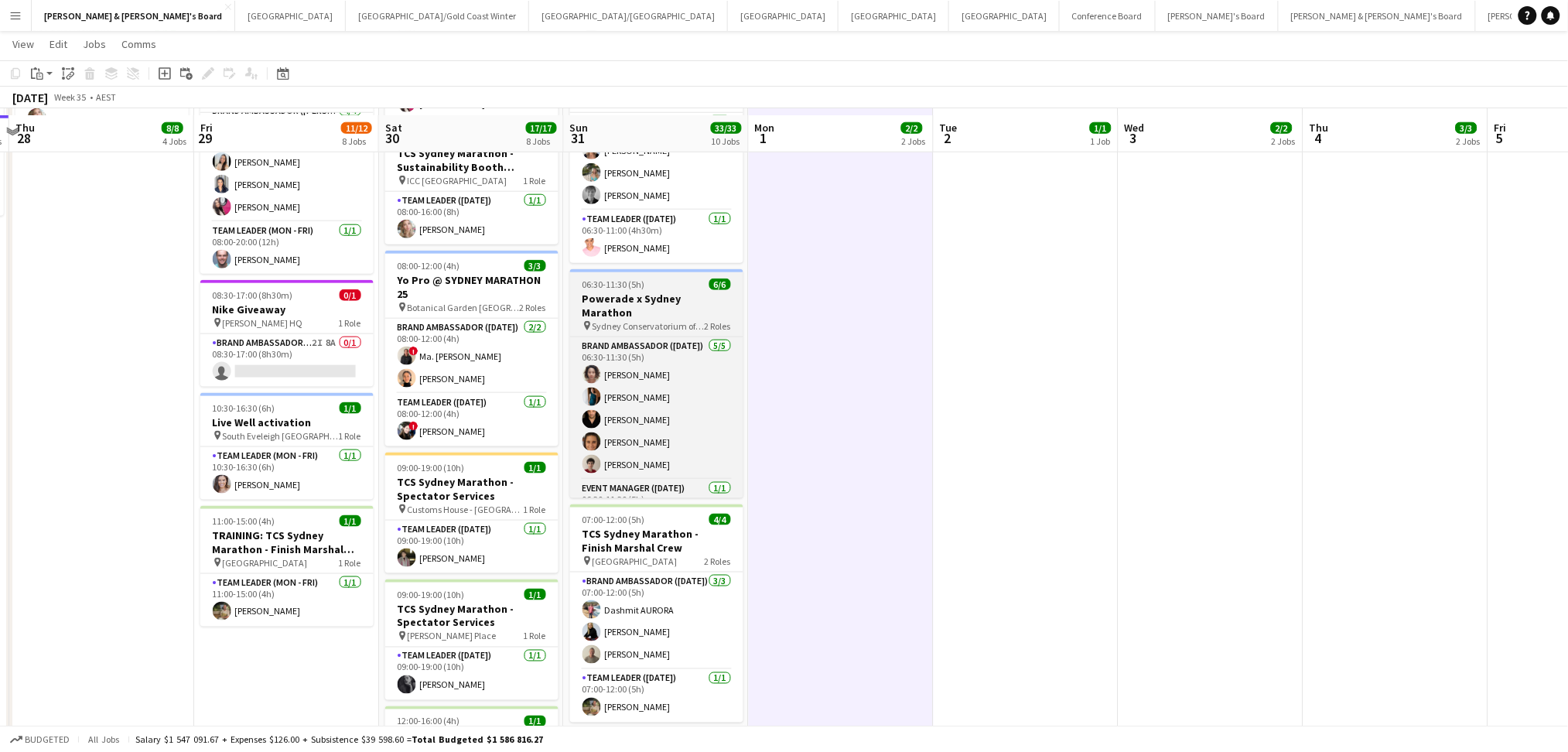
scroll to position [619, 0]
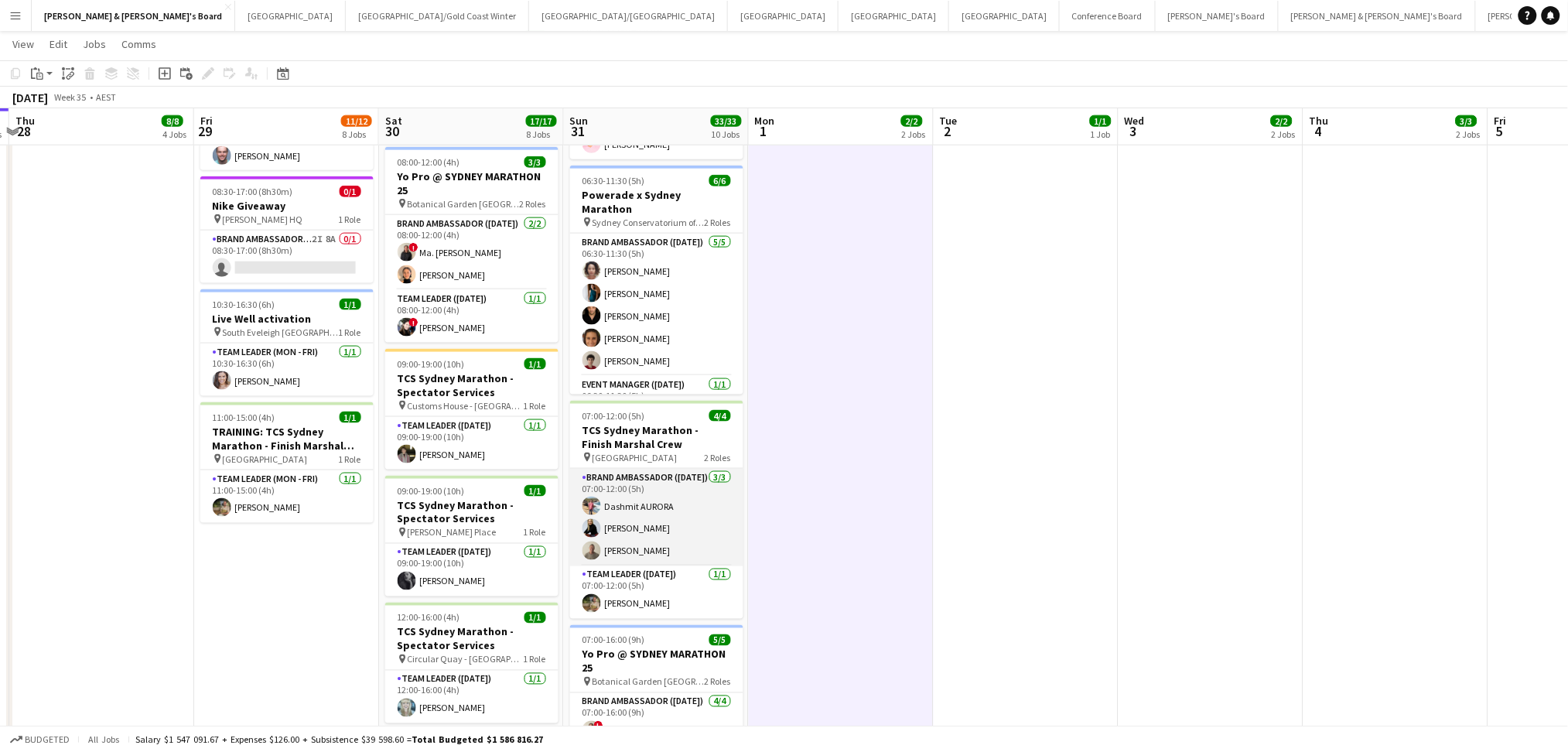
click at [642, 541] on app-card-role "Brand Ambassador ([DATE]) [DATE] 07:00-12:00 (5h) [PERSON_NAME] [PERSON_NAME]" at bounding box center [656, 517] width 173 height 97
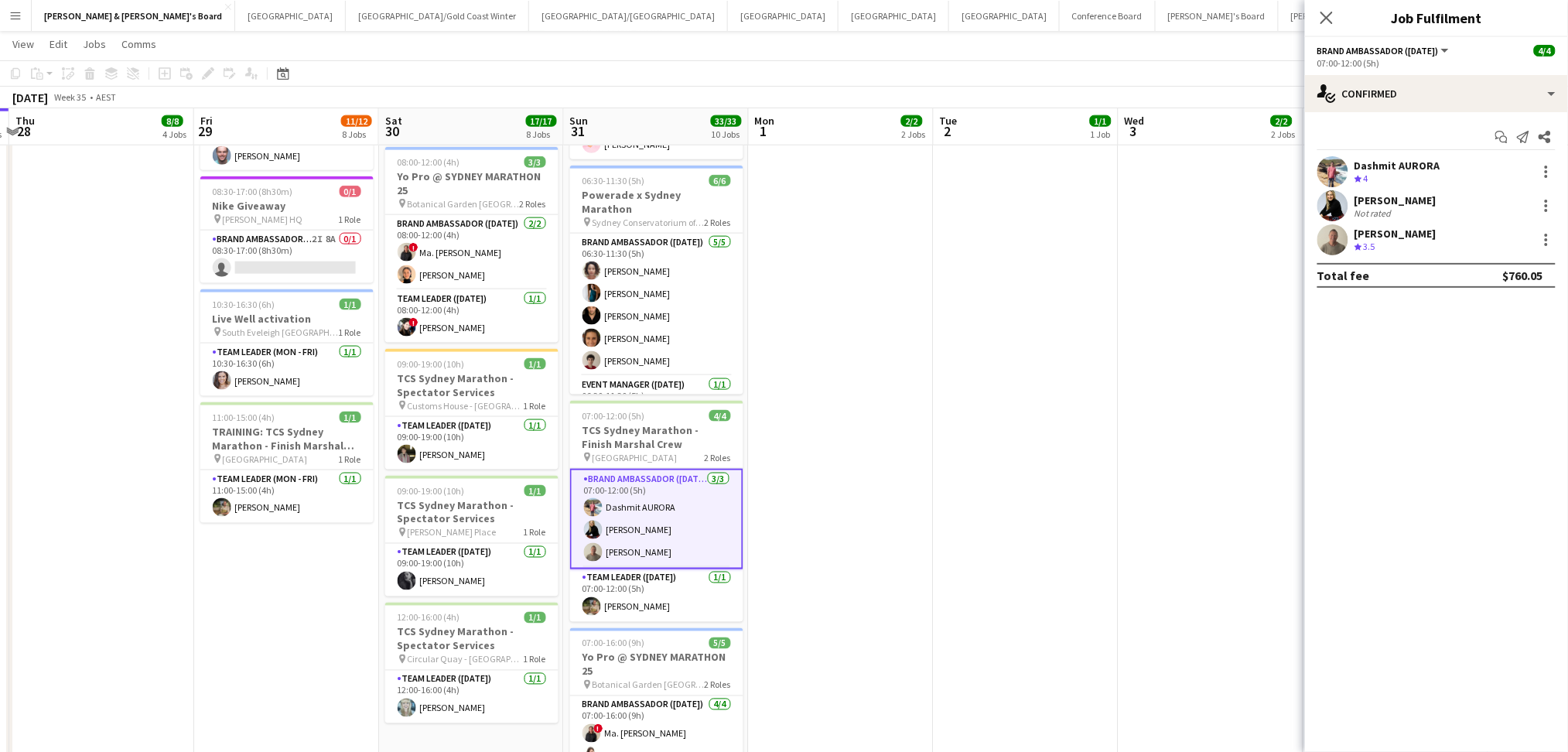
click at [1414, 163] on div "Dashmit AURORA" at bounding box center [1397, 165] width 86 height 14
click at [1415, 177] on div "Crew rating 4 12.6km" at bounding box center [1397, 179] width 86 height 13
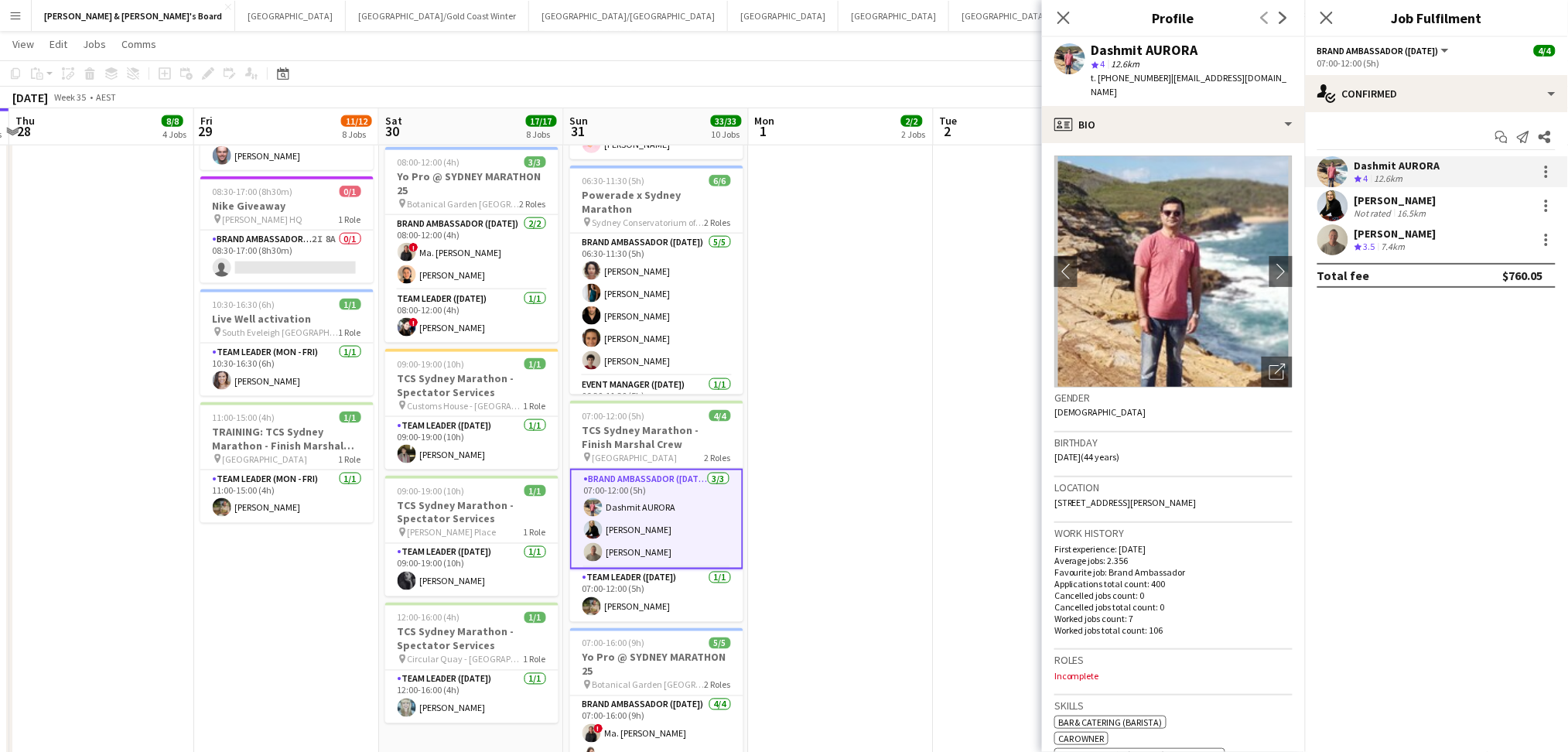
click at [1395, 217] on div "16.5km" at bounding box center [1412, 213] width 35 height 11
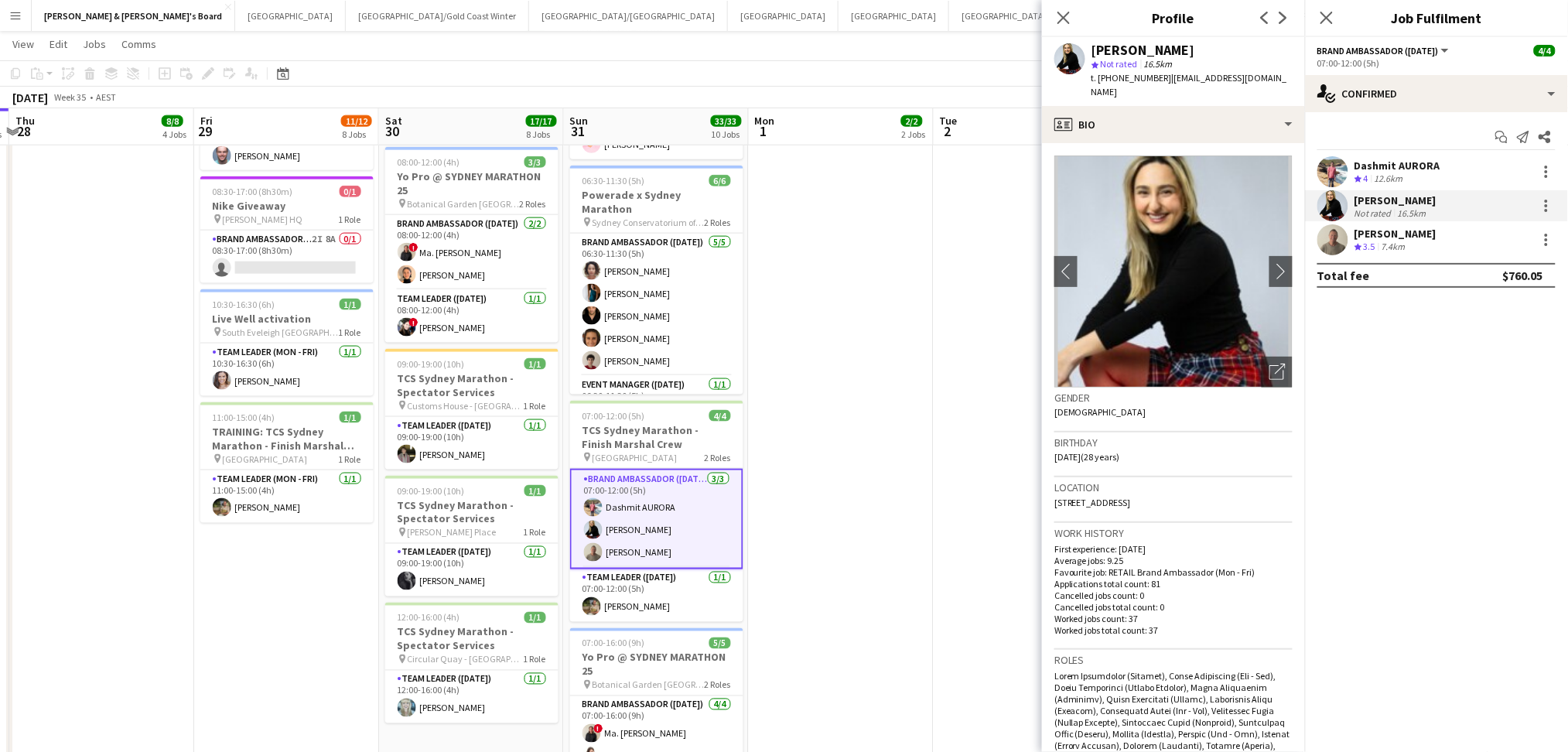
click at [1391, 246] on div "7.4km" at bounding box center [1393, 247] width 30 height 13
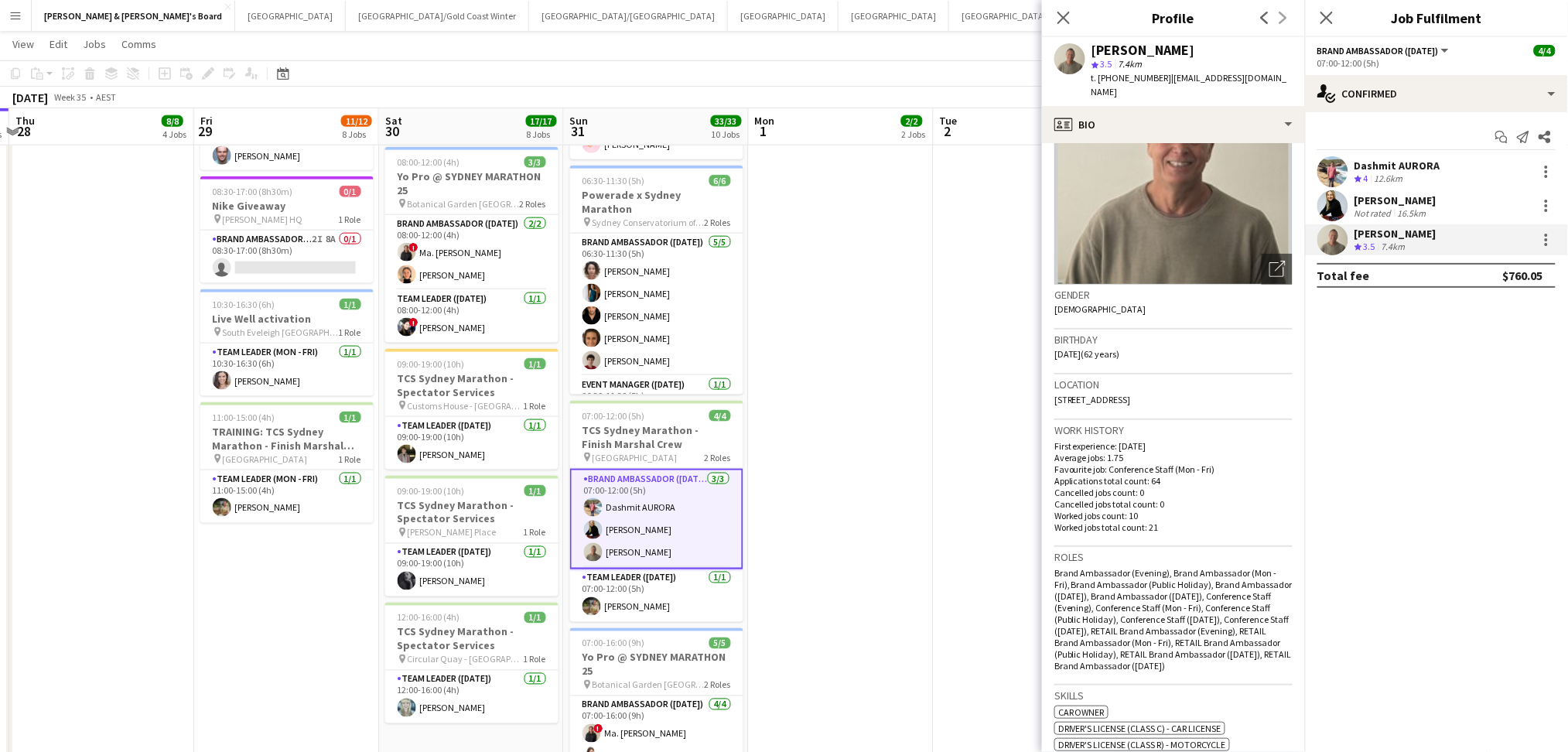
scroll to position [0, 0]
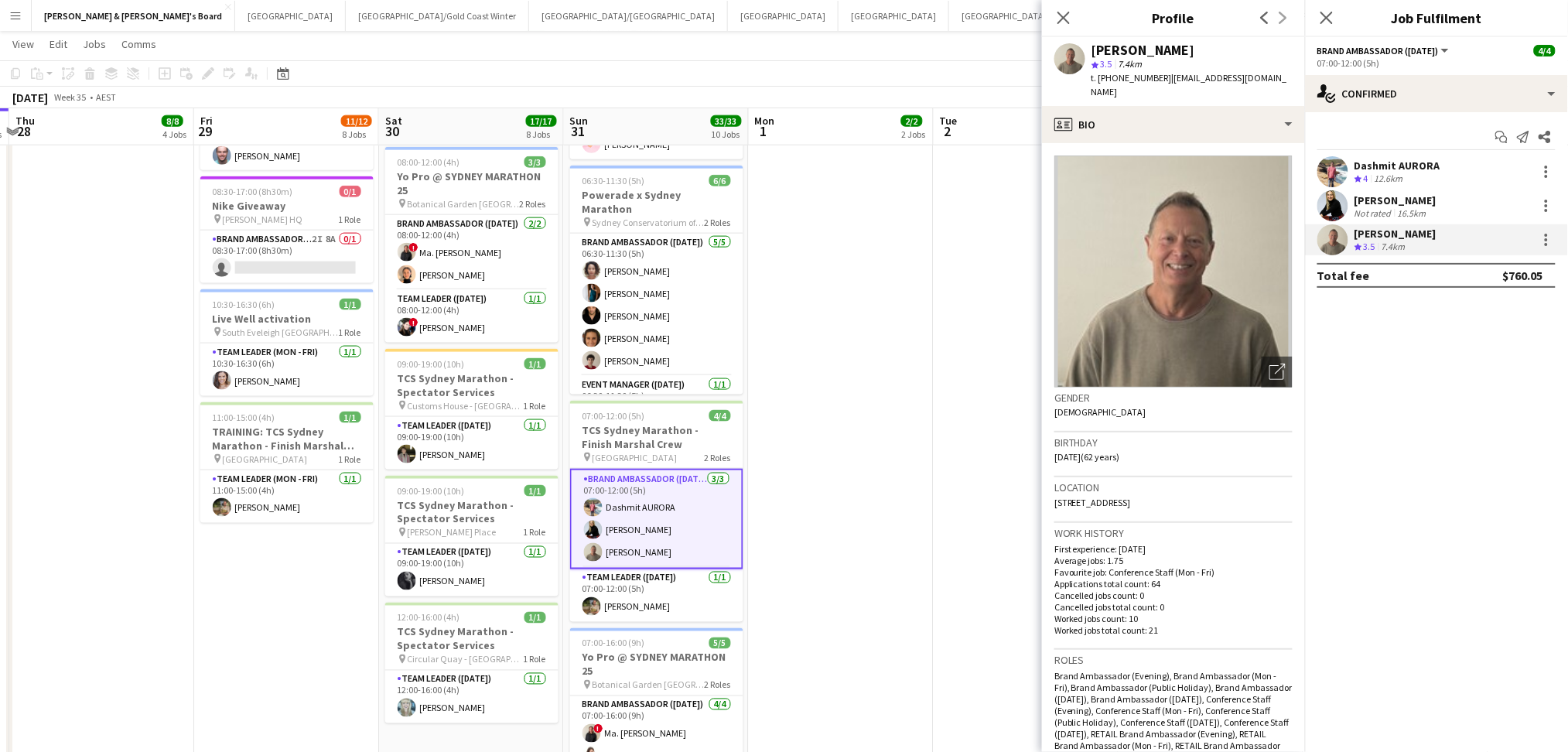
click at [971, 484] on app-date-cell at bounding box center [1026, 430] width 185 height 1752
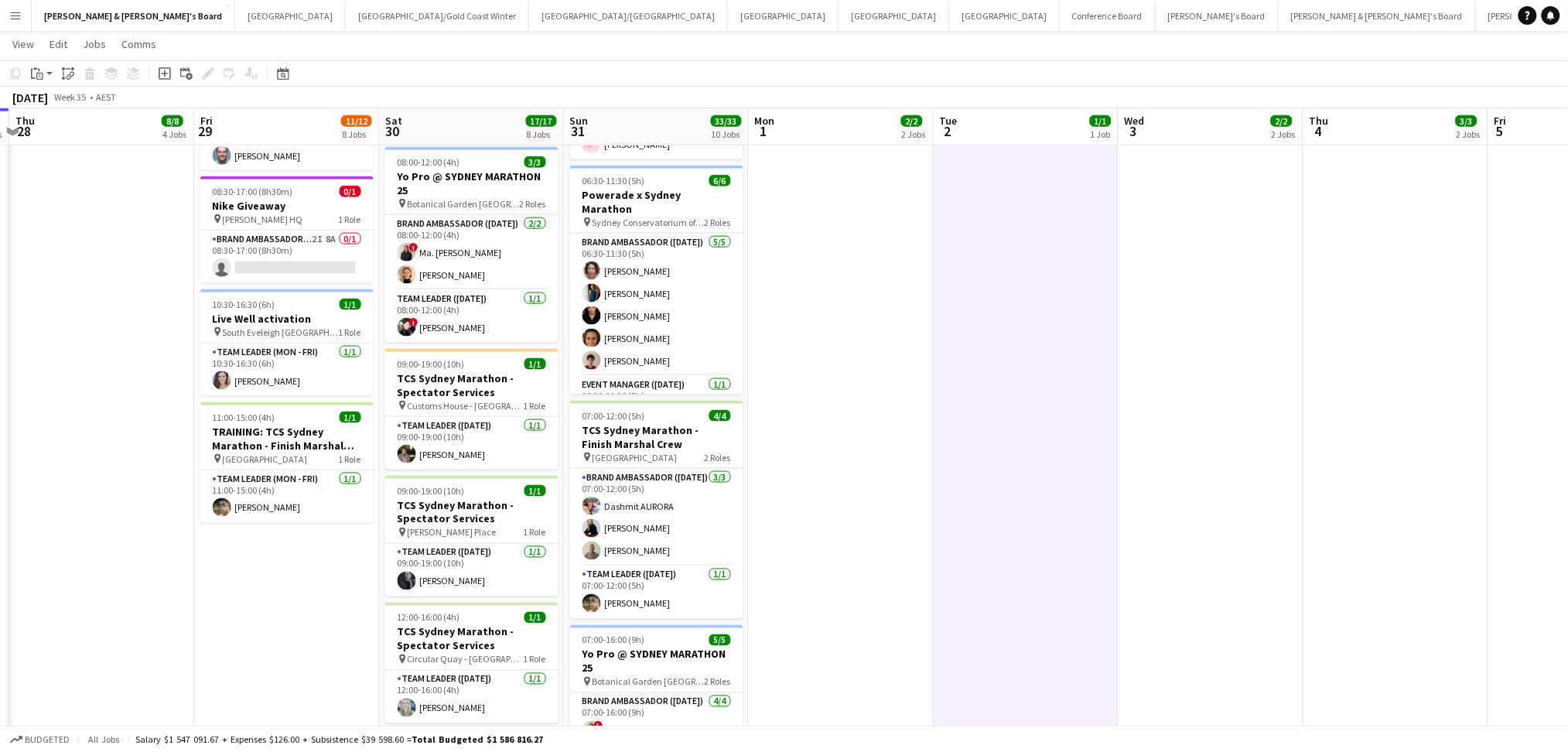
drag, startPoint x: 227, startPoint y: 616, endPoint x: 344, endPoint y: 593, distance: 119.2
click at [686, 632] on app-calendar-viewport "Mon 25 5/5 4 Jobs Tue 26 4/4 3 Jobs Wed 27 7/7 5 Jobs Thu 28 8/8 4 Jobs Fri 29 …" at bounding box center [784, 466] width 1568 height 2049
